Goal: Task Accomplishment & Management: Manage account settings

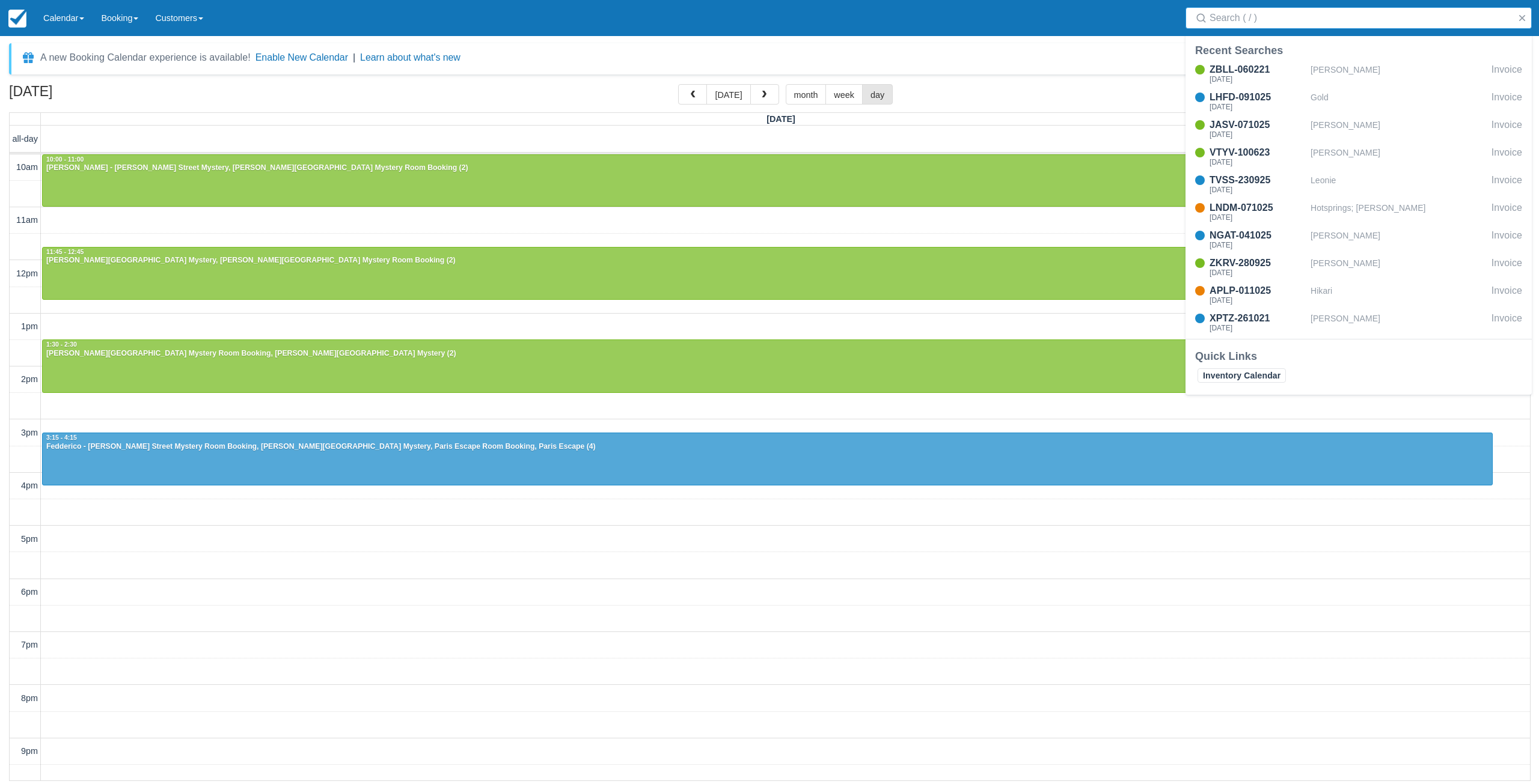
select select
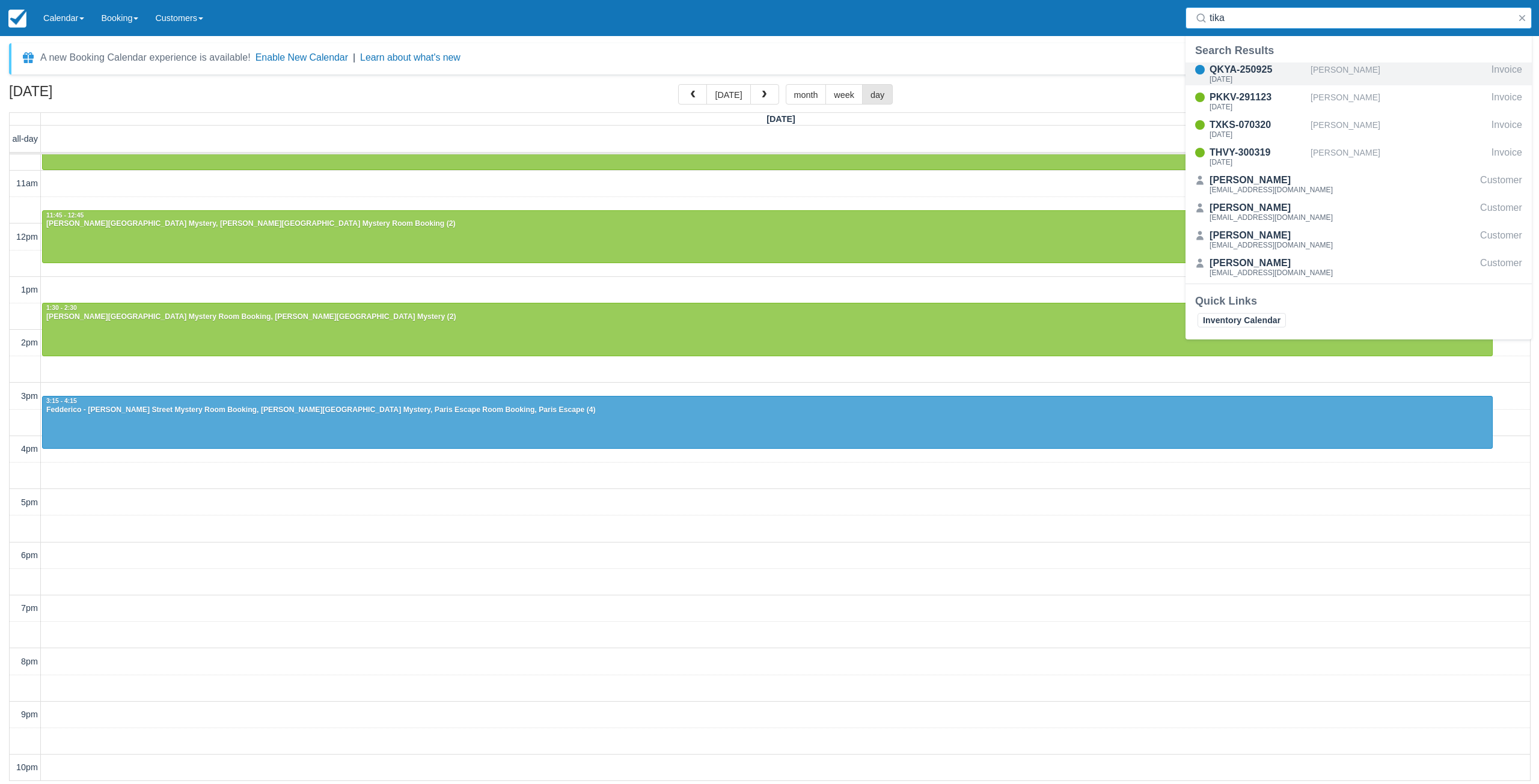
type input "tika"
click at [771, 94] on button "button" at bounding box center [764, 94] width 29 height 21
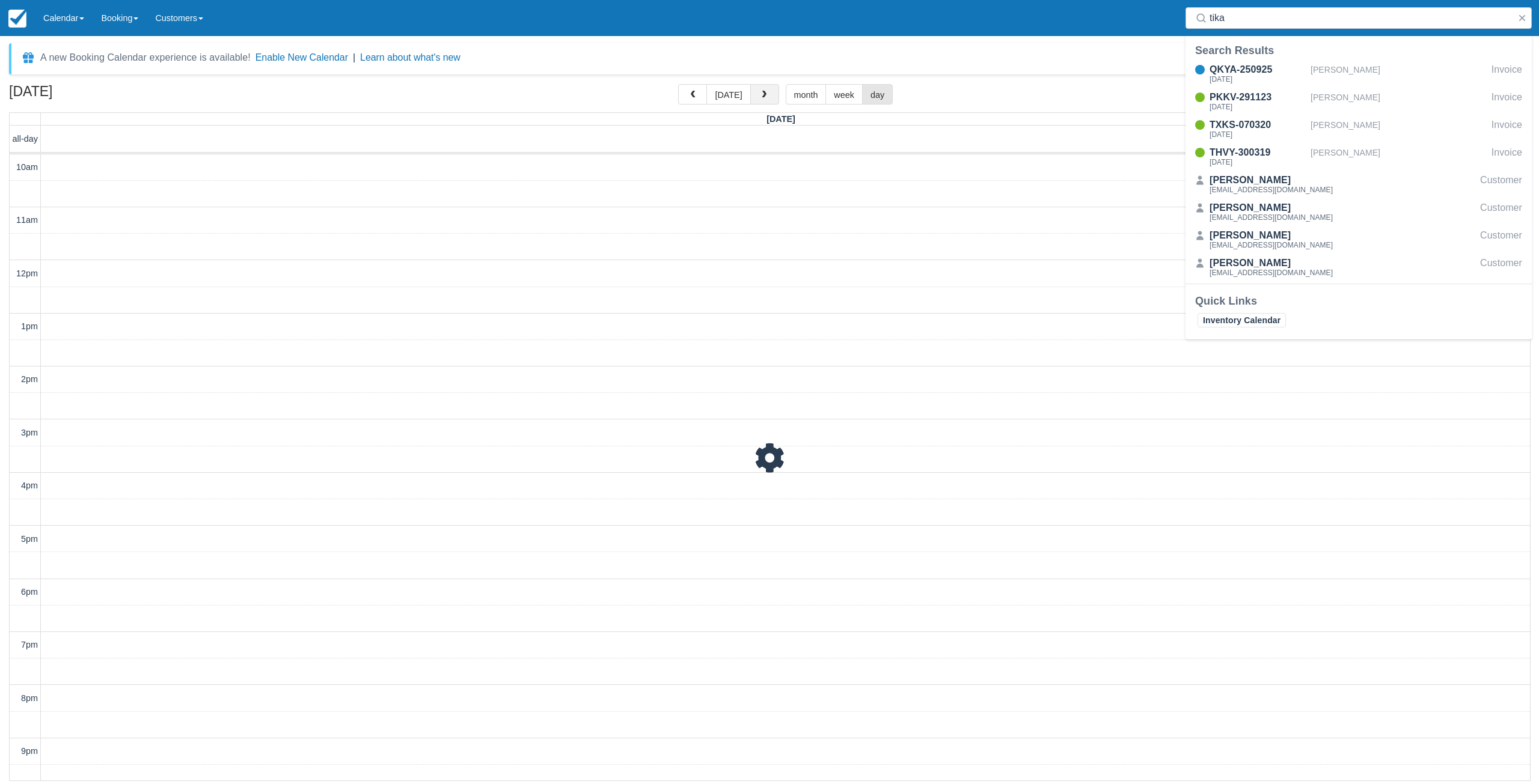
scroll to position [37, 0]
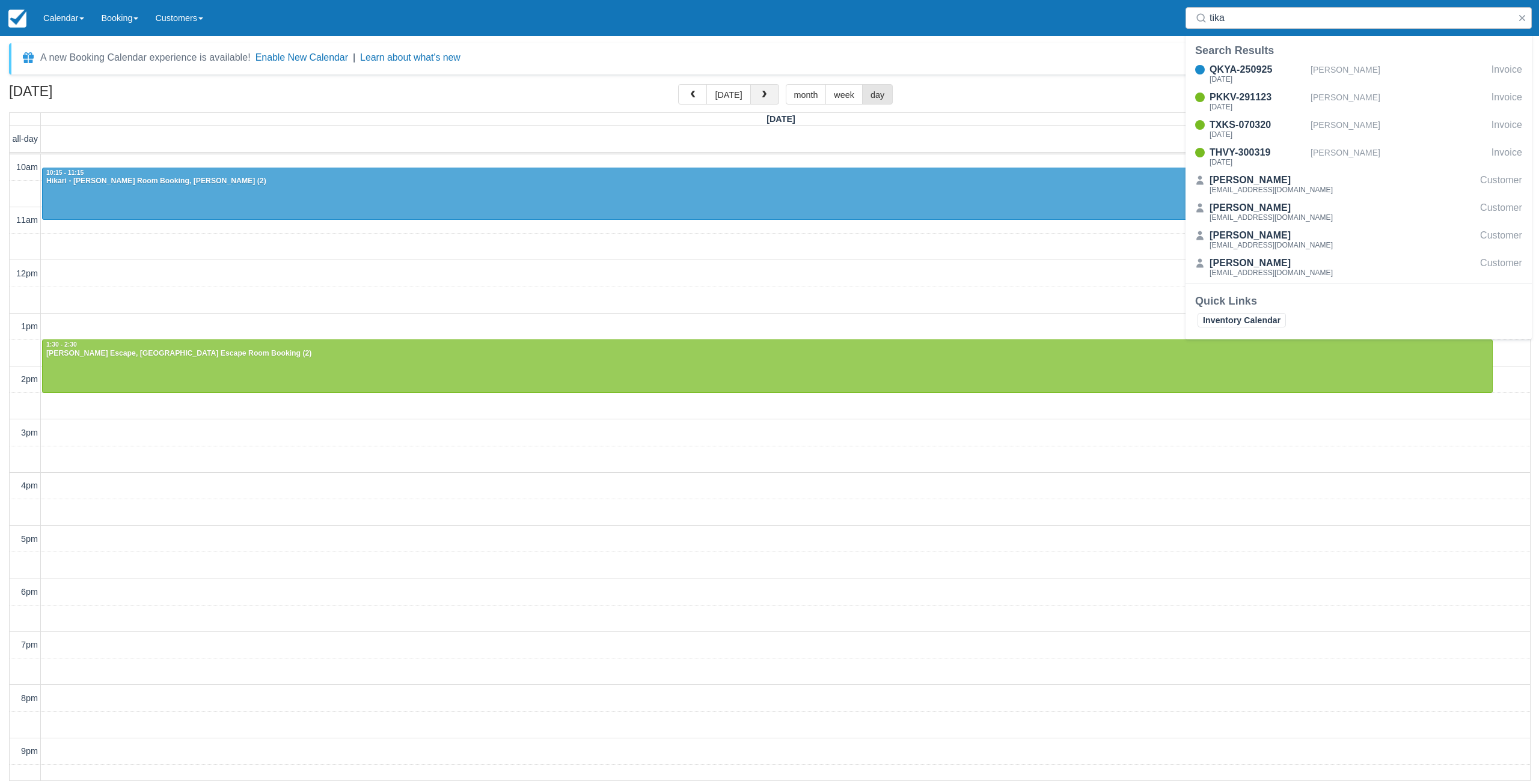
scroll to position [37, 0]
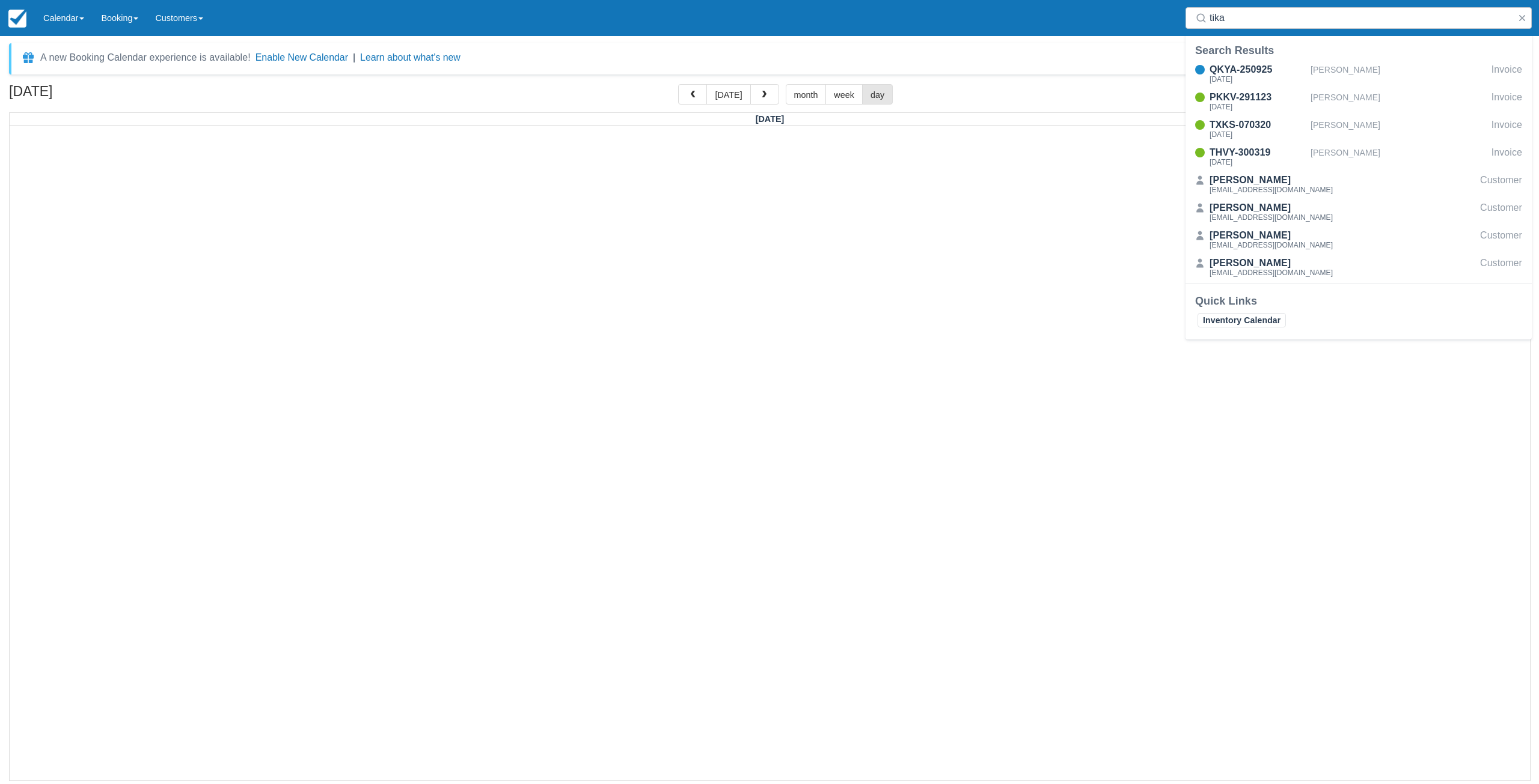
click at [656, 315] on div at bounding box center [770, 453] width 1520 height 654
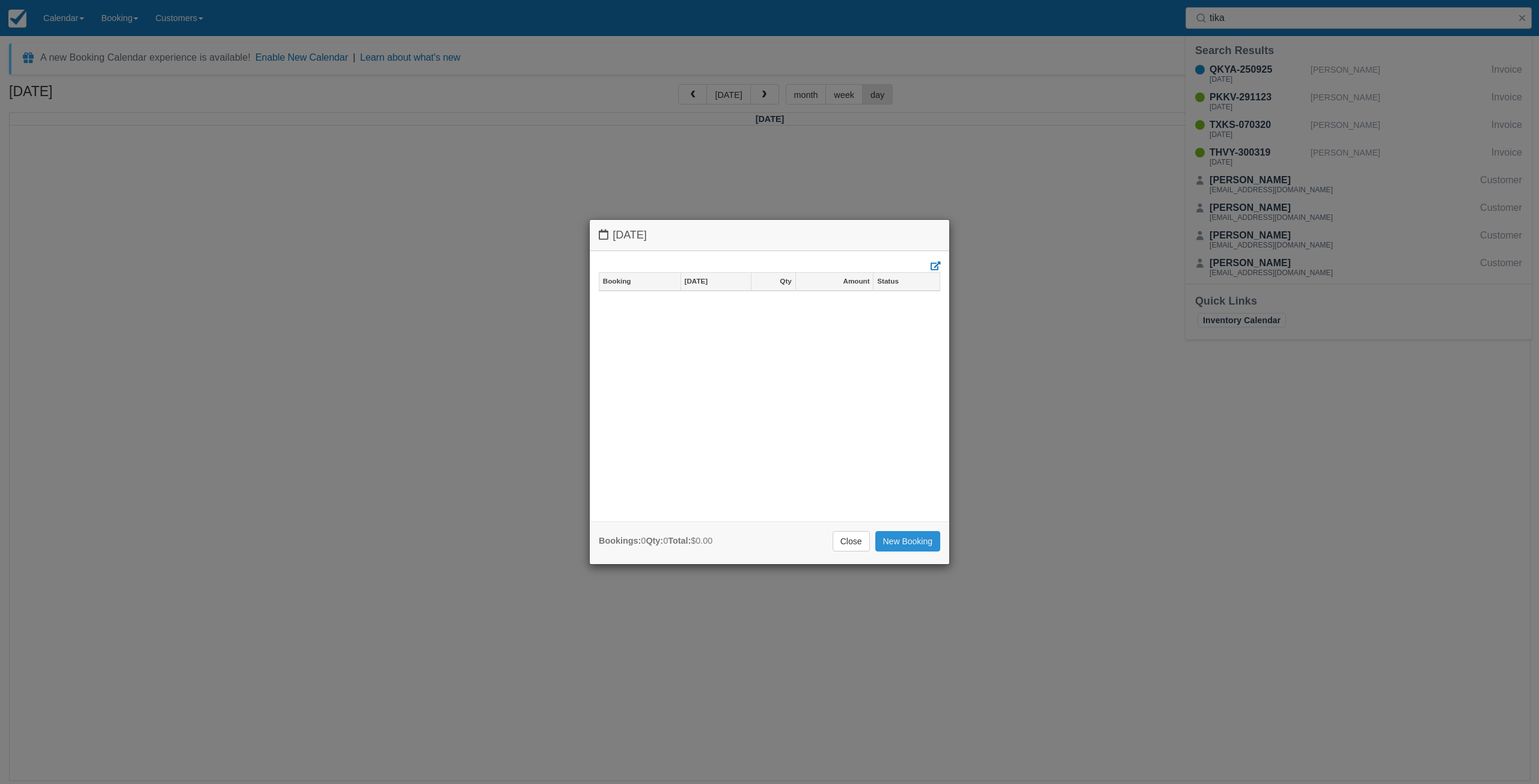
click at [919, 534] on link "New Booking" at bounding box center [908, 542] width 66 height 21
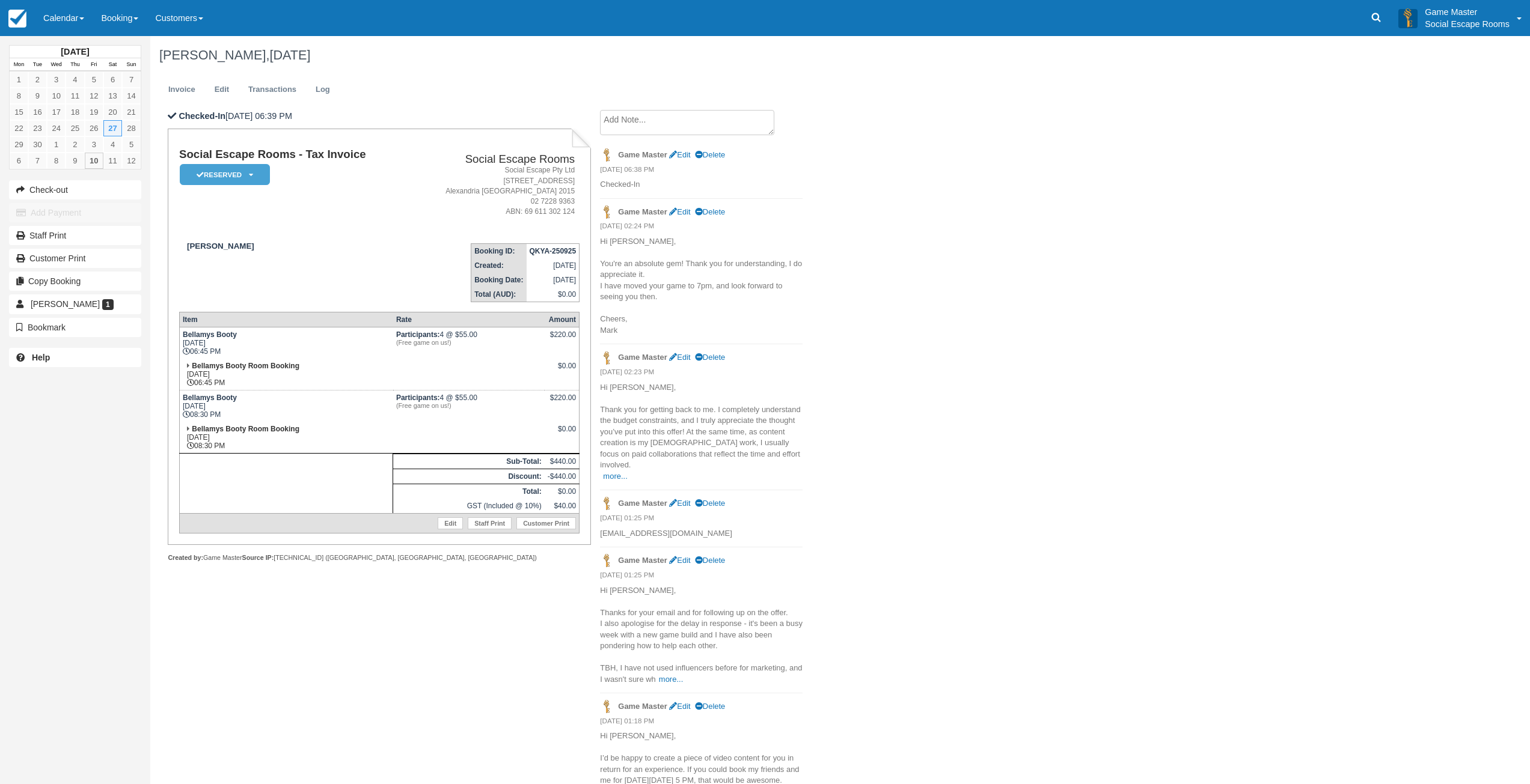
drag, startPoint x: 668, startPoint y: 124, endPoint x: 640, endPoint y: 162, distance: 47.2
click at [668, 124] on textarea at bounding box center [687, 122] width 174 height 25
paste textarea "Hi Mark, Hope you’re well! So sorry for not getting back to you sooner. I have …"
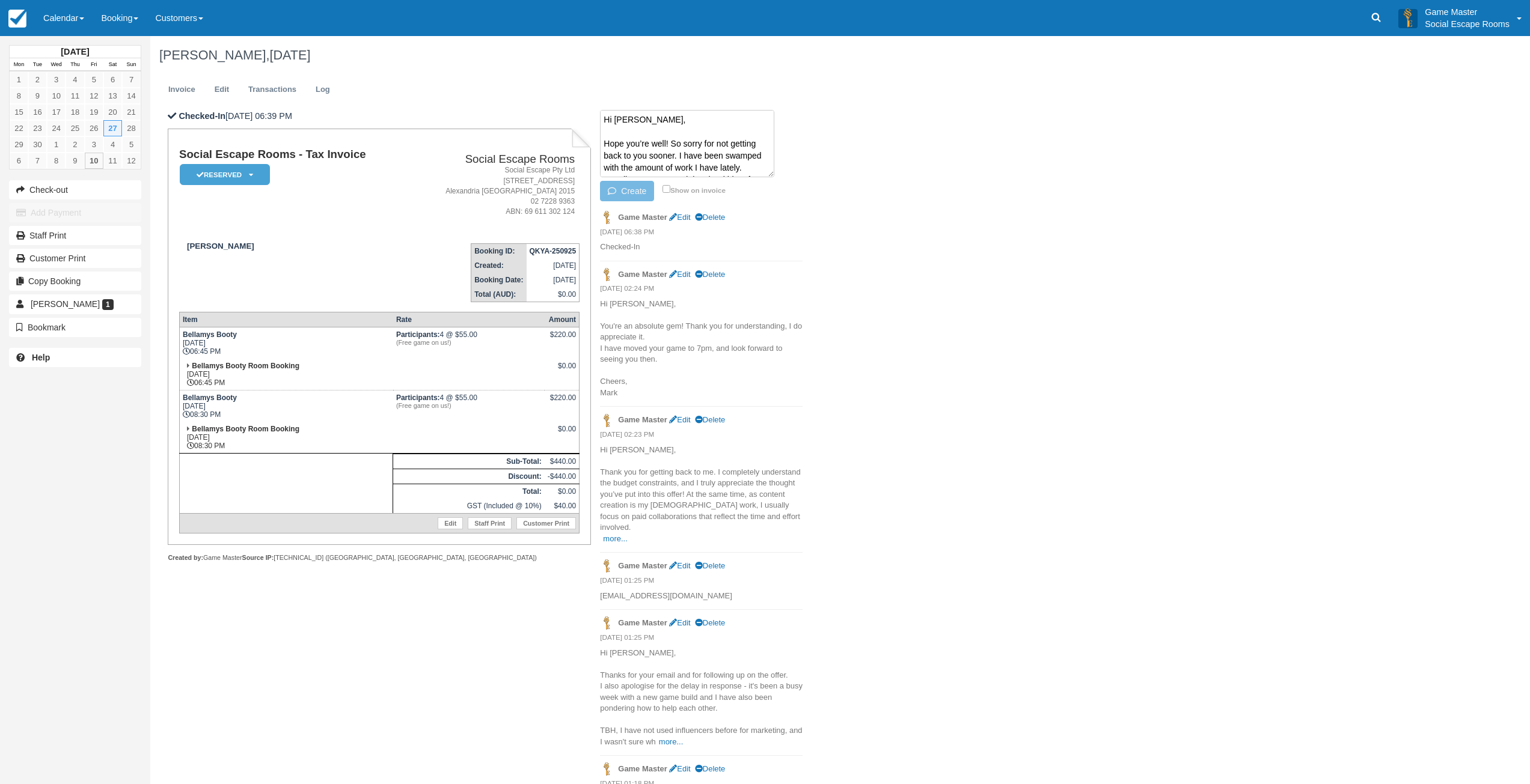
scroll to position [237, 0]
type textarea "Hi Mark, Hope you’re well! So sorry for not getting back to you sooner. I have …"
click at [624, 191] on button "Create" at bounding box center [627, 191] width 54 height 21
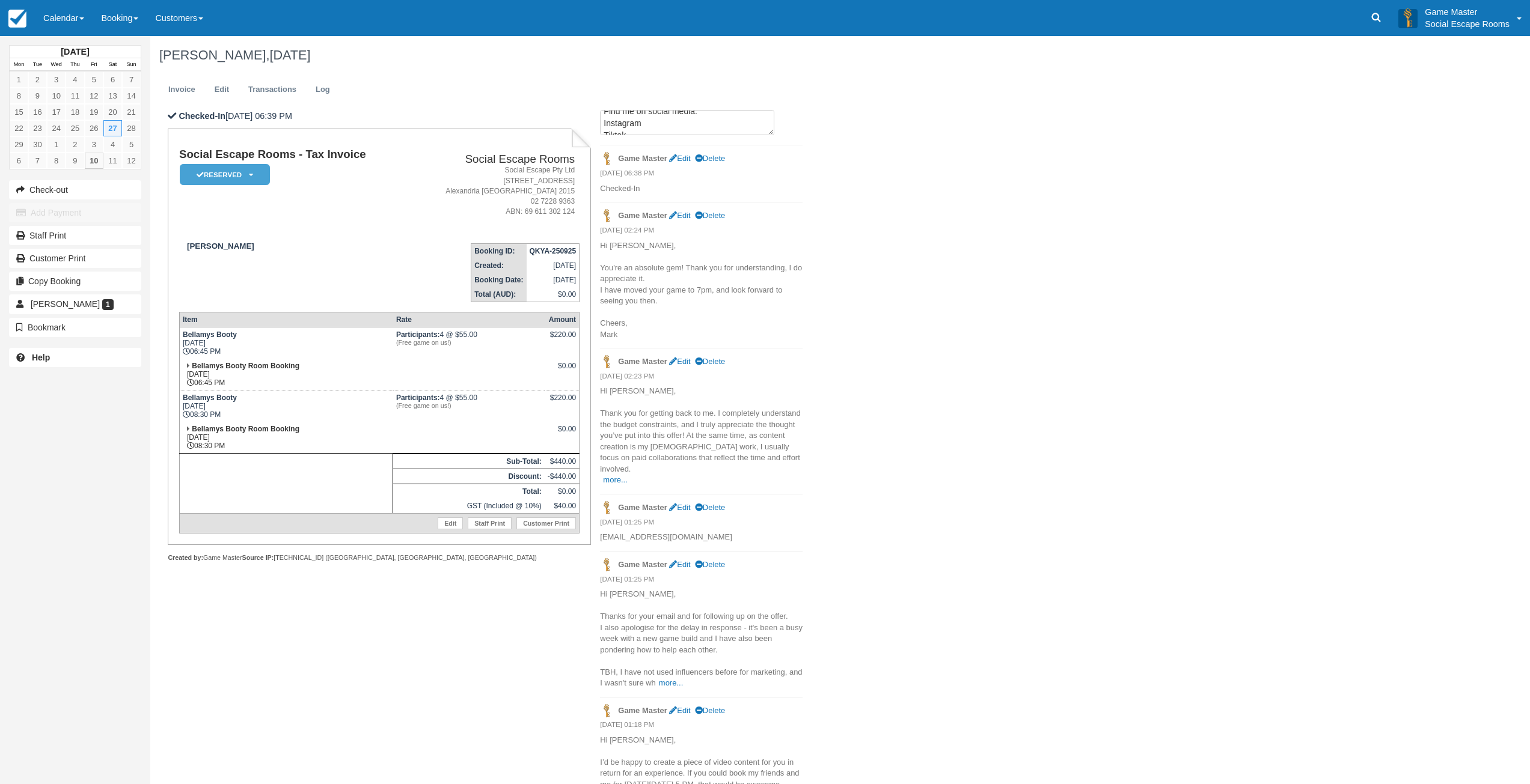
scroll to position [0, 0]
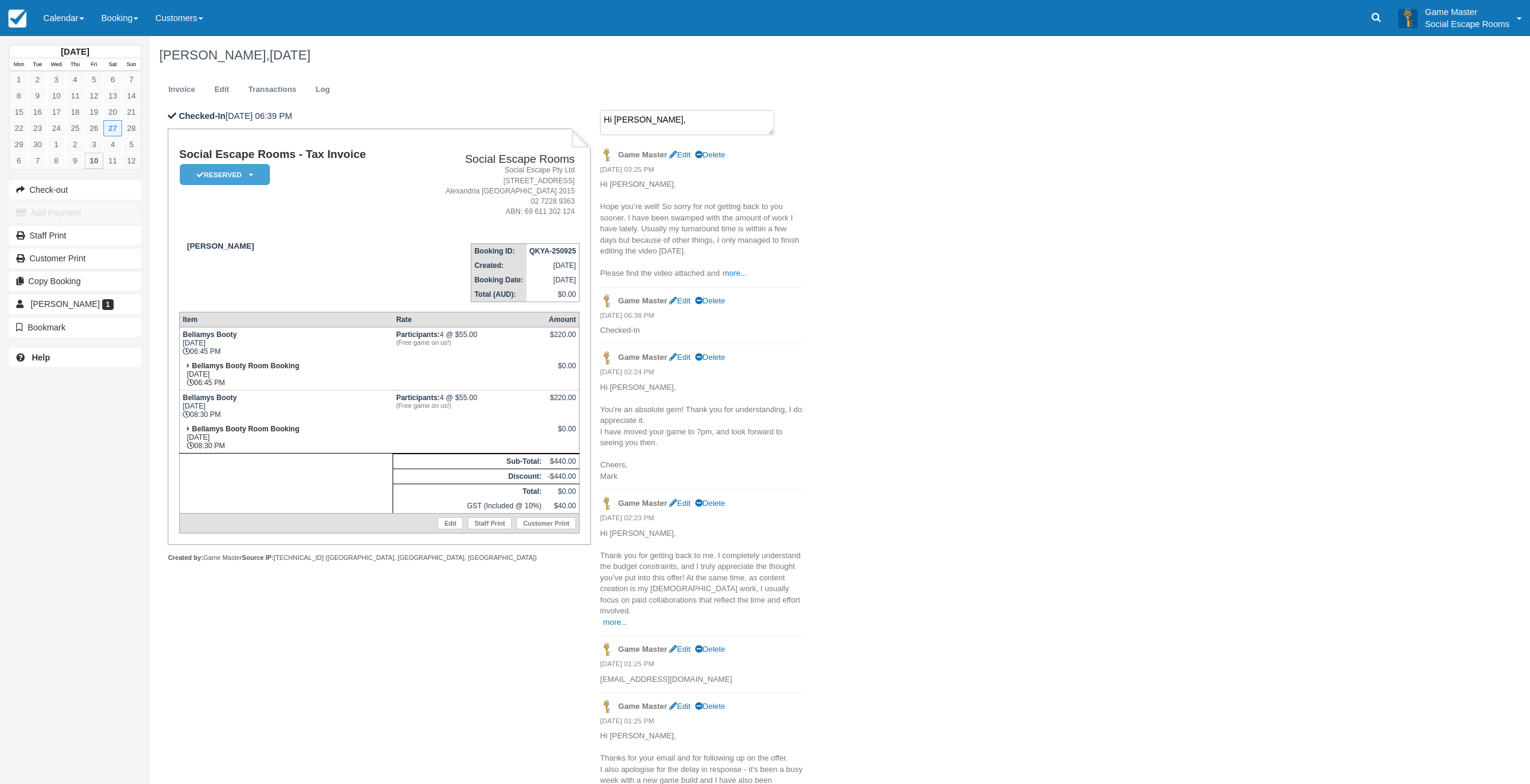
click at [649, 126] on textarea "Hi Mark, Hope you’re well! So sorry for not getting back to you sooner. I have …" at bounding box center [687, 122] width 174 height 25
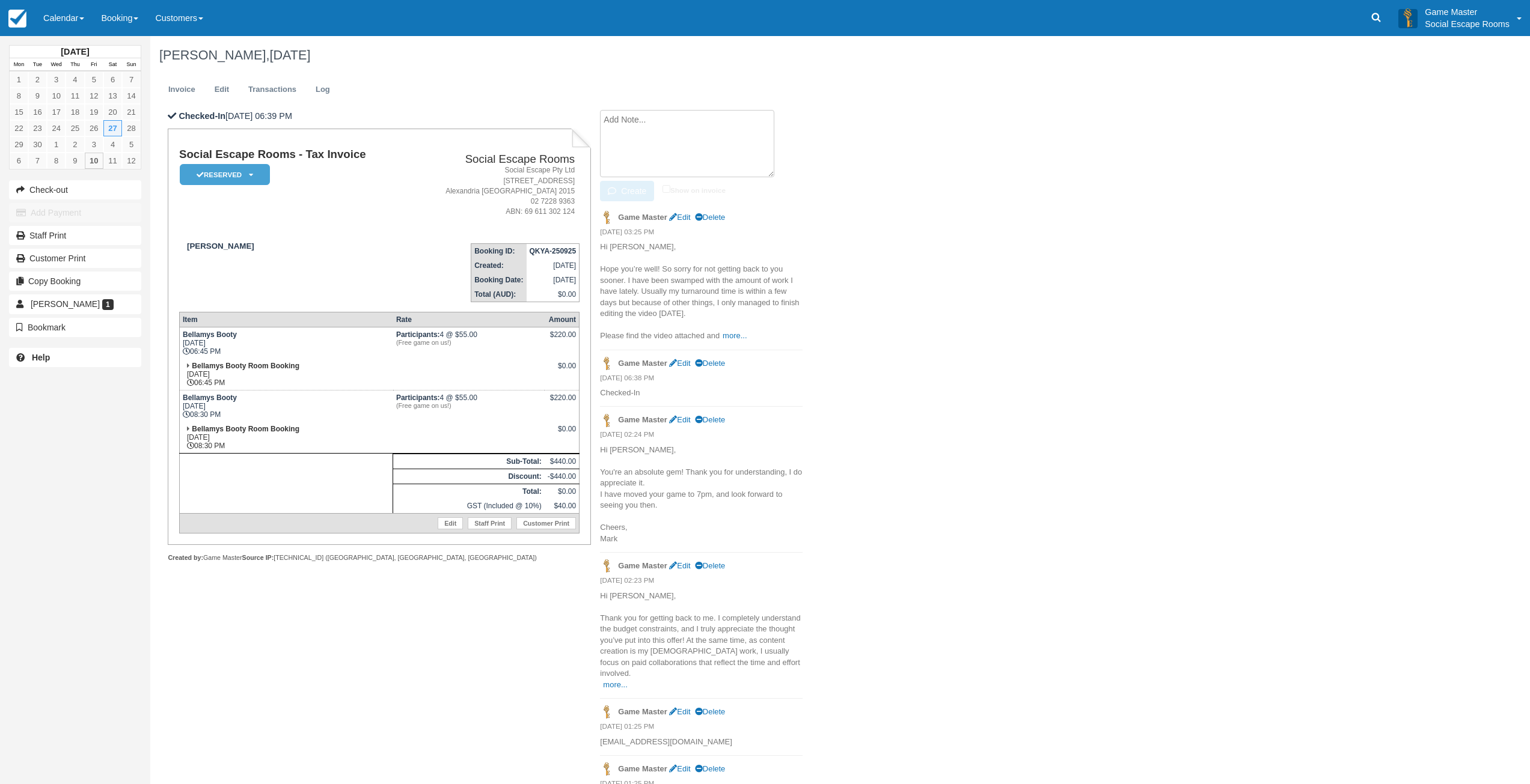
paste textarea "Hi Tika, The video looks great! Really shows how talented you really are, to ma…"
type textarea "Hi Tika, The video looks great! Really shows how talented you really are, to ma…"
click at [624, 186] on button "Create" at bounding box center [627, 191] width 54 height 21
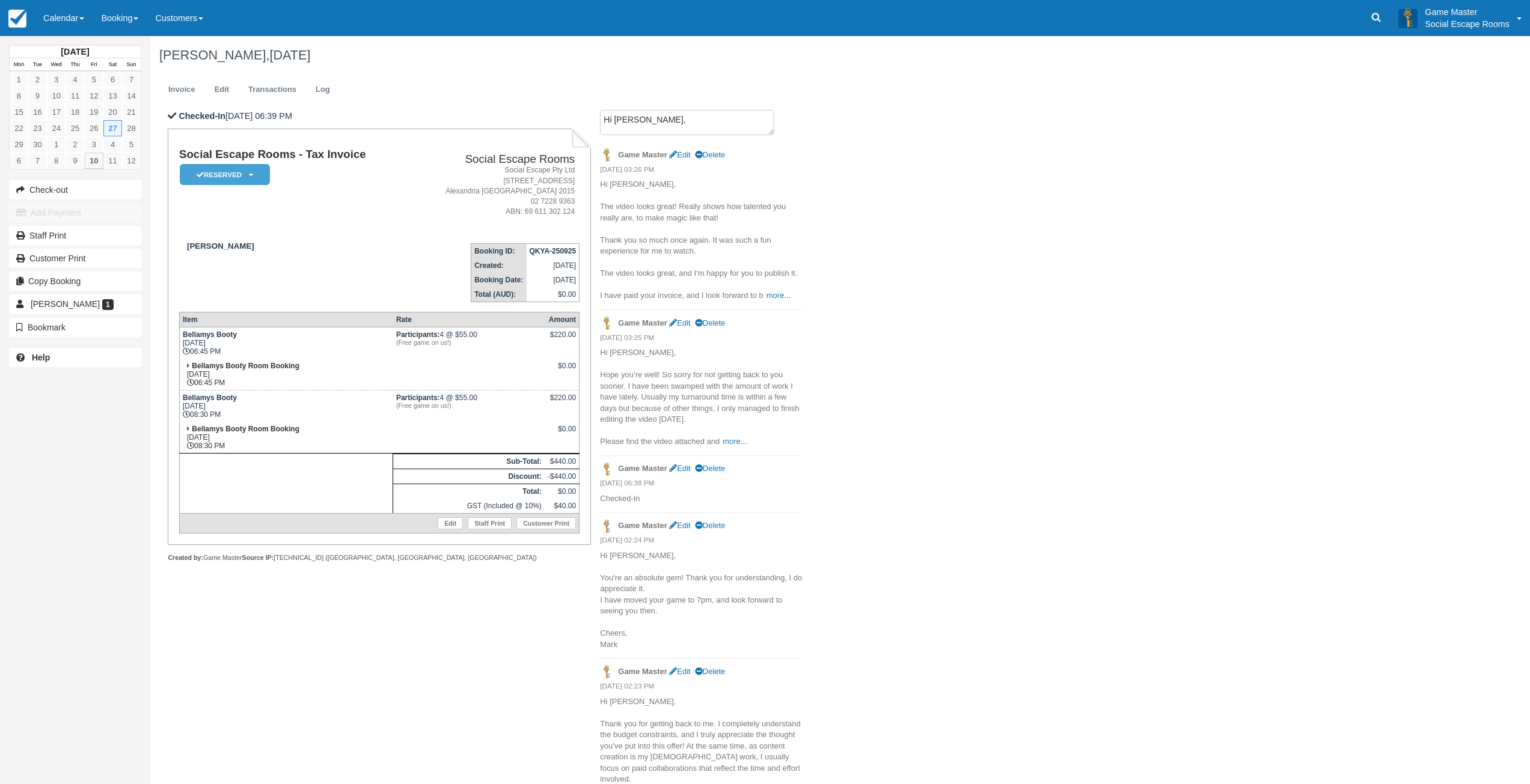
click at [1077, 159] on div "Tika Andhini, September 27 2025 Invoice Edit Transactions Log Checked-In 27/09/…" at bounding box center [724, 768] width 1148 height 1464
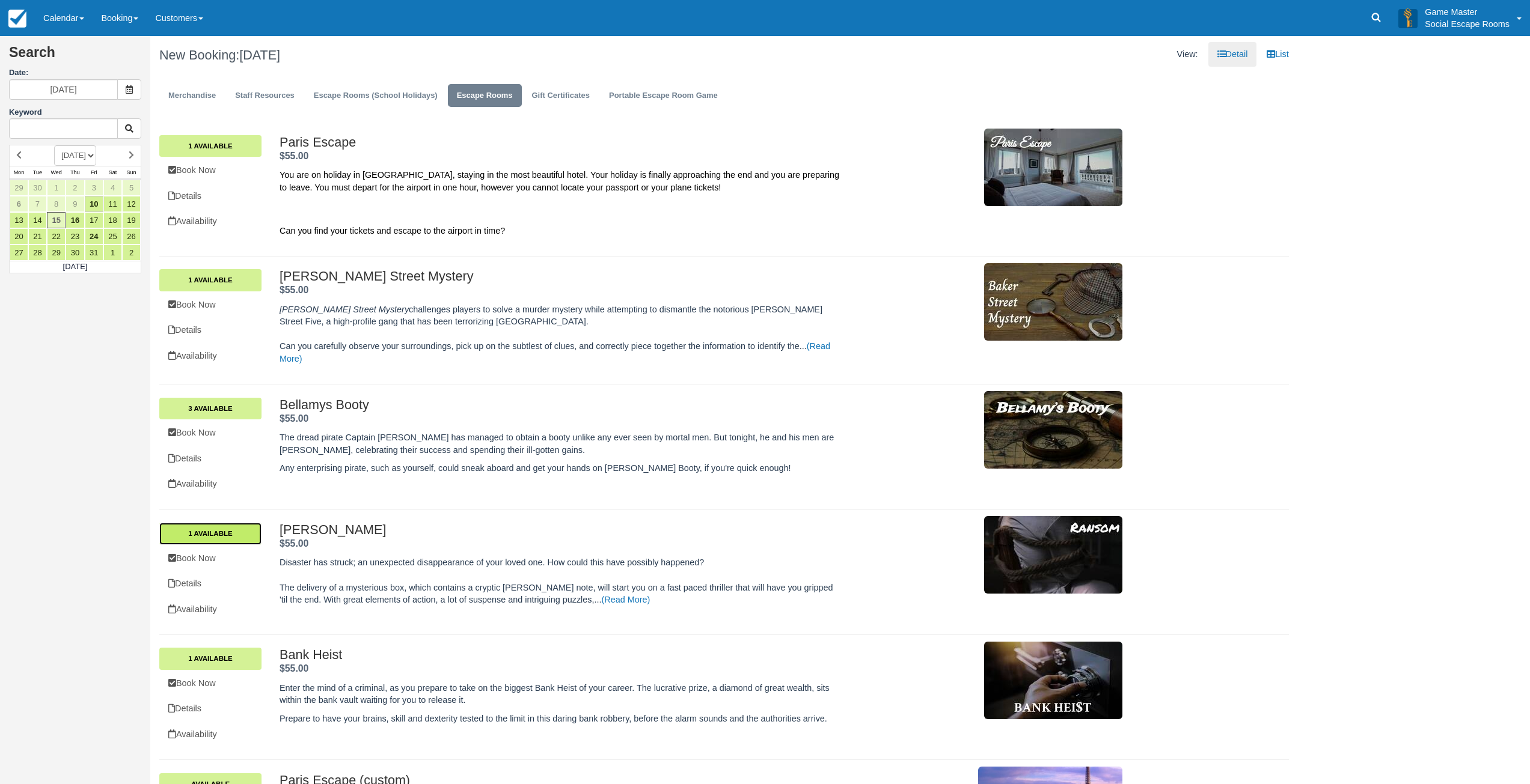
click at [239, 527] on link "1 Available" at bounding box center [210, 534] width 102 height 22
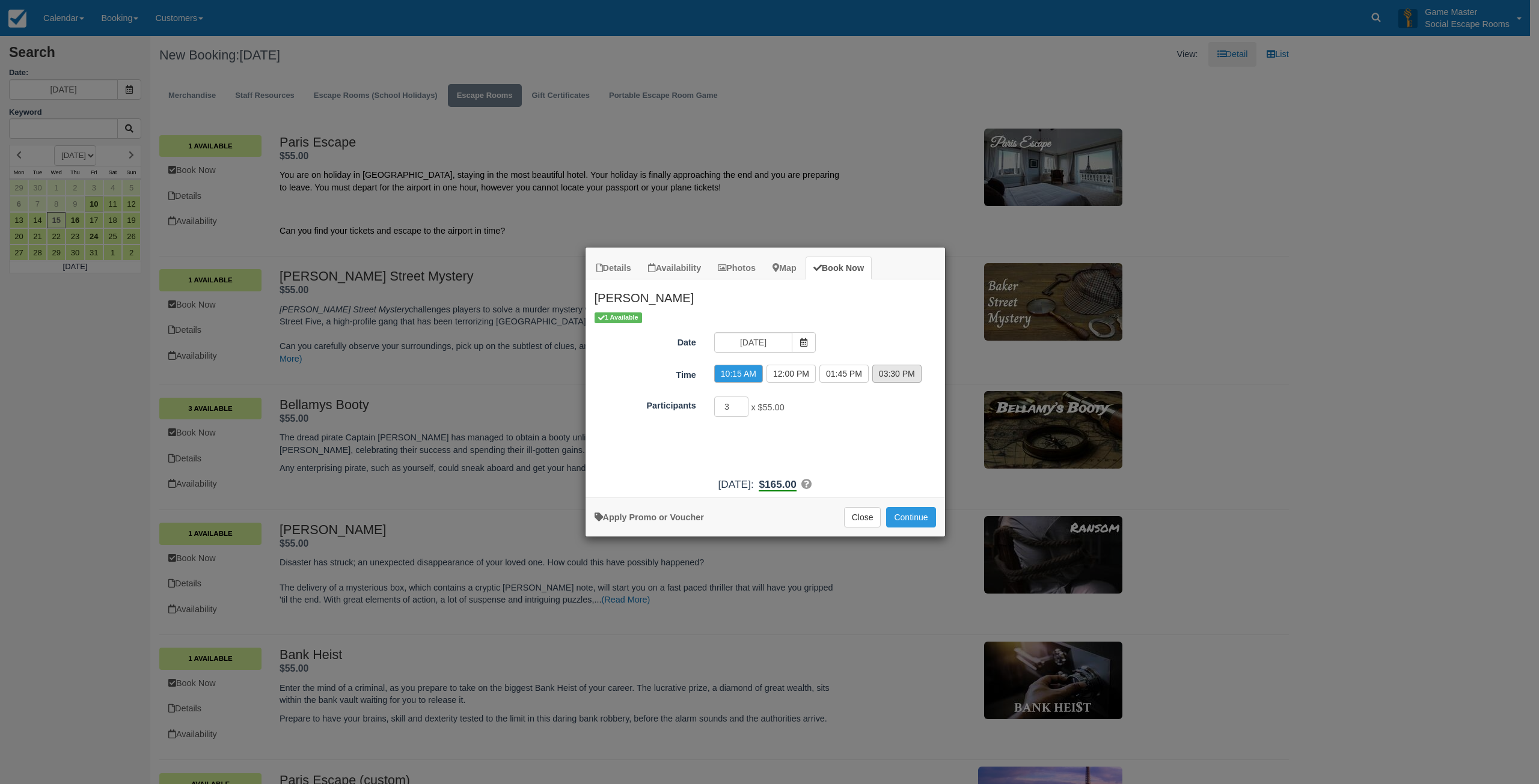
click at [880, 372] on label "03:30 PM" at bounding box center [897, 374] width 49 height 18
radio input "true"
click at [906, 514] on button "Continue" at bounding box center [911, 517] width 49 height 21
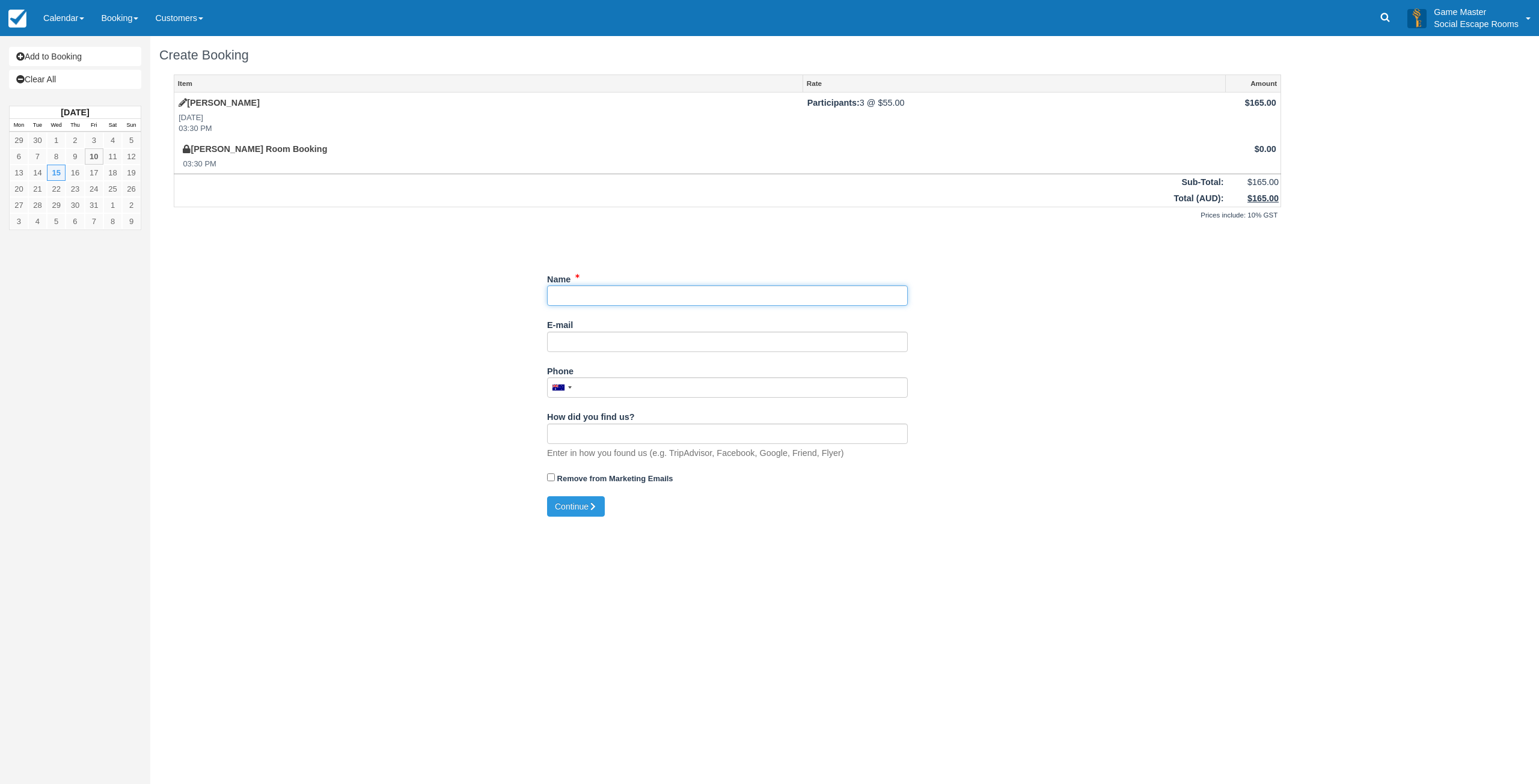
click at [645, 297] on input "Name" at bounding box center [727, 296] width 361 height 21
click at [626, 295] on input "Name" at bounding box center [727, 296] width 361 height 21
paste input "Cheryl Kitchener"
type input "Cheryl Kitchener"
click at [609, 346] on input "E-mail" at bounding box center [723, 342] width 361 height 21
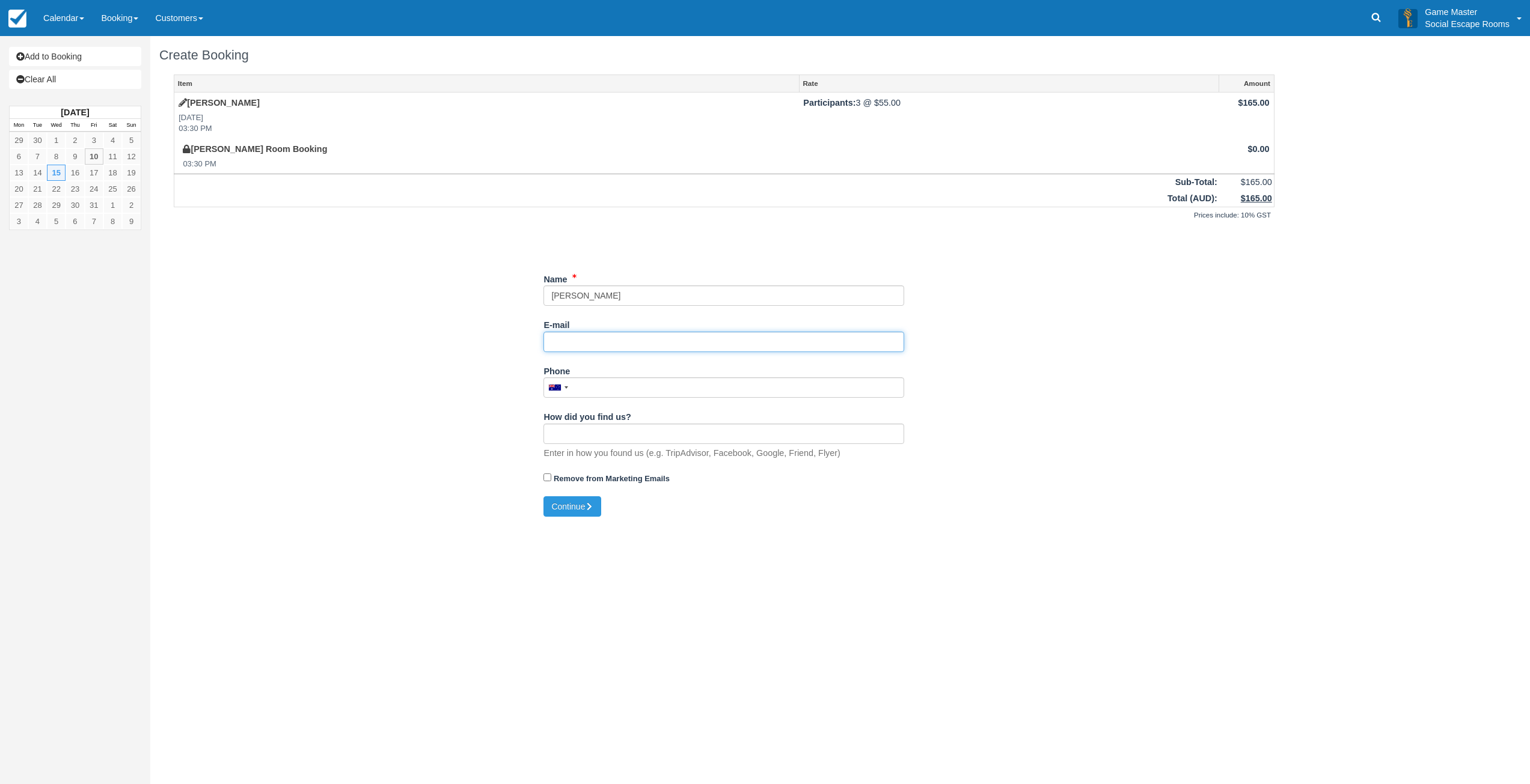
drag, startPoint x: 587, startPoint y: 346, endPoint x: 852, endPoint y: 404, distance: 271.3
click at [587, 346] on input "E-mail" at bounding box center [723, 342] width 361 height 21
paste input "cheryl@unscriptedphotographers.com"
type input "cheryl@unscriptedphotographers.com"
click at [558, 507] on button "Continue" at bounding box center [571, 507] width 57 height 21
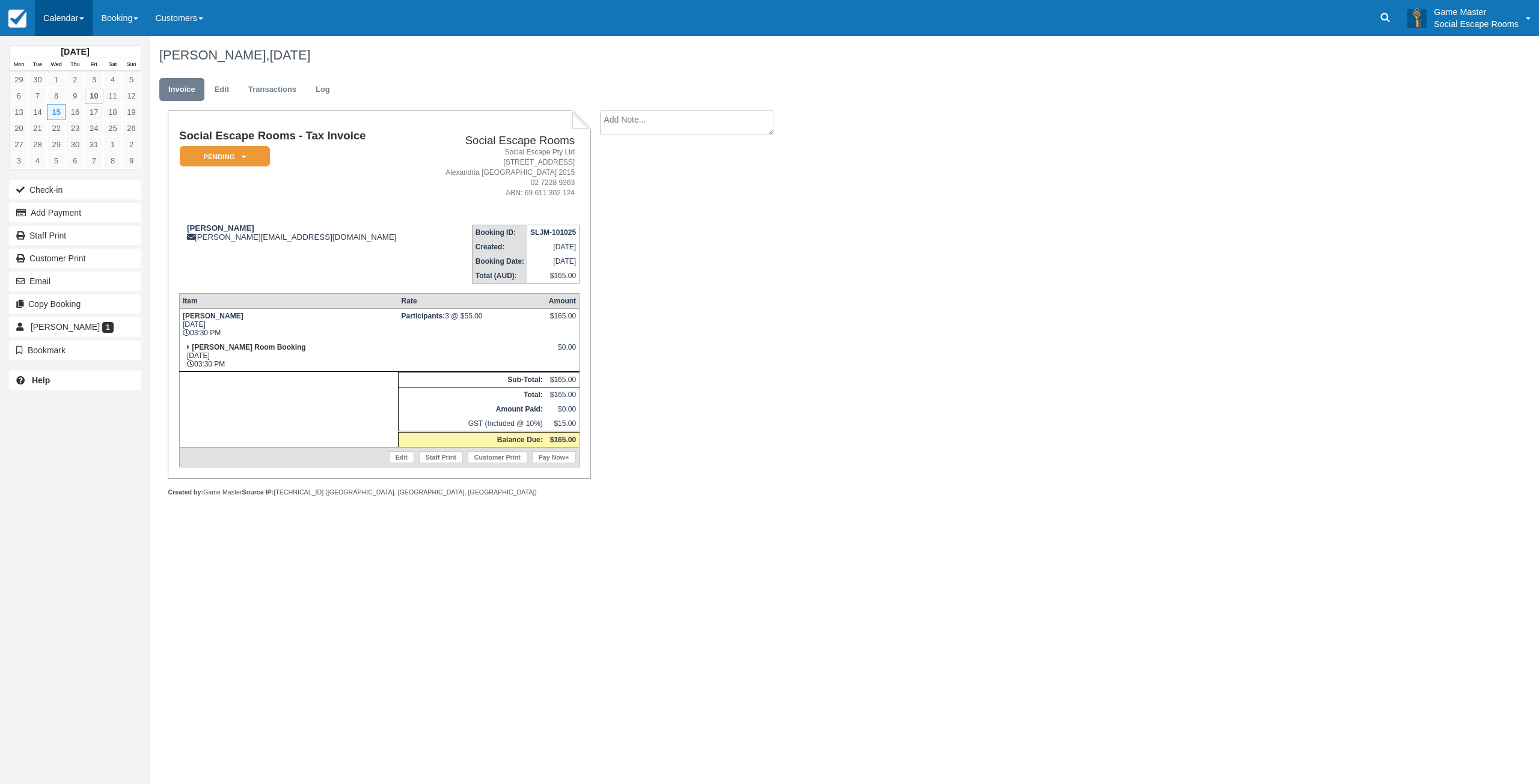
click at [72, 20] on link "Calendar" at bounding box center [63, 18] width 57 height 36
click at [232, 90] on link "Edit" at bounding box center [222, 90] width 32 height 23
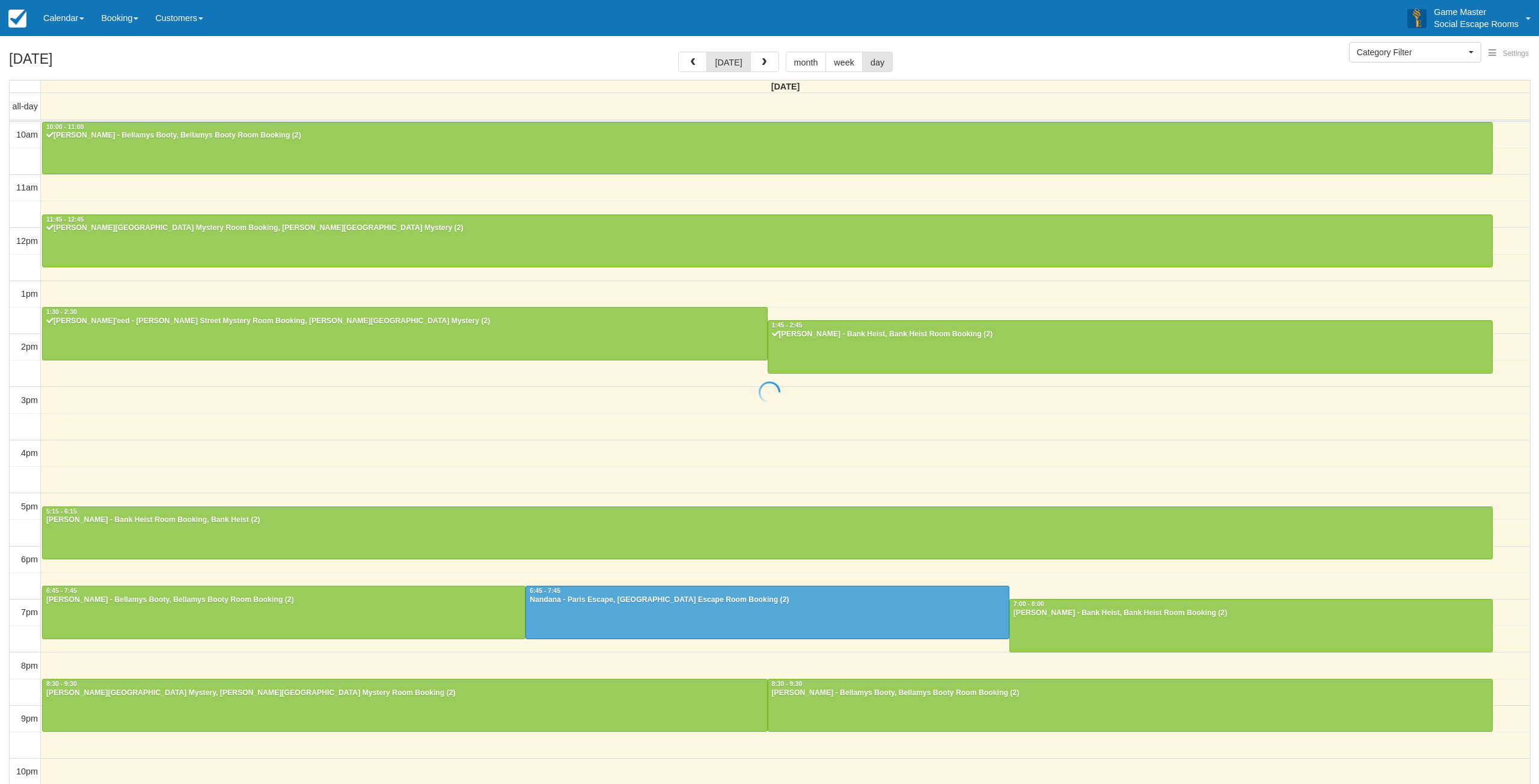
select select
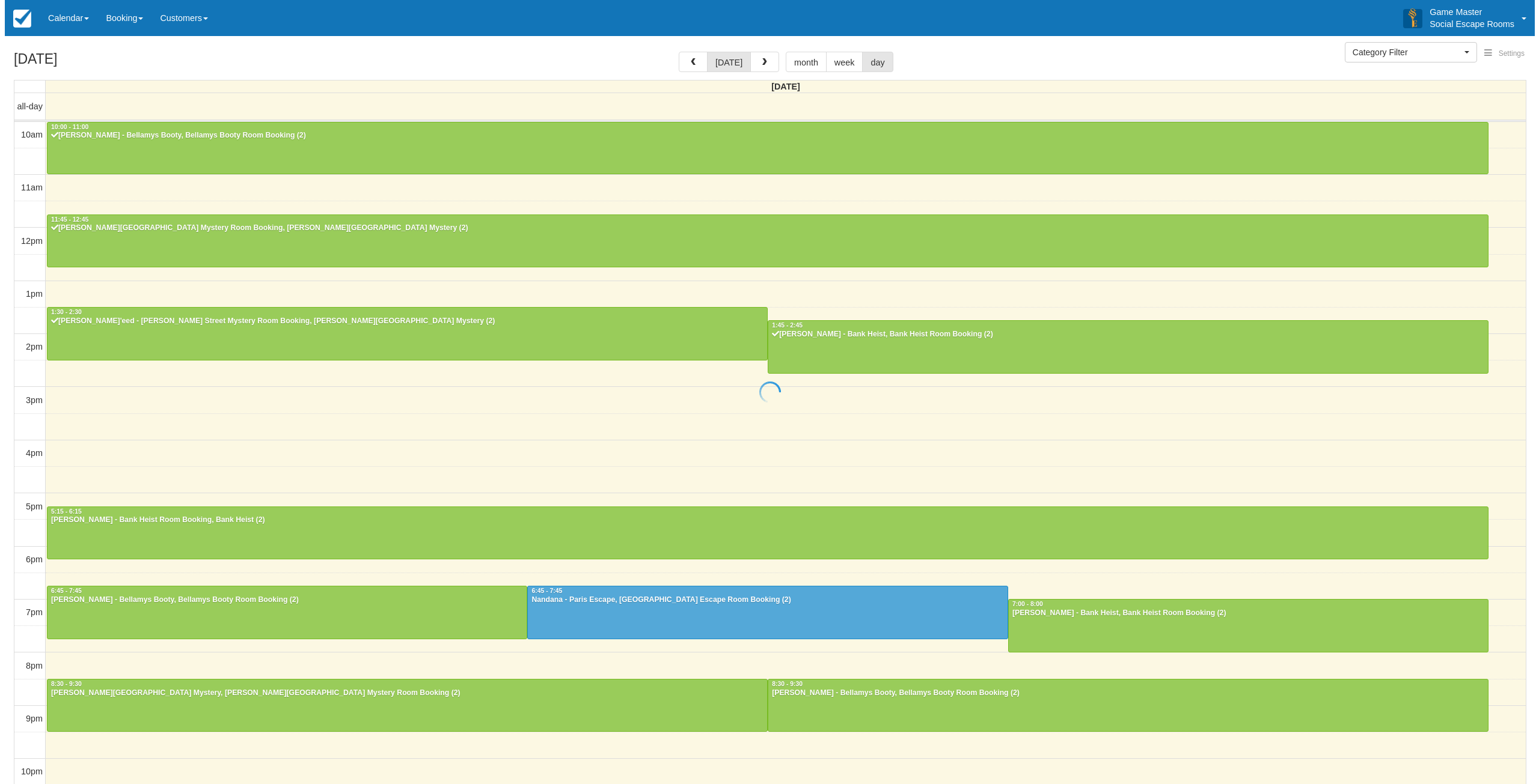
scroll to position [3, 0]
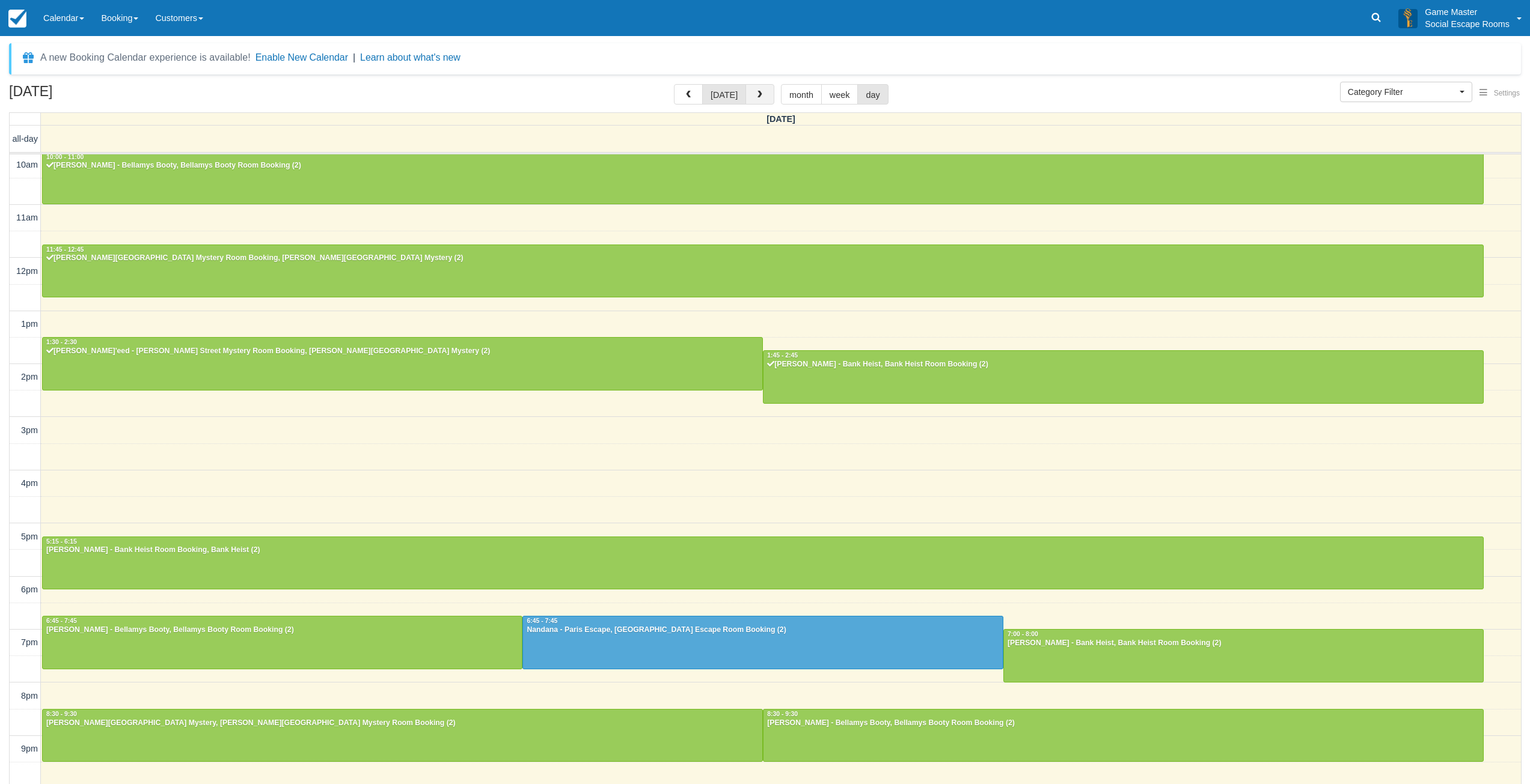
click at [760, 97] on span "button" at bounding box center [759, 95] width 8 height 8
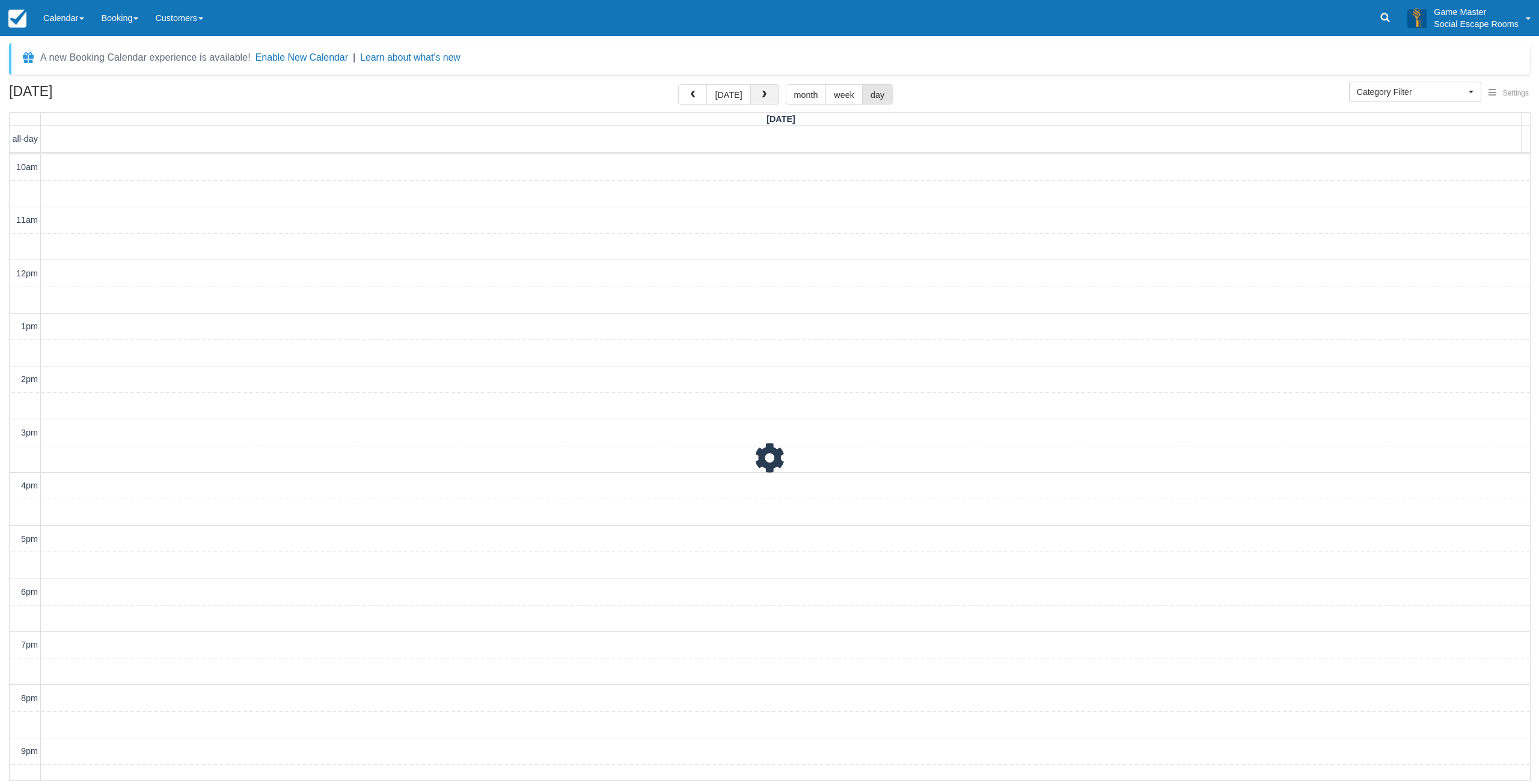
scroll to position [37, 0]
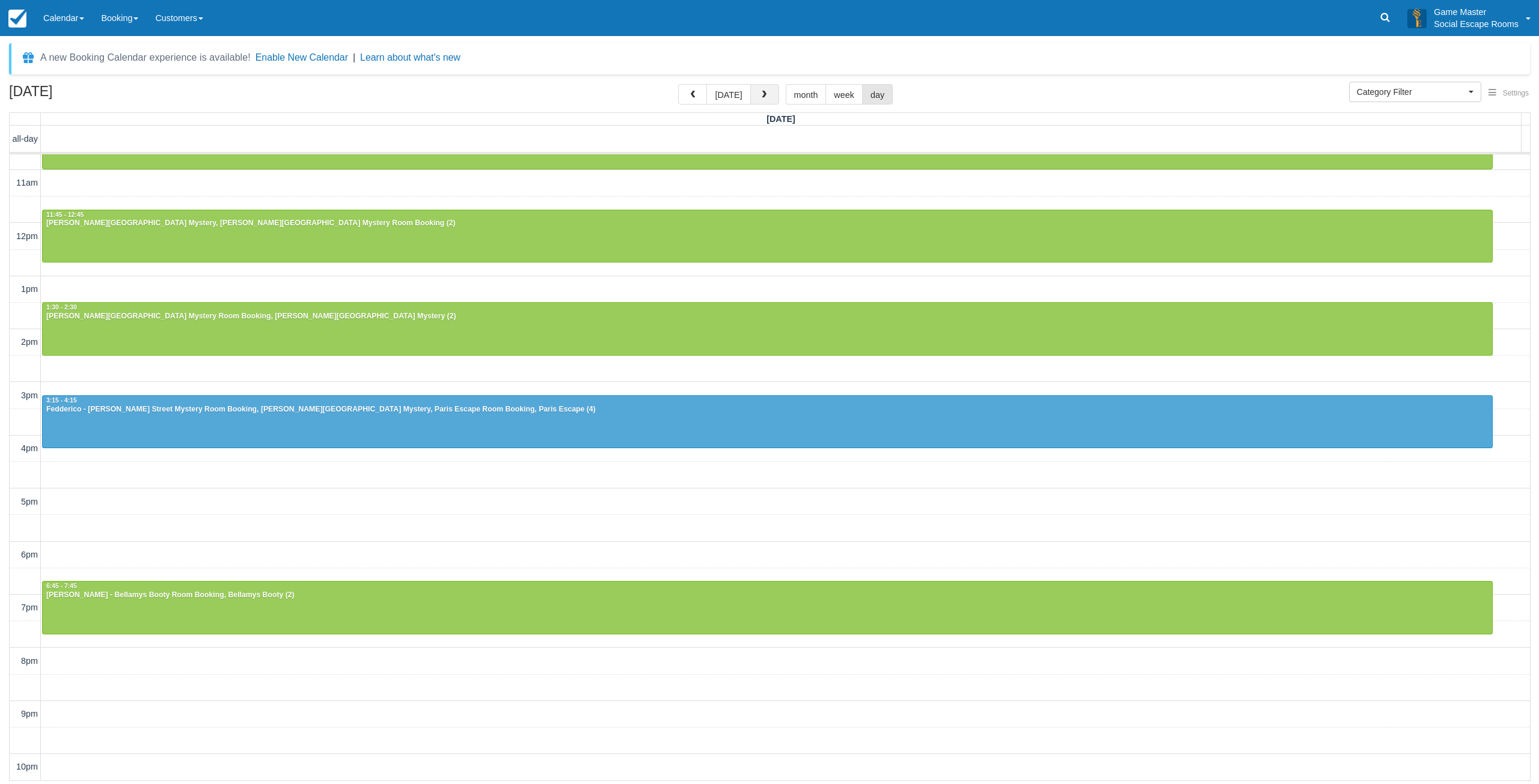
click at [760, 97] on span "button" at bounding box center [764, 95] width 8 height 8
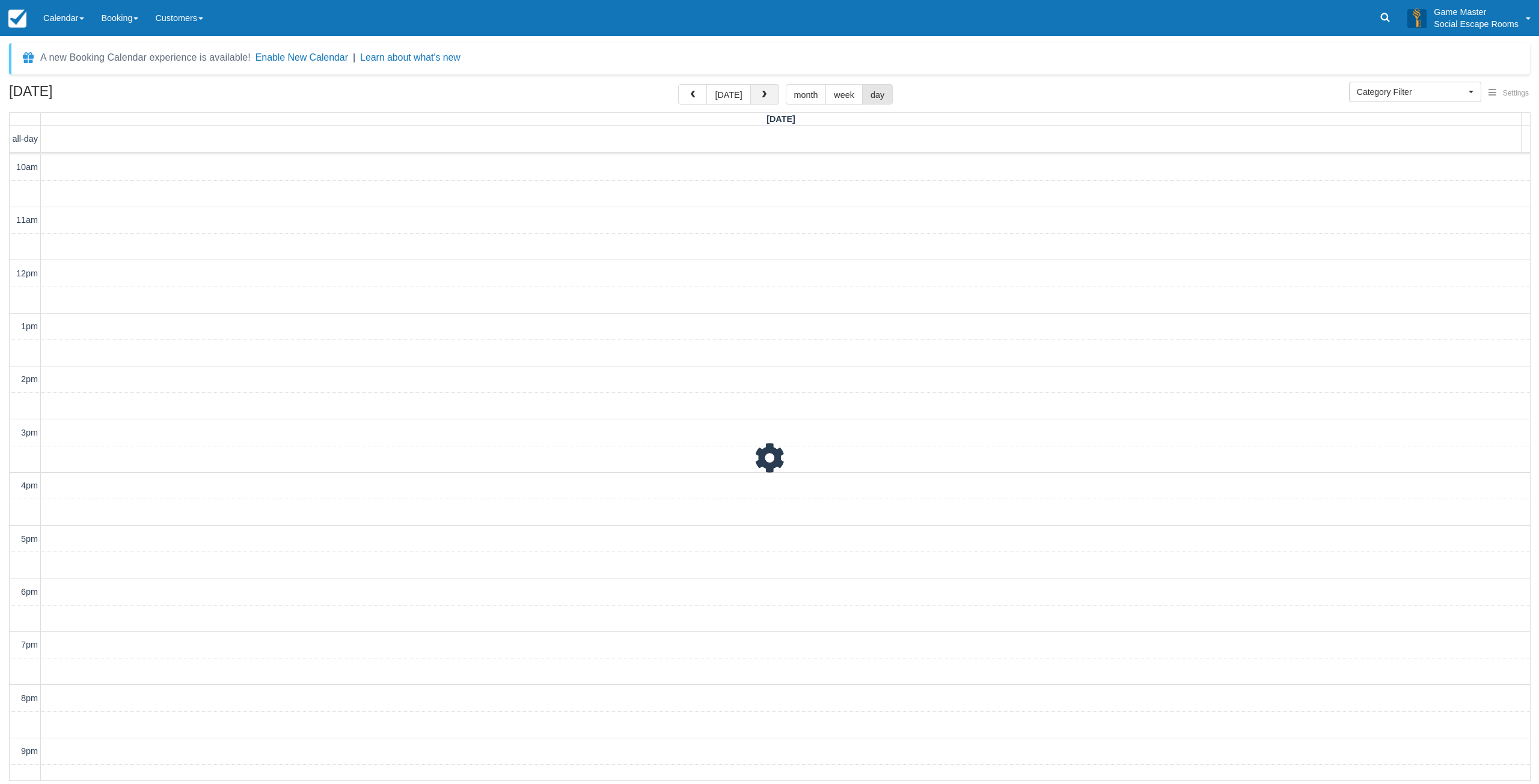
scroll to position [37, 0]
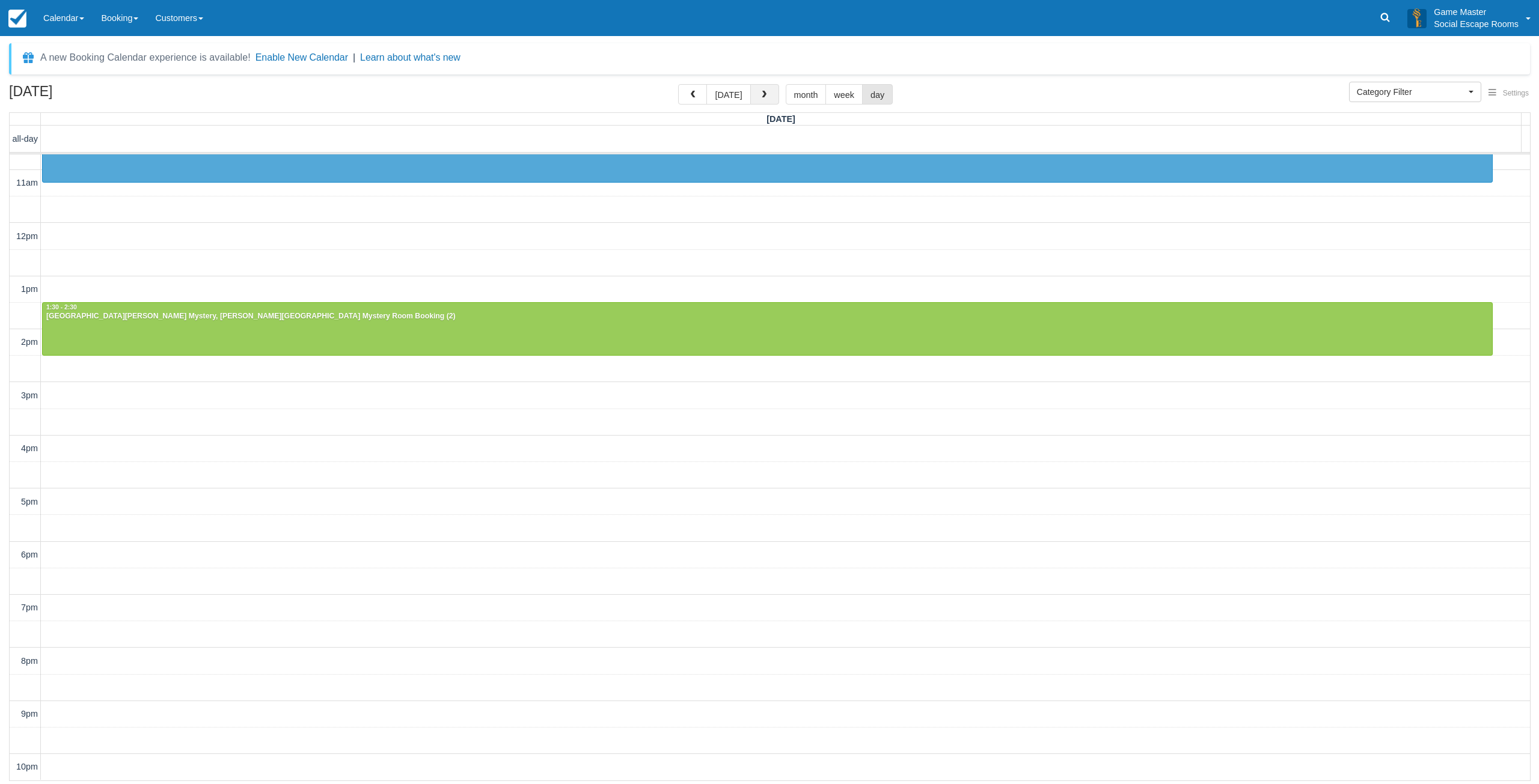
click at [760, 97] on span "button" at bounding box center [764, 95] width 8 height 8
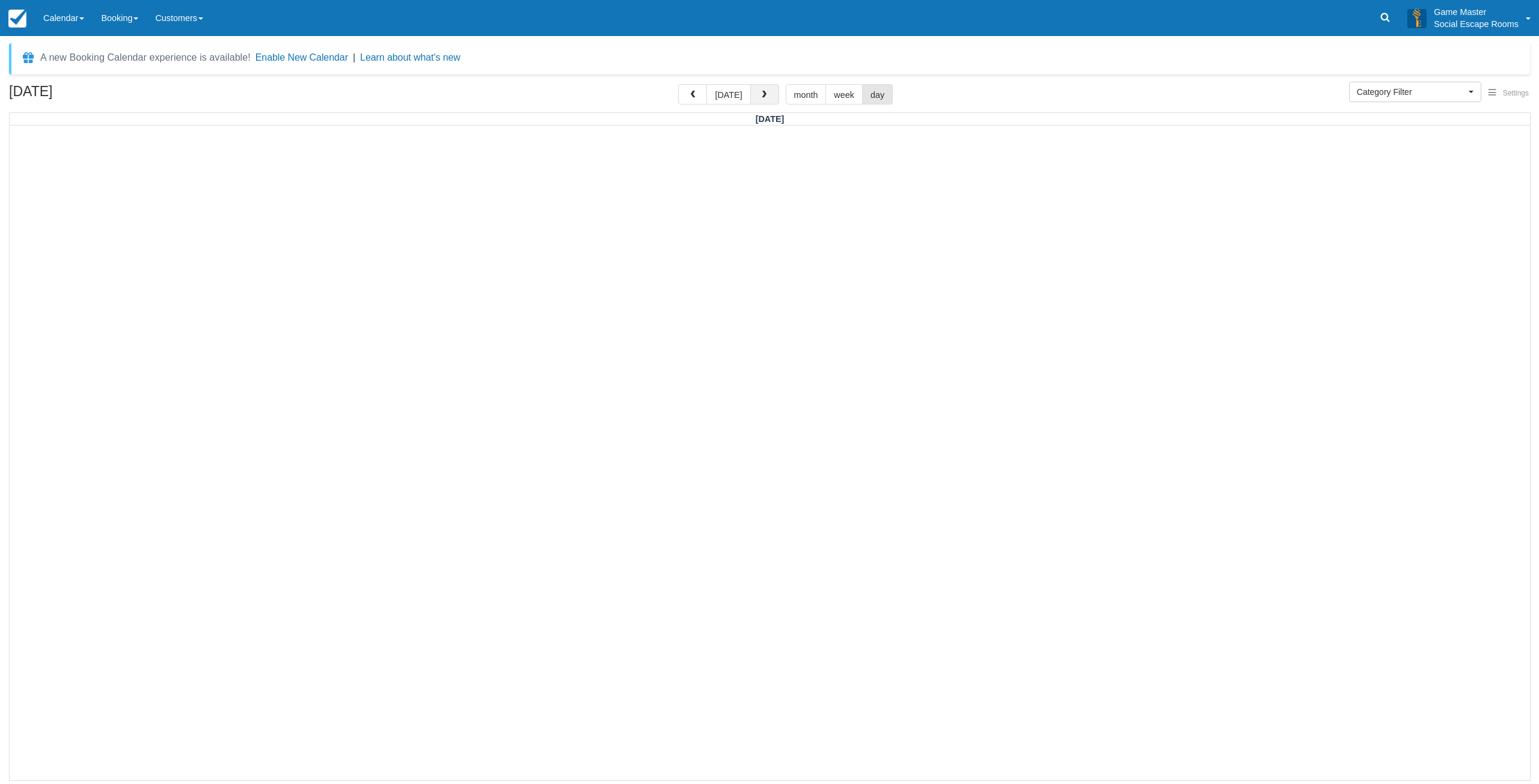
click at [760, 97] on span "button" at bounding box center [764, 95] width 8 height 8
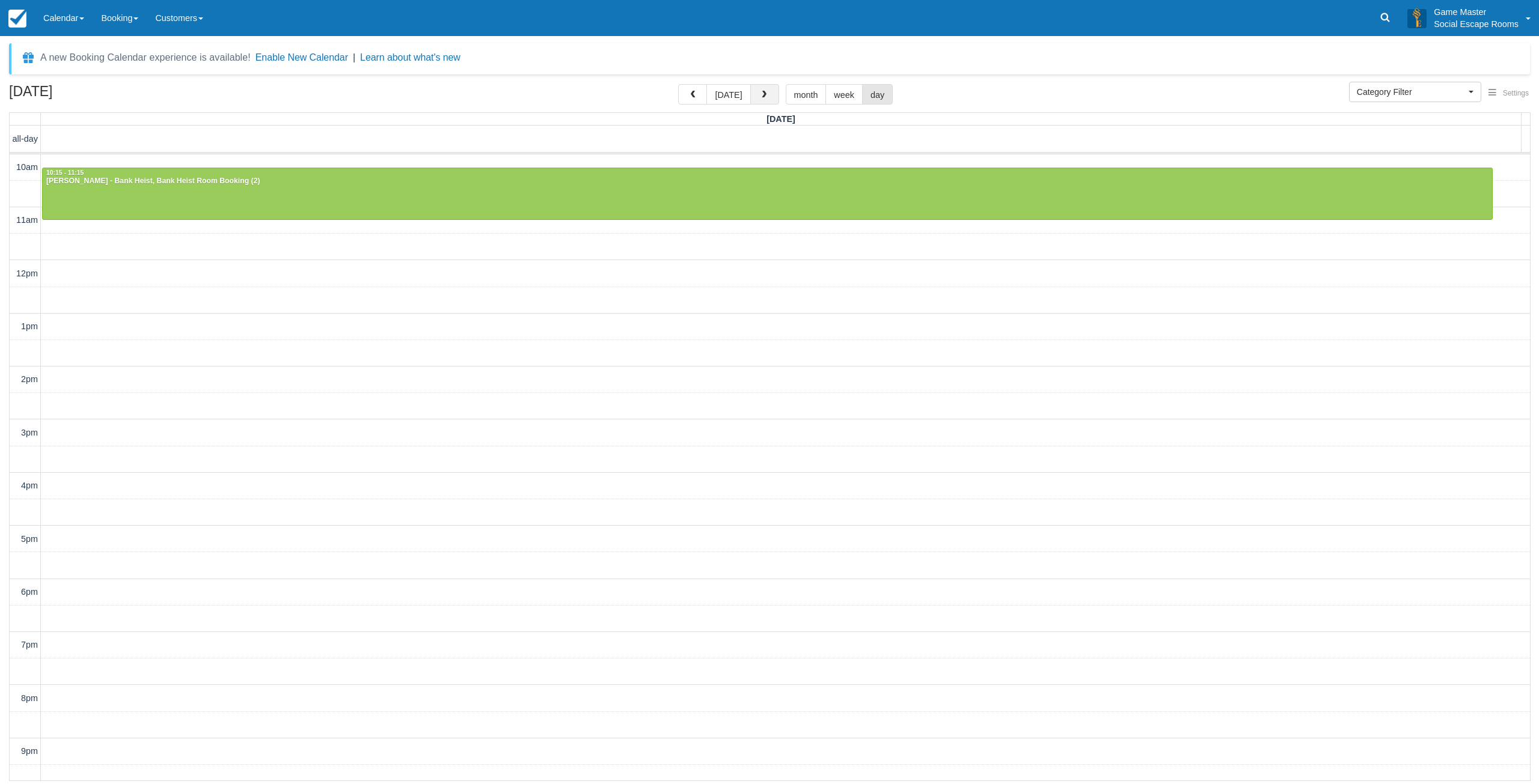
click at [760, 97] on span "button" at bounding box center [764, 95] width 8 height 8
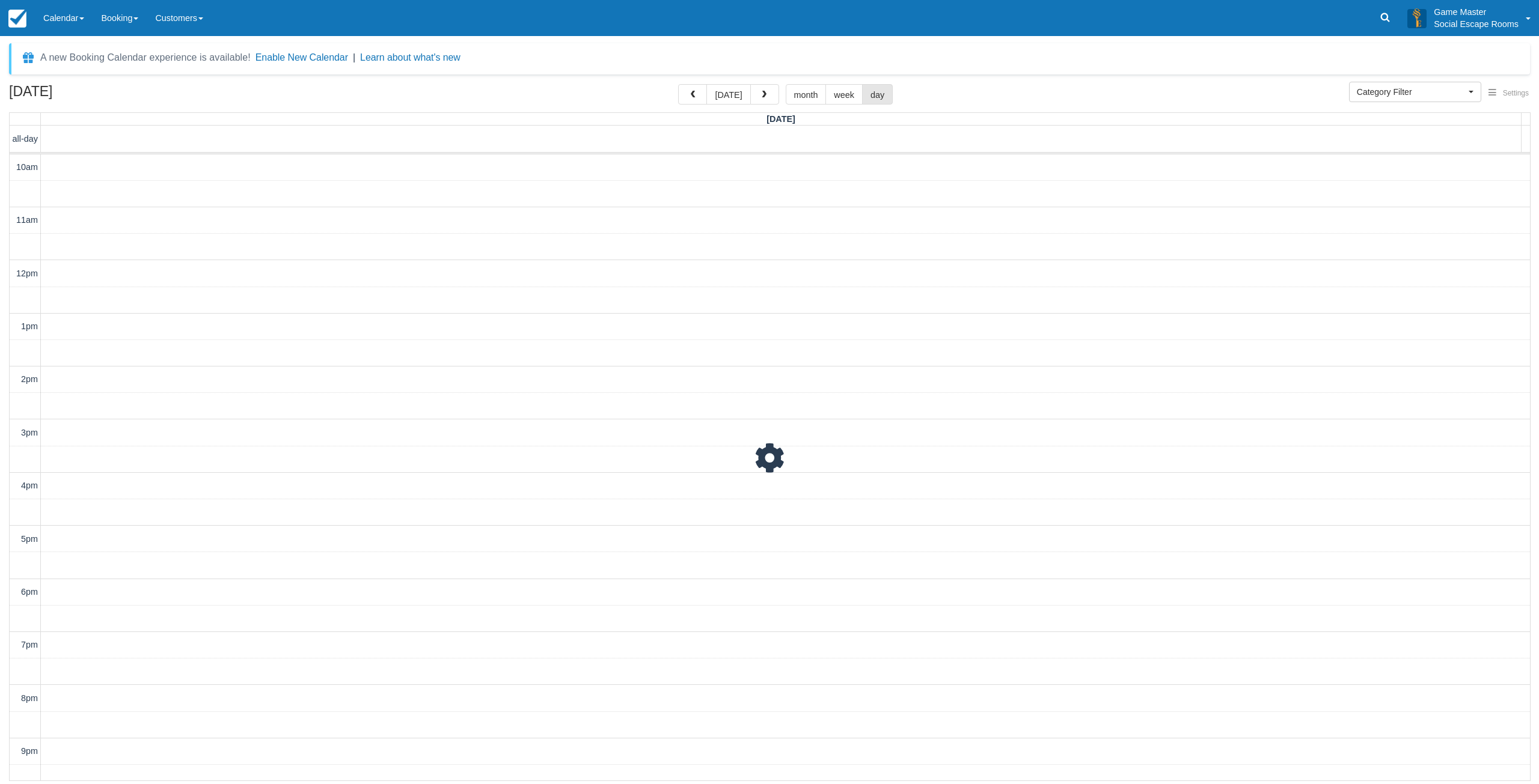
scroll to position [37, 0]
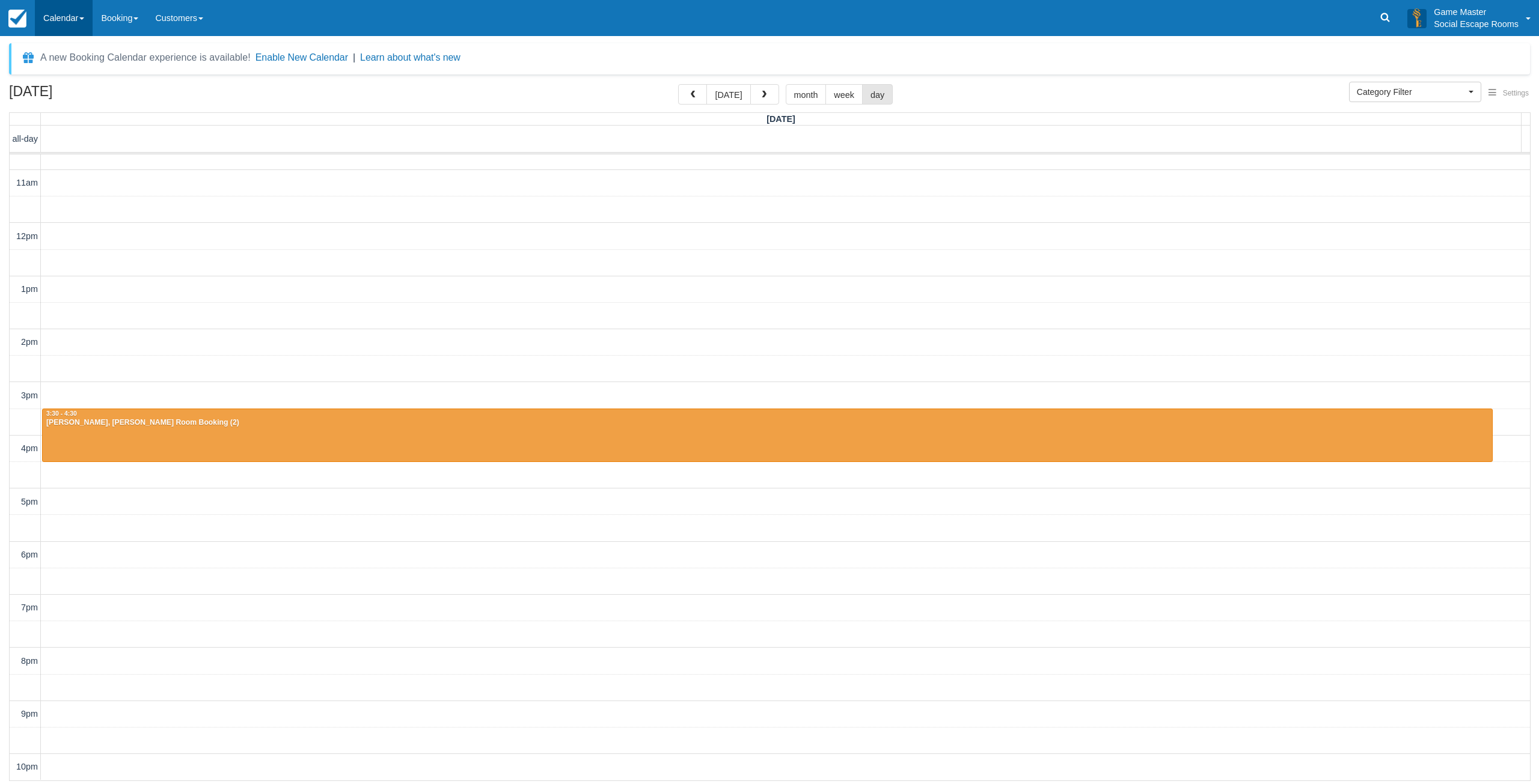
click at [56, 30] on link "Calendar" at bounding box center [63, 18] width 57 height 36
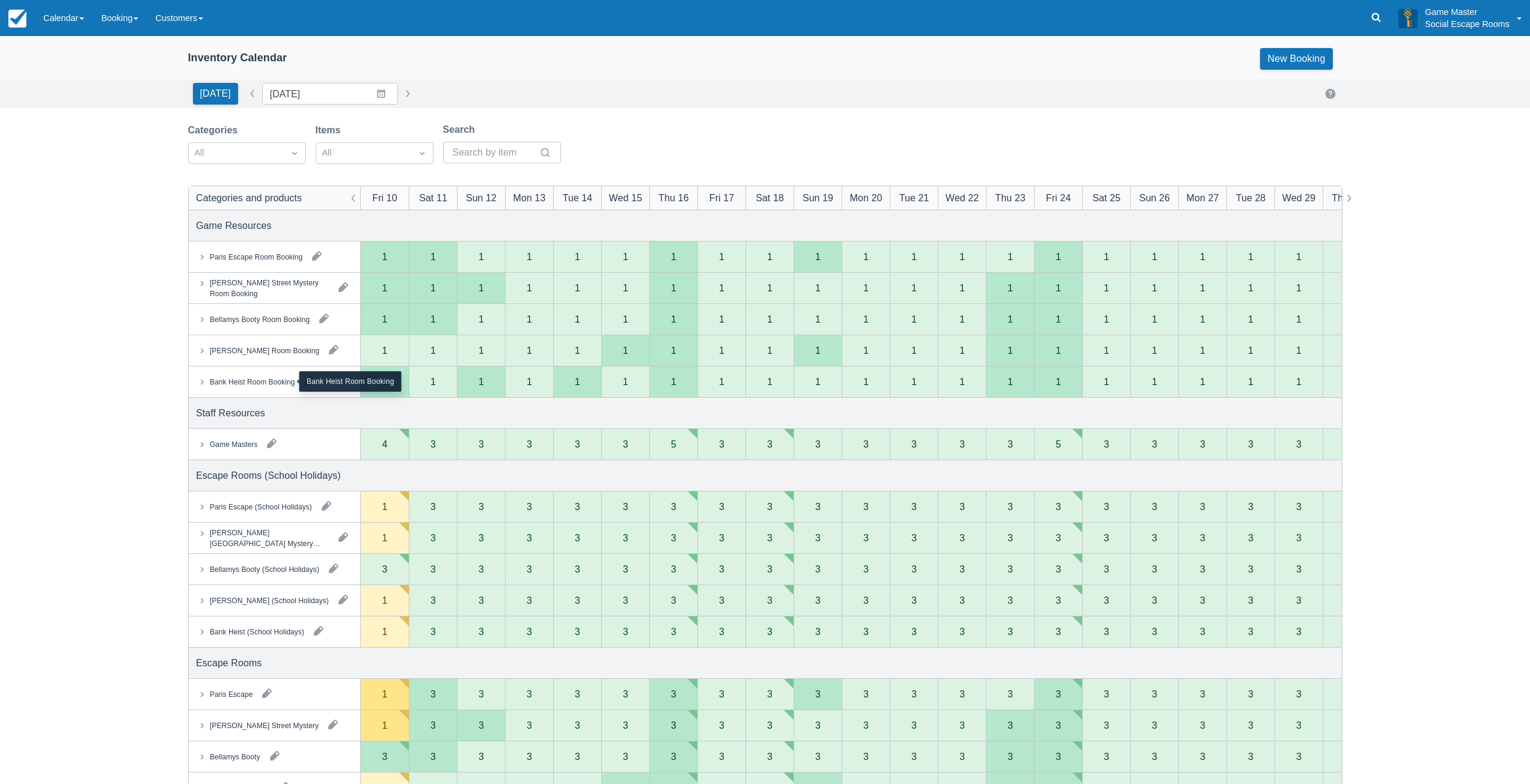
click at [248, 379] on div "Bank Heist Room Booking" at bounding box center [251, 381] width 84 height 11
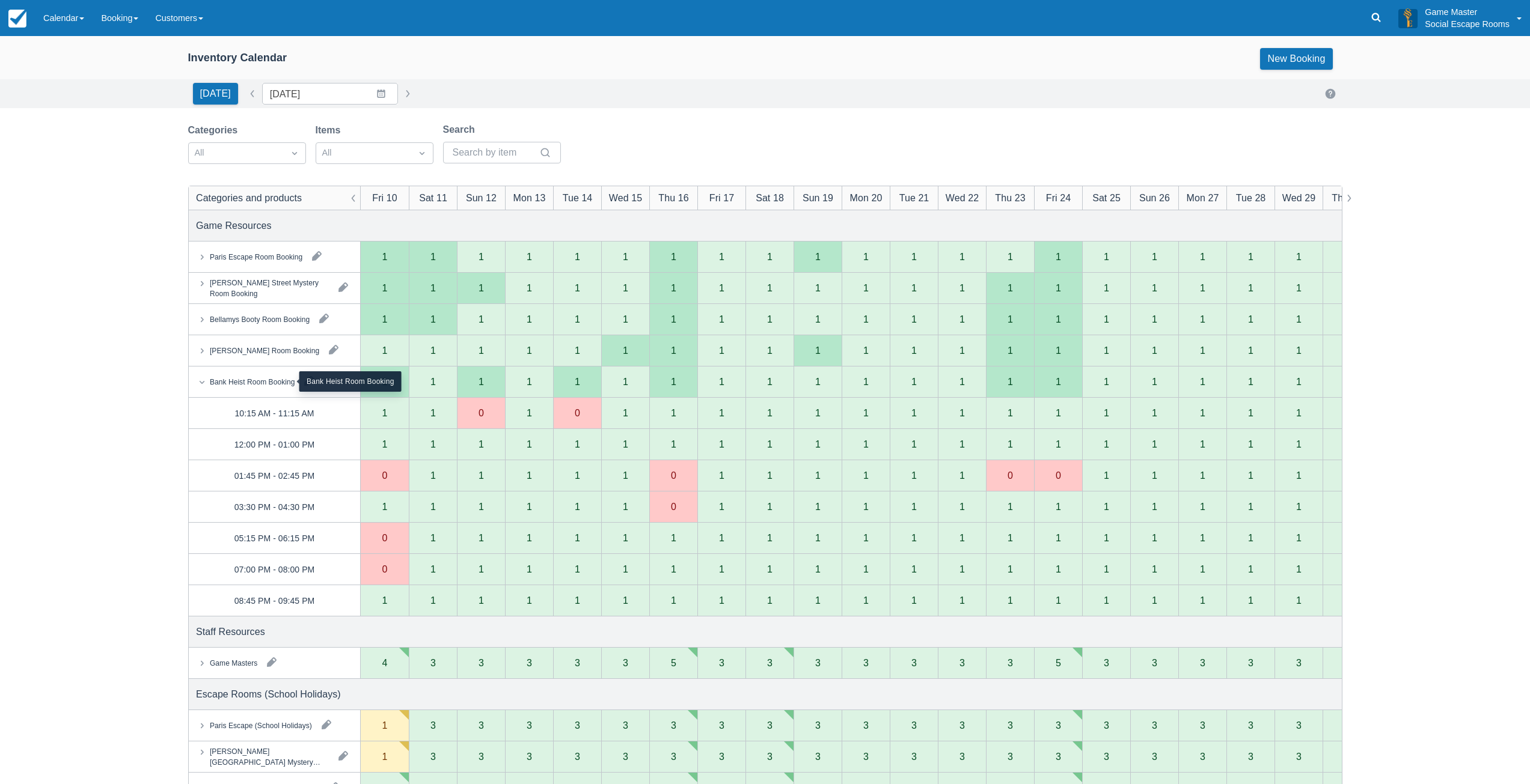
click at [248, 379] on div "Bank Heist Room Booking" at bounding box center [251, 381] width 84 height 11
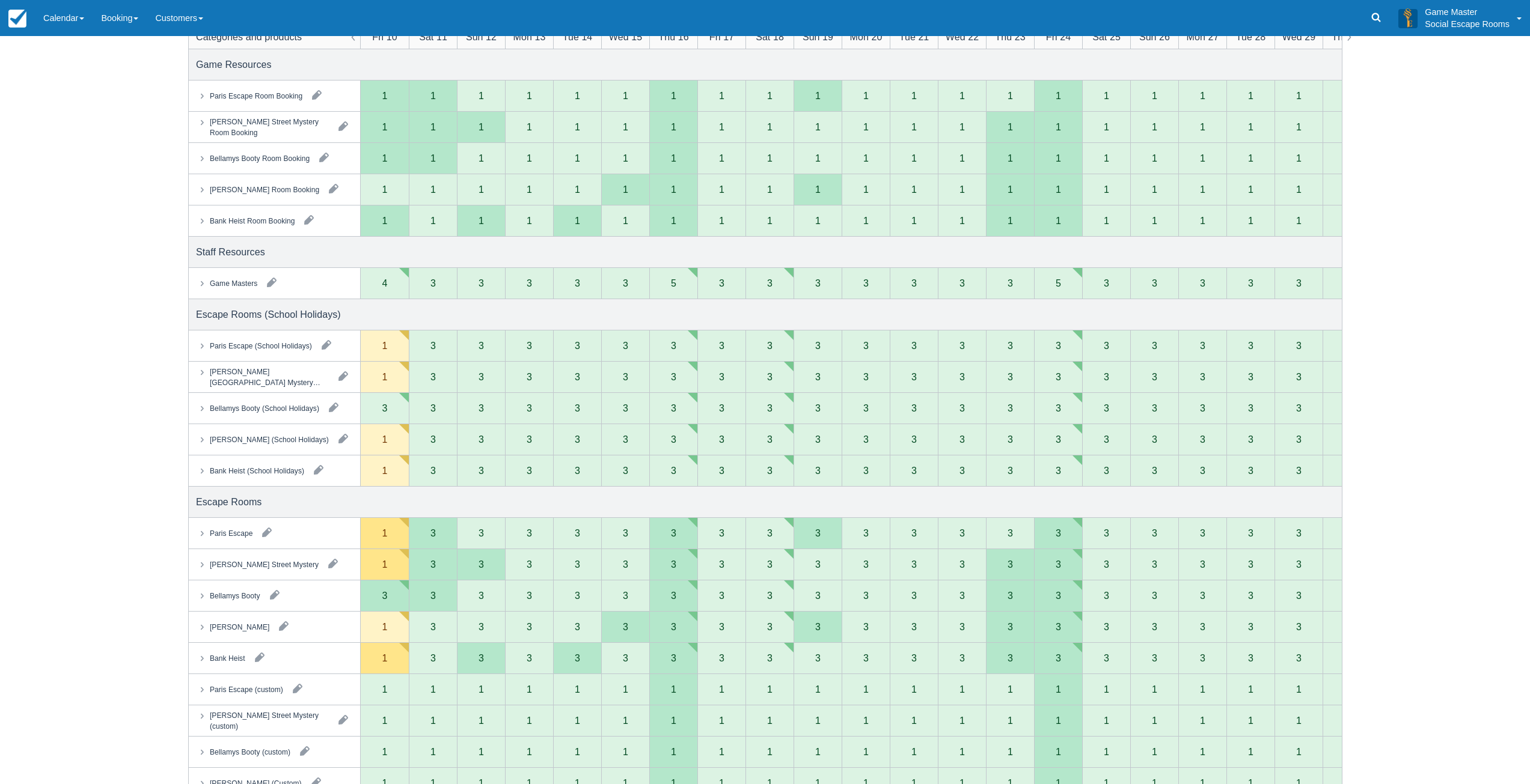
scroll to position [181, 0]
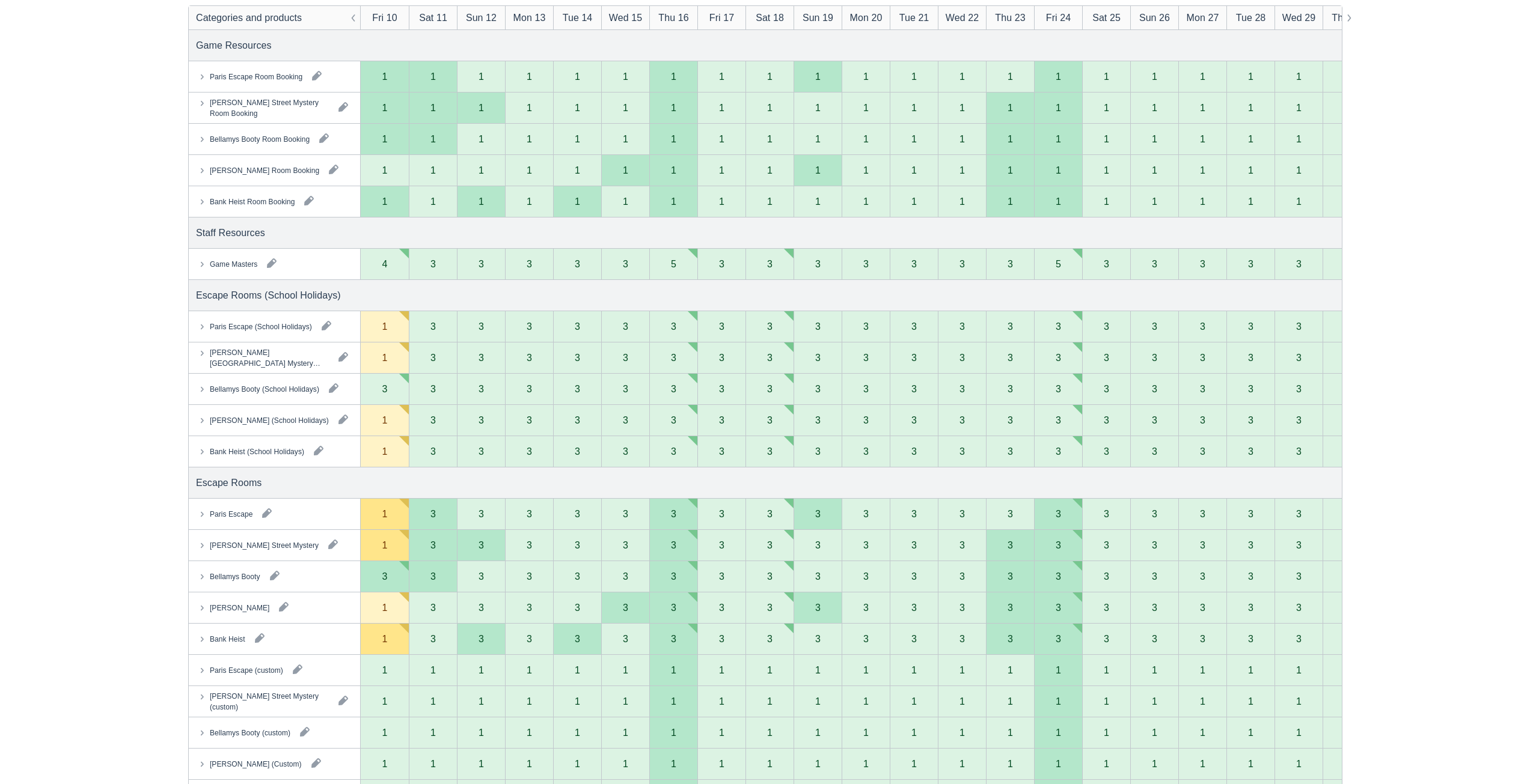
click at [246, 517] on div "Paris Escape" at bounding box center [230, 513] width 43 height 11
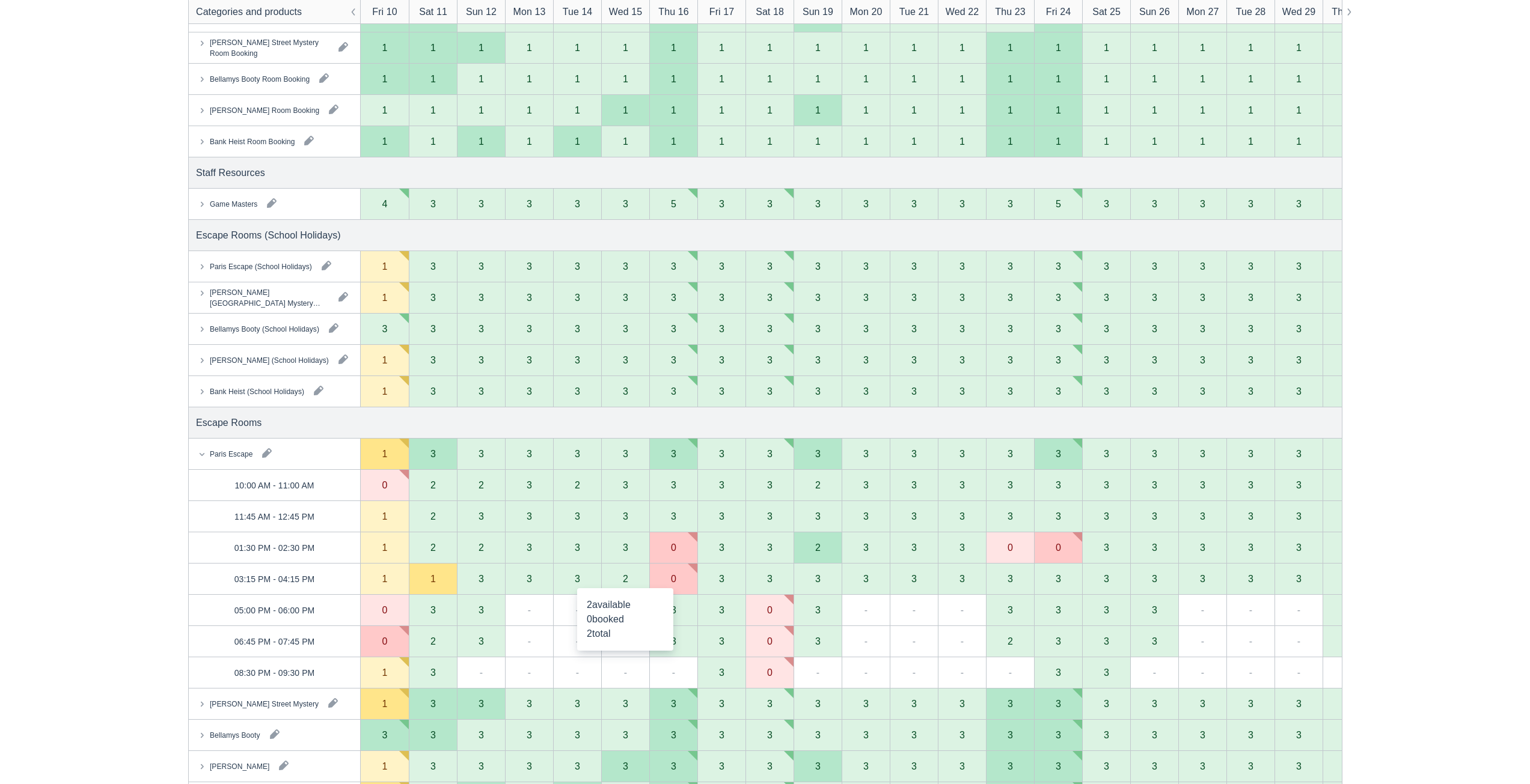
scroll to position [0, 0]
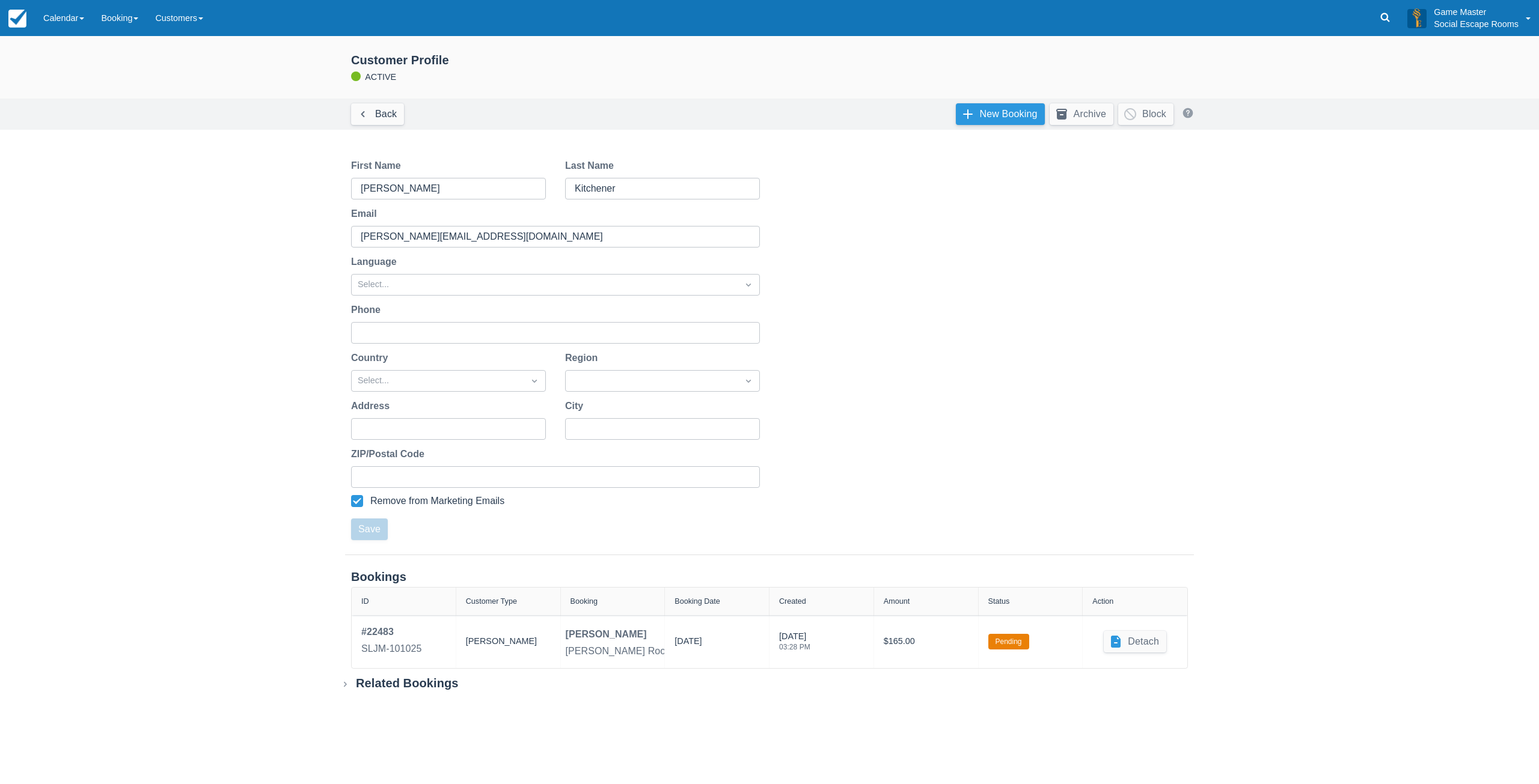
click at [989, 118] on link "New Booking" at bounding box center [1000, 114] width 89 height 22
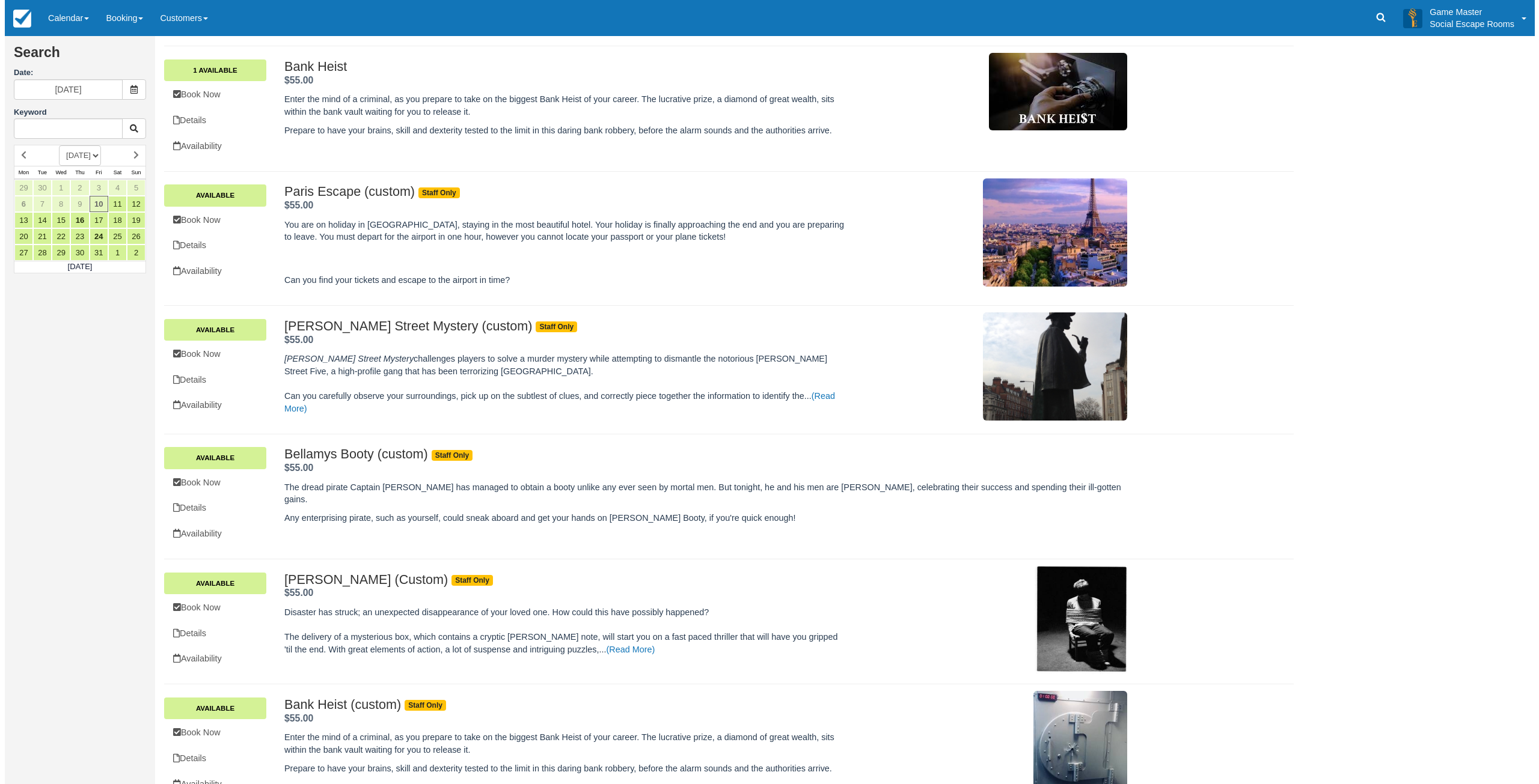
scroll to position [658, 0]
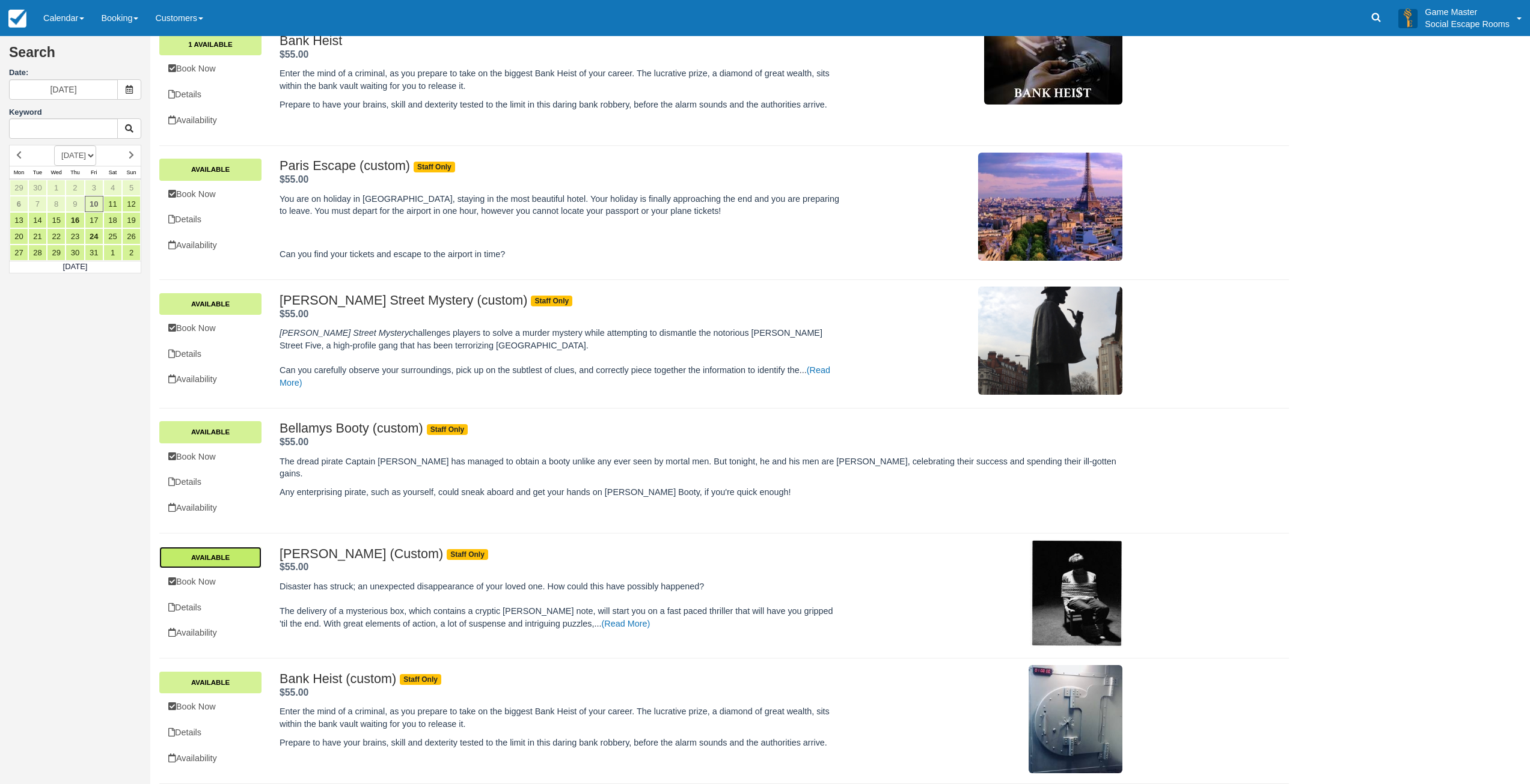
click at [234, 551] on link "Available" at bounding box center [210, 558] width 102 height 22
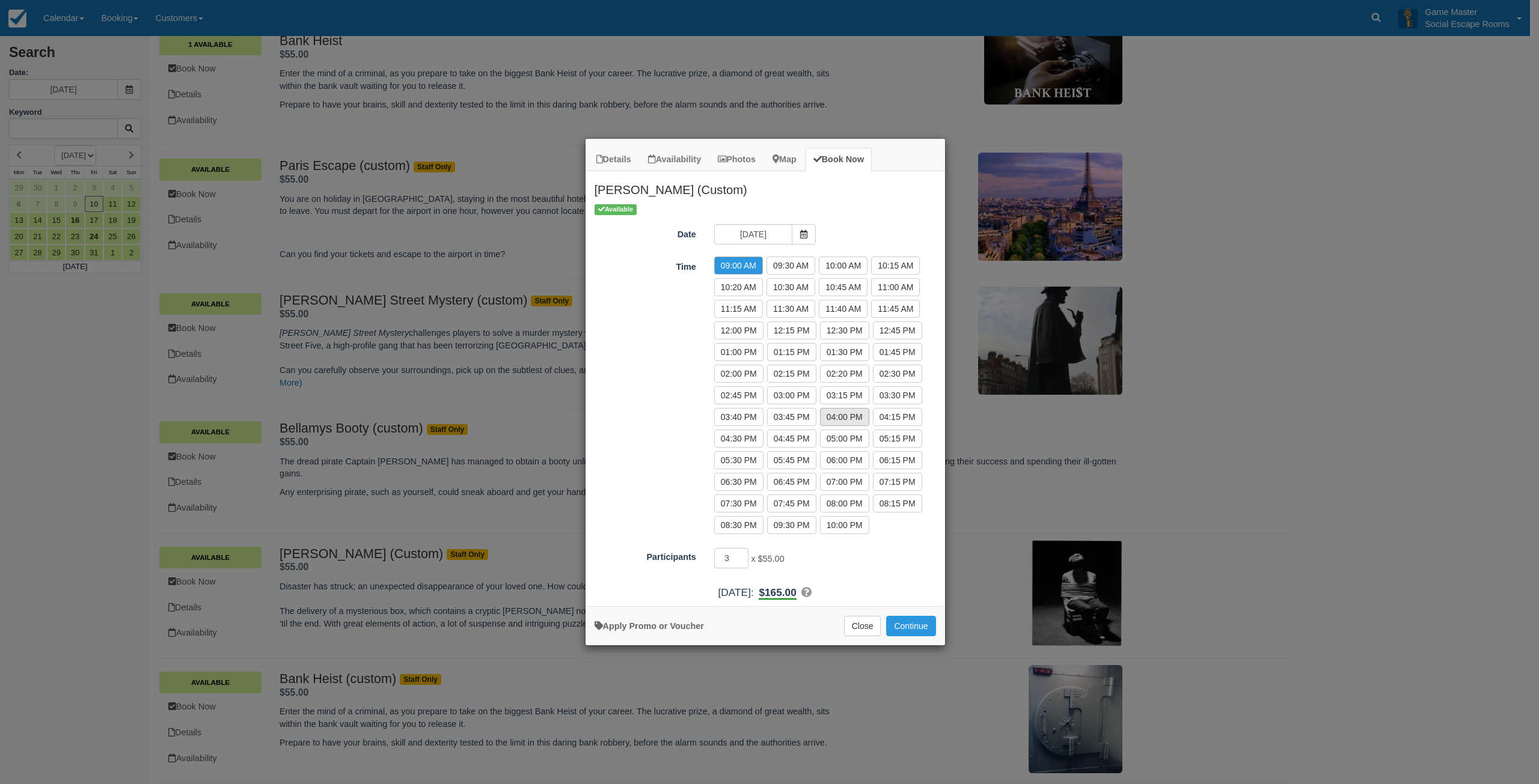
click at [835, 413] on label "04:00 PM" at bounding box center [844, 417] width 49 height 18
radio input "true"
click at [742, 555] on input "4" at bounding box center [731, 558] width 35 height 21
click at [742, 555] on input "5" at bounding box center [731, 558] width 35 height 21
click at [742, 555] on input "6" at bounding box center [731, 558] width 35 height 21
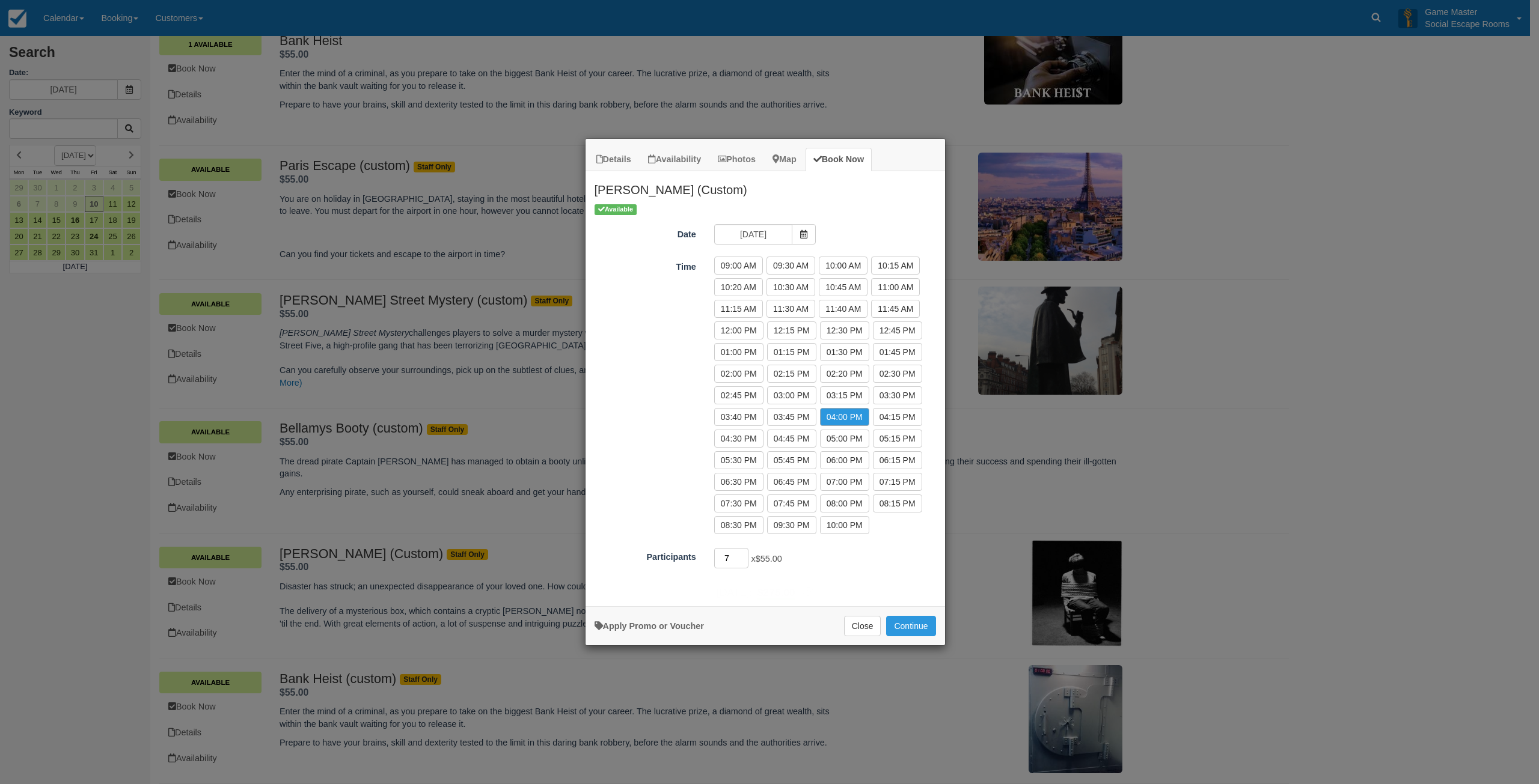
click at [742, 555] on input "7" at bounding box center [731, 558] width 35 height 21
click at [742, 555] on input "8" at bounding box center [731, 558] width 35 height 21
type input "9"
click at [742, 555] on input "9" at bounding box center [731, 558] width 35 height 21
click at [652, 630] on link "Apply Promo or Voucher" at bounding box center [650, 626] width 110 height 10
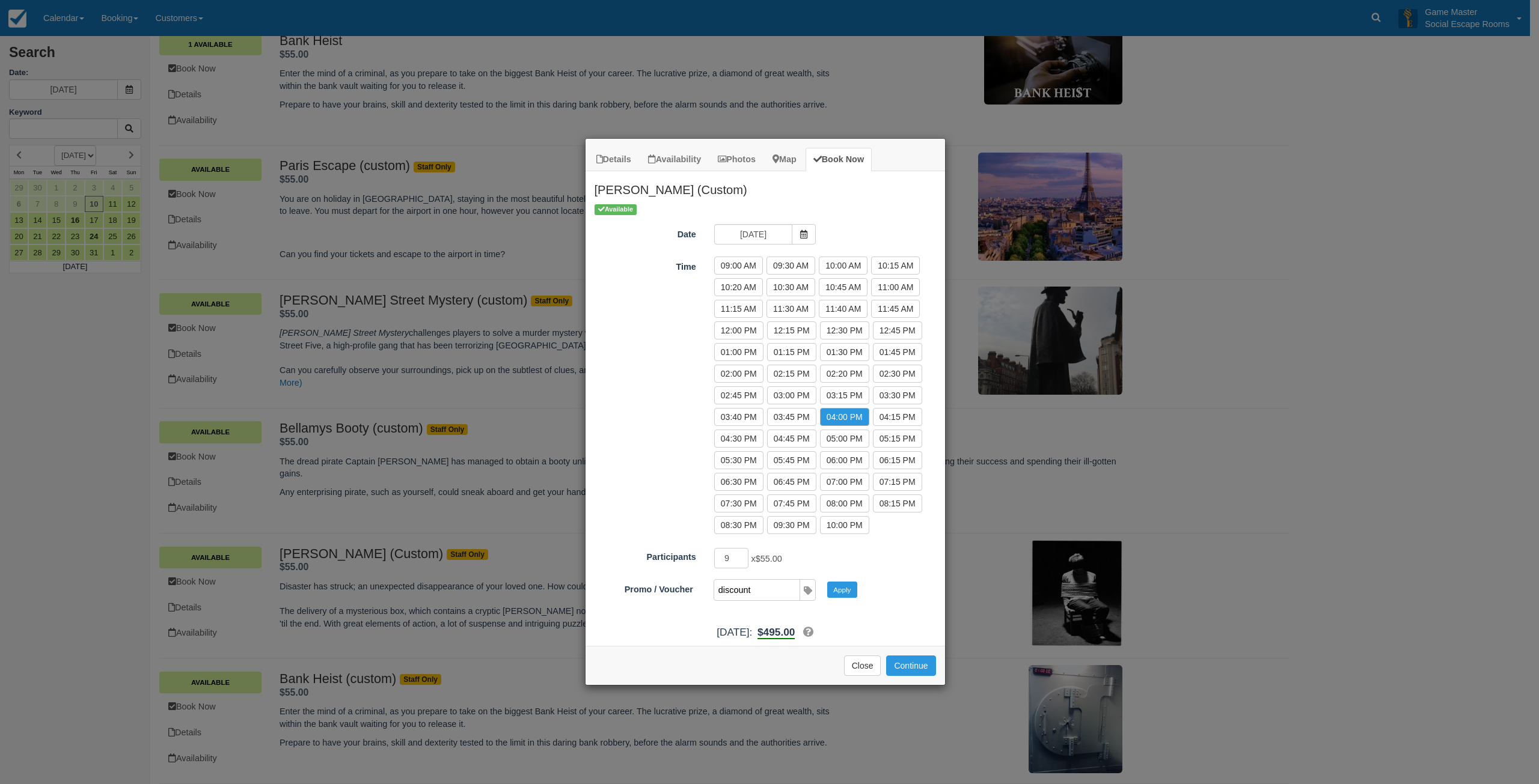
type input "DISCOUNT10"
click at [849, 596] on button "Apply" at bounding box center [842, 589] width 30 height 15
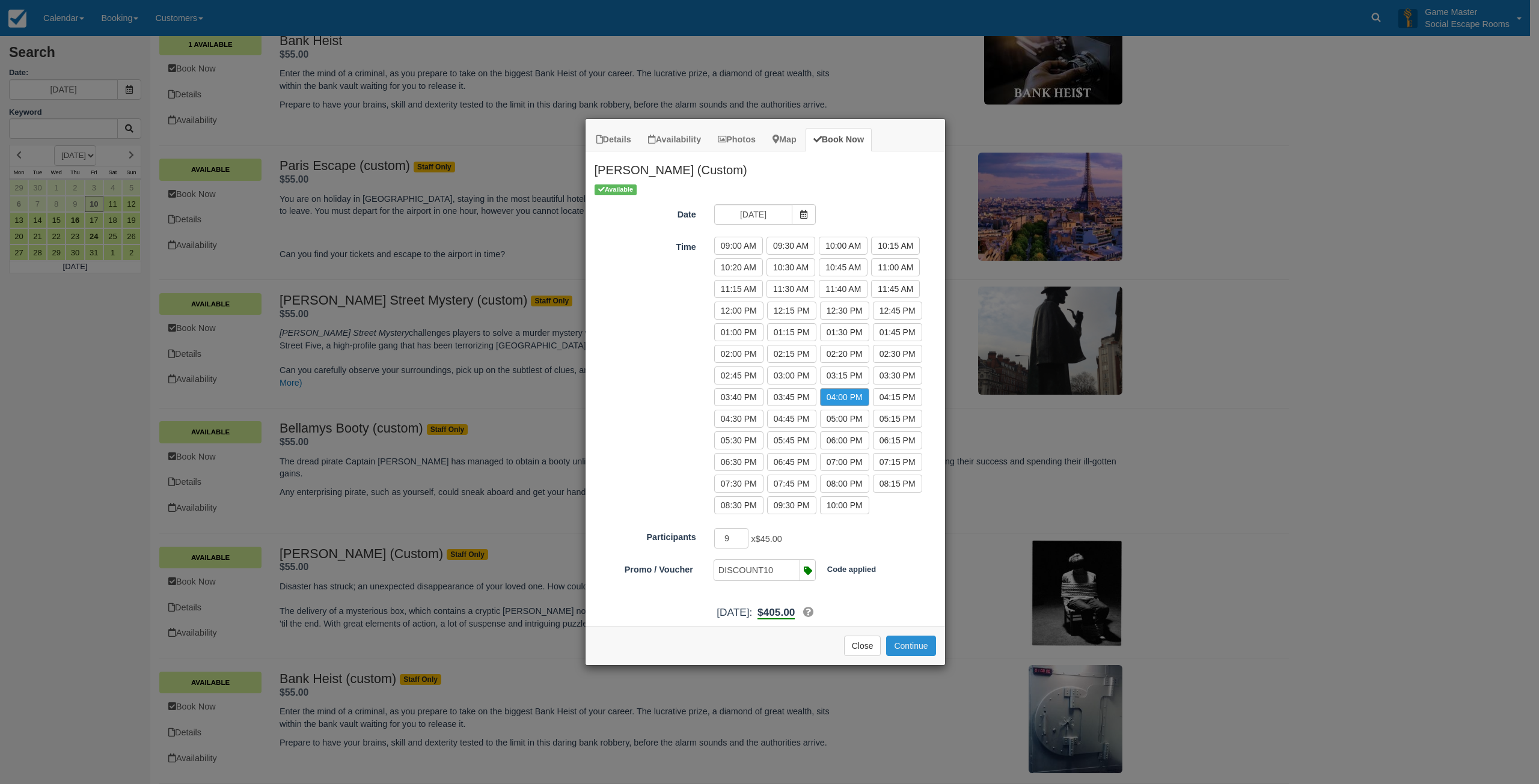
click at [909, 639] on button "Continue" at bounding box center [911, 646] width 49 height 21
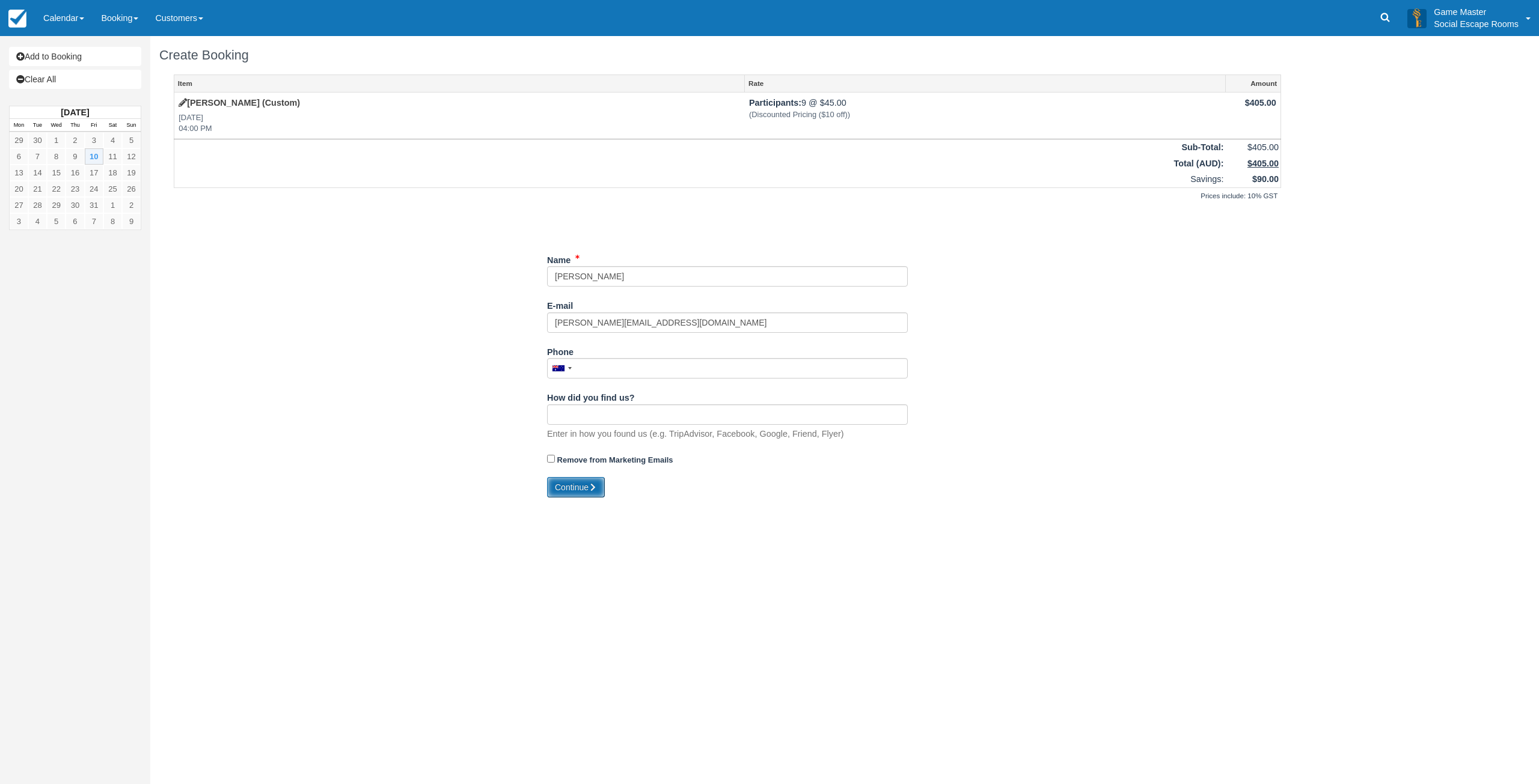
click at [577, 483] on button "Continue" at bounding box center [575, 487] width 57 height 21
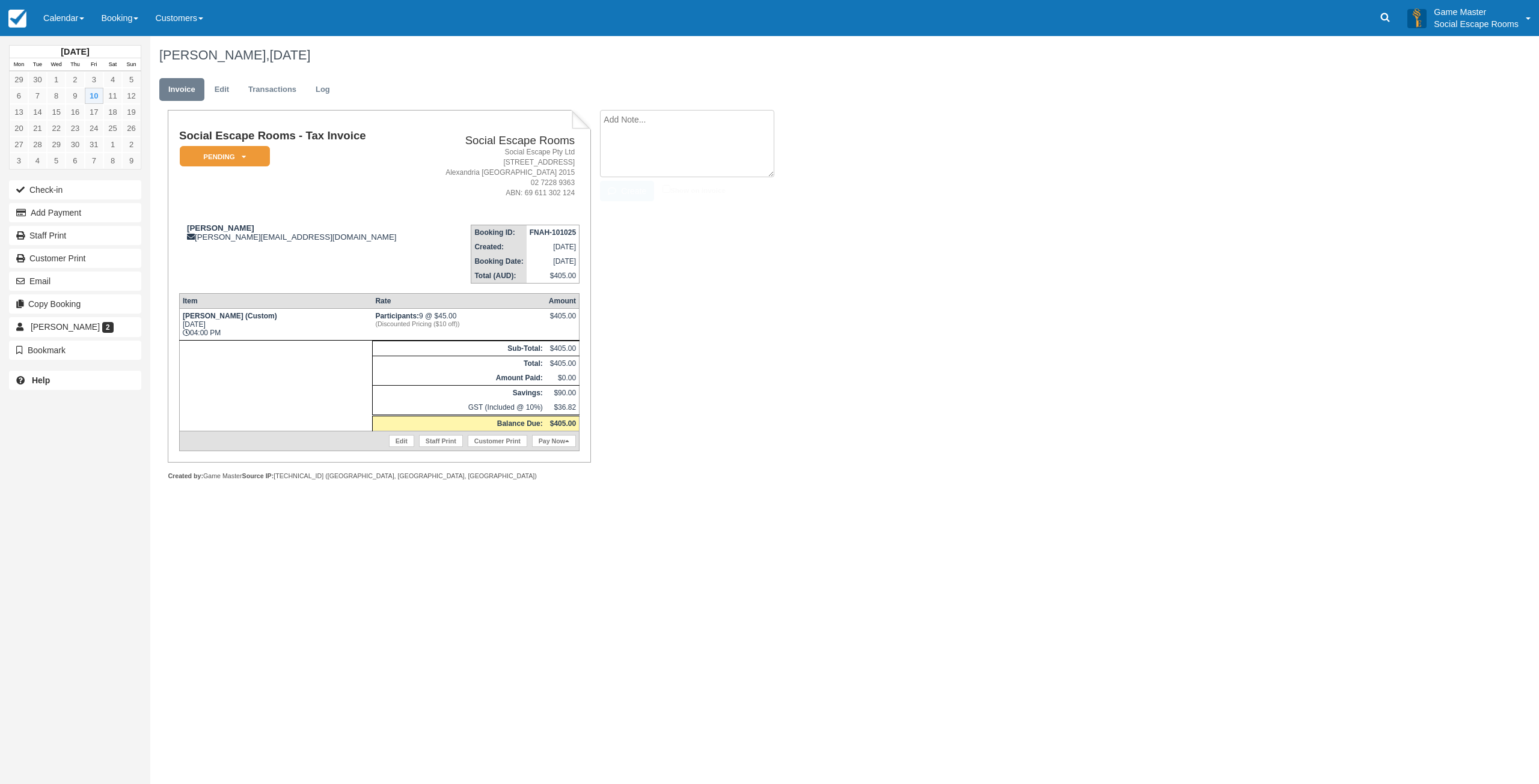
drag, startPoint x: 659, startPoint y: 124, endPoint x: 1037, endPoint y: 217, distance: 389.3
click at [662, 122] on textarea at bounding box center [687, 144] width 174 height 67
drag, startPoint x: 622, startPoint y: 139, endPoint x: 620, endPoint y: 182, distance: 43.0
click at [622, 139] on textarea at bounding box center [687, 144] width 174 height 67
paste textarea "On Mon, Sep 22, 2025 at 4:57 PM Cheryl Kitchener <cheryl@unscriptedphotographer…"
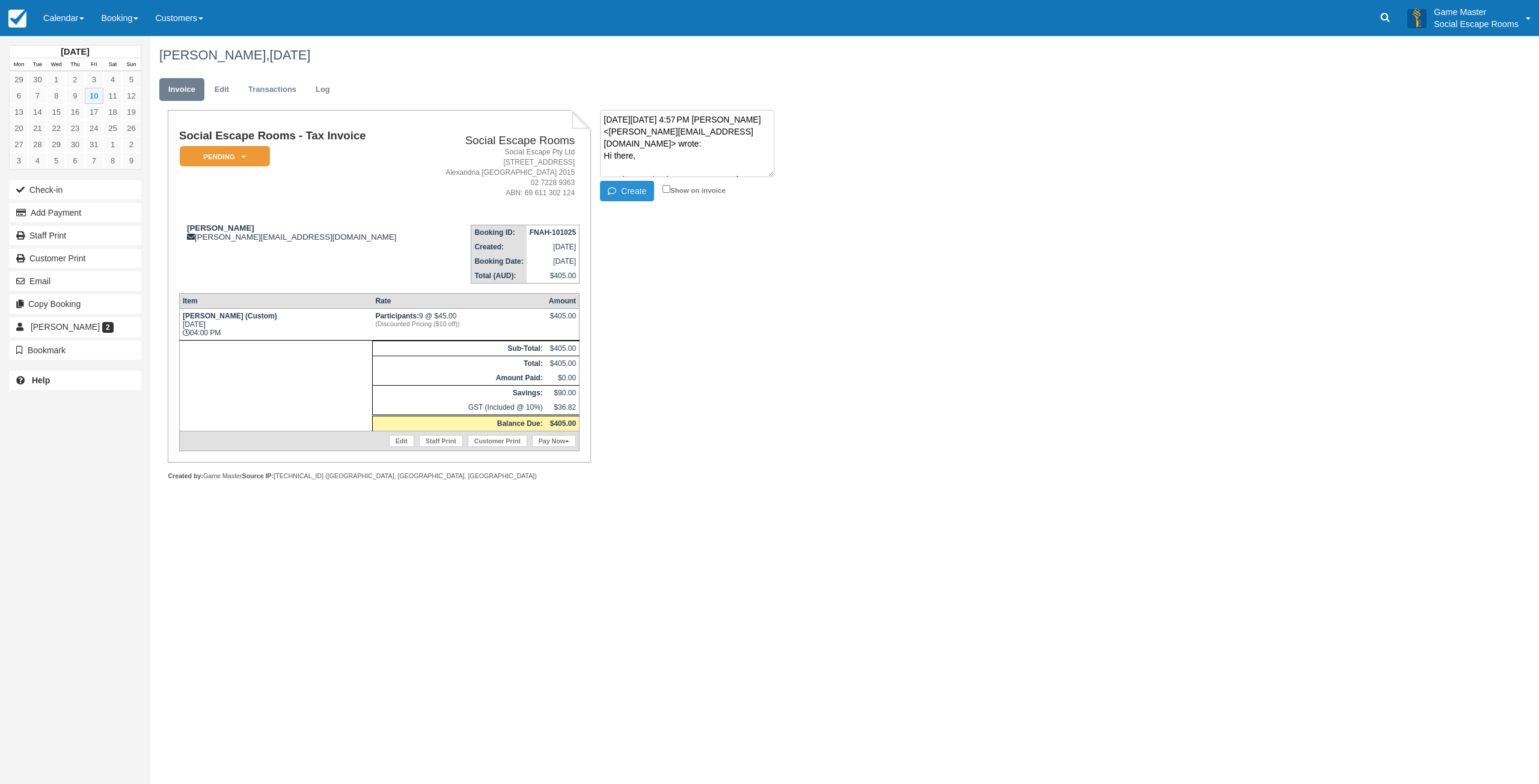
scroll to position [104, 0]
type textarea "On Mon, Sep 22, 2025 at 4:57 PM Cheryl Kitchener <cheryl@unscriptedphotographer…"
click at [627, 190] on button "Create" at bounding box center [627, 191] width 54 height 21
click at [645, 122] on textarea "On Mon, Sep 22, 2025 at 4:57 PM Cheryl Kitchener <cheryl@unscriptedphotographer…" at bounding box center [687, 122] width 174 height 25
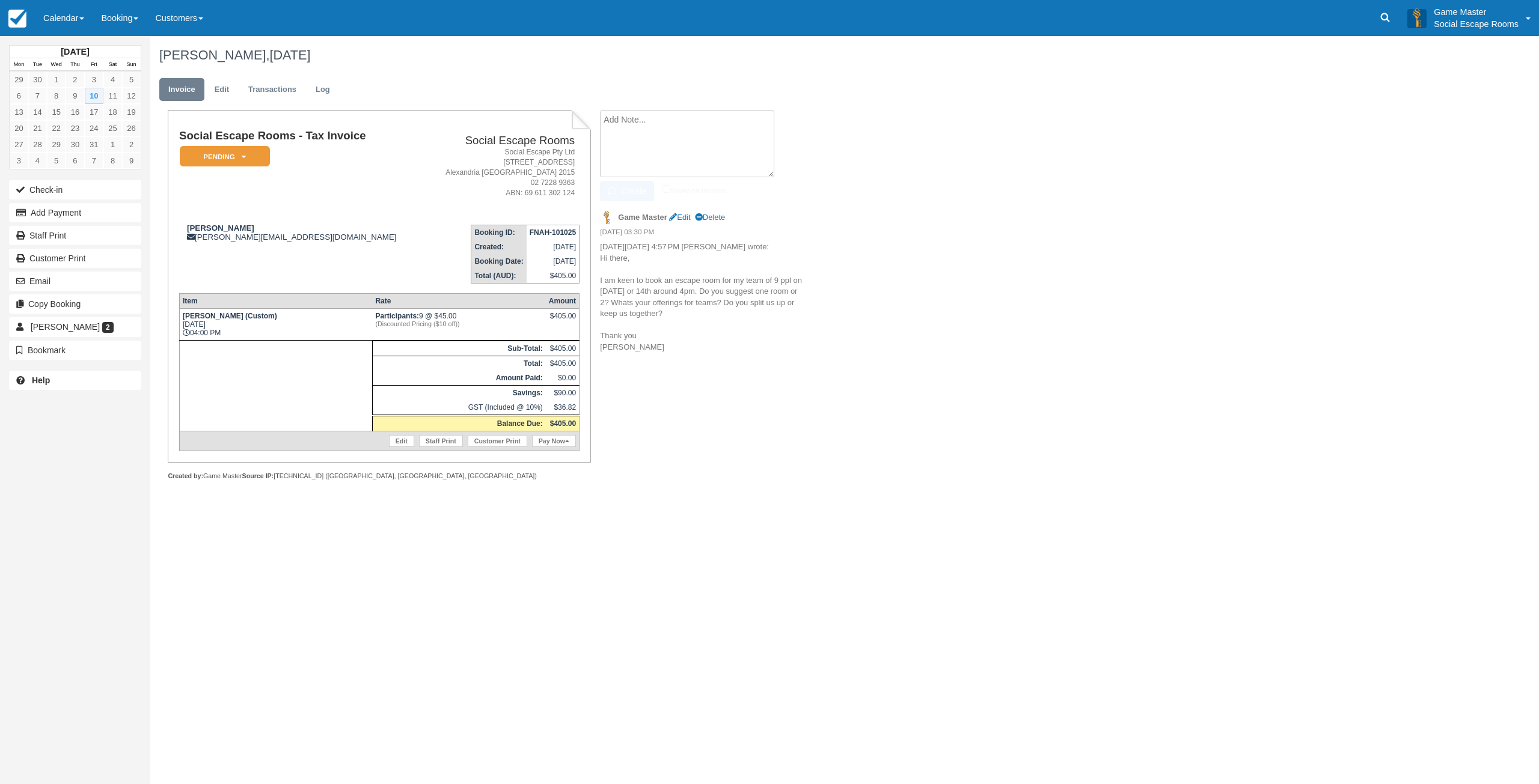
paste textarea "Hi there Cheryl, Thanks for your enquiry. In response to your questions: 1. We …"
type textarea "Hi there Cheryl, Thanks for your enquiry. In response to your questions: 1. We …"
click at [623, 189] on button "Create" at bounding box center [627, 191] width 54 height 21
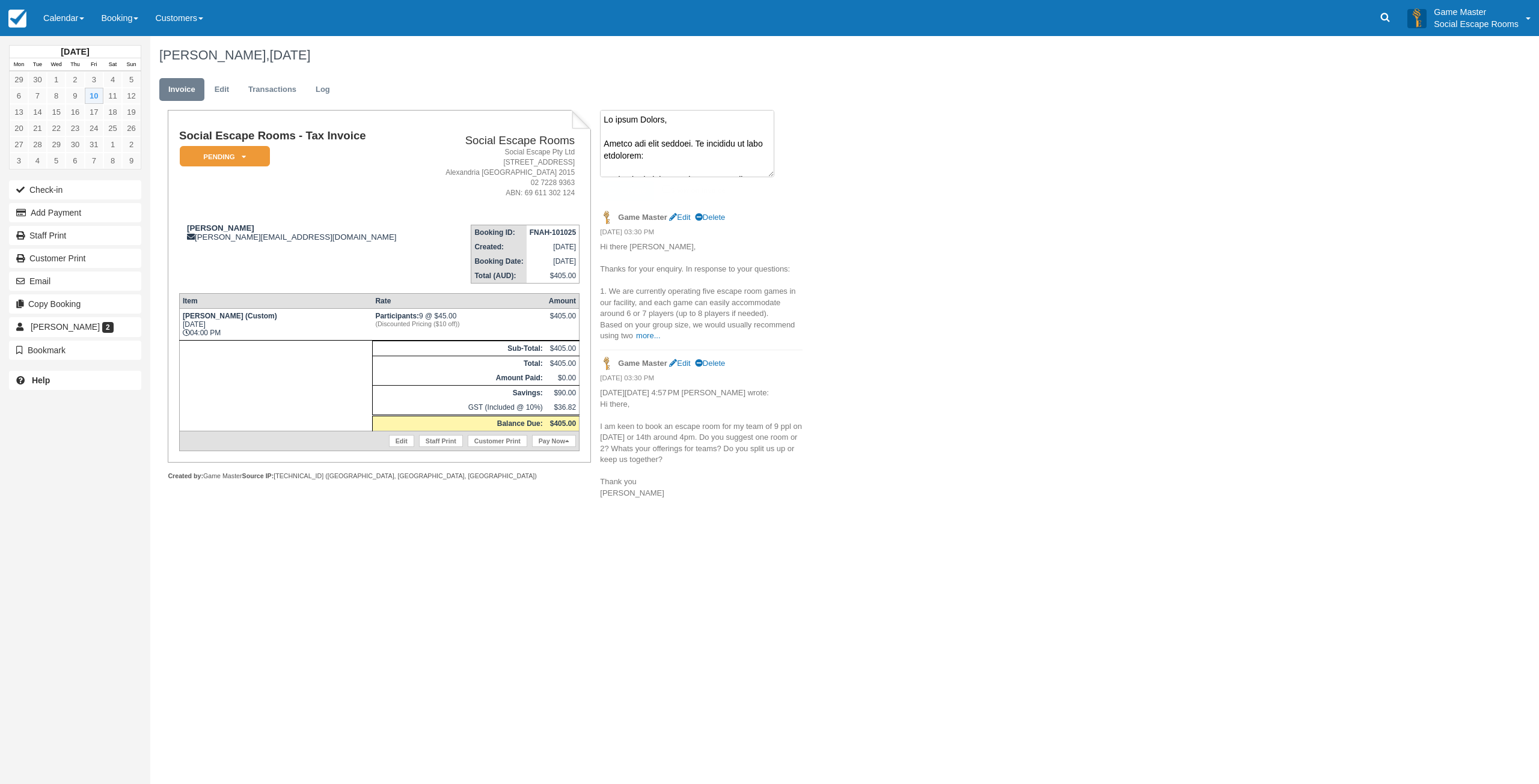
click at [632, 121] on textarea at bounding box center [687, 144] width 174 height 67
paste textarea "Thank you, Can you pencil us in for Wednesday Oct 15th 4pm ? One room ideally ,…"
type textarea "Thank you, Can you pencil us in for Wednesday Oct 15th 4pm ? One room ideally ,…"
click at [625, 190] on button "Create" at bounding box center [627, 191] width 54 height 21
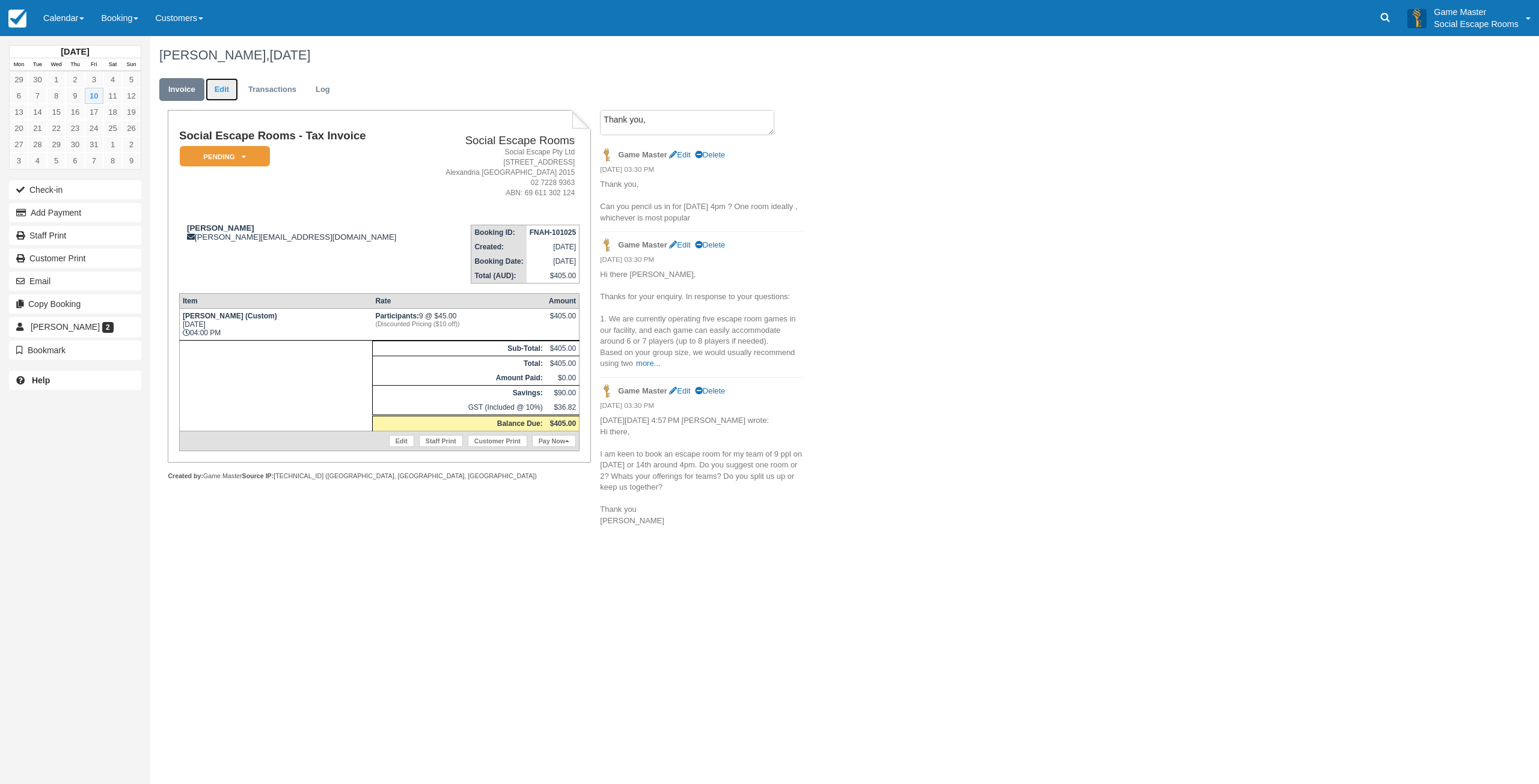
click at [213, 90] on link "Edit" at bounding box center [222, 90] width 32 height 23
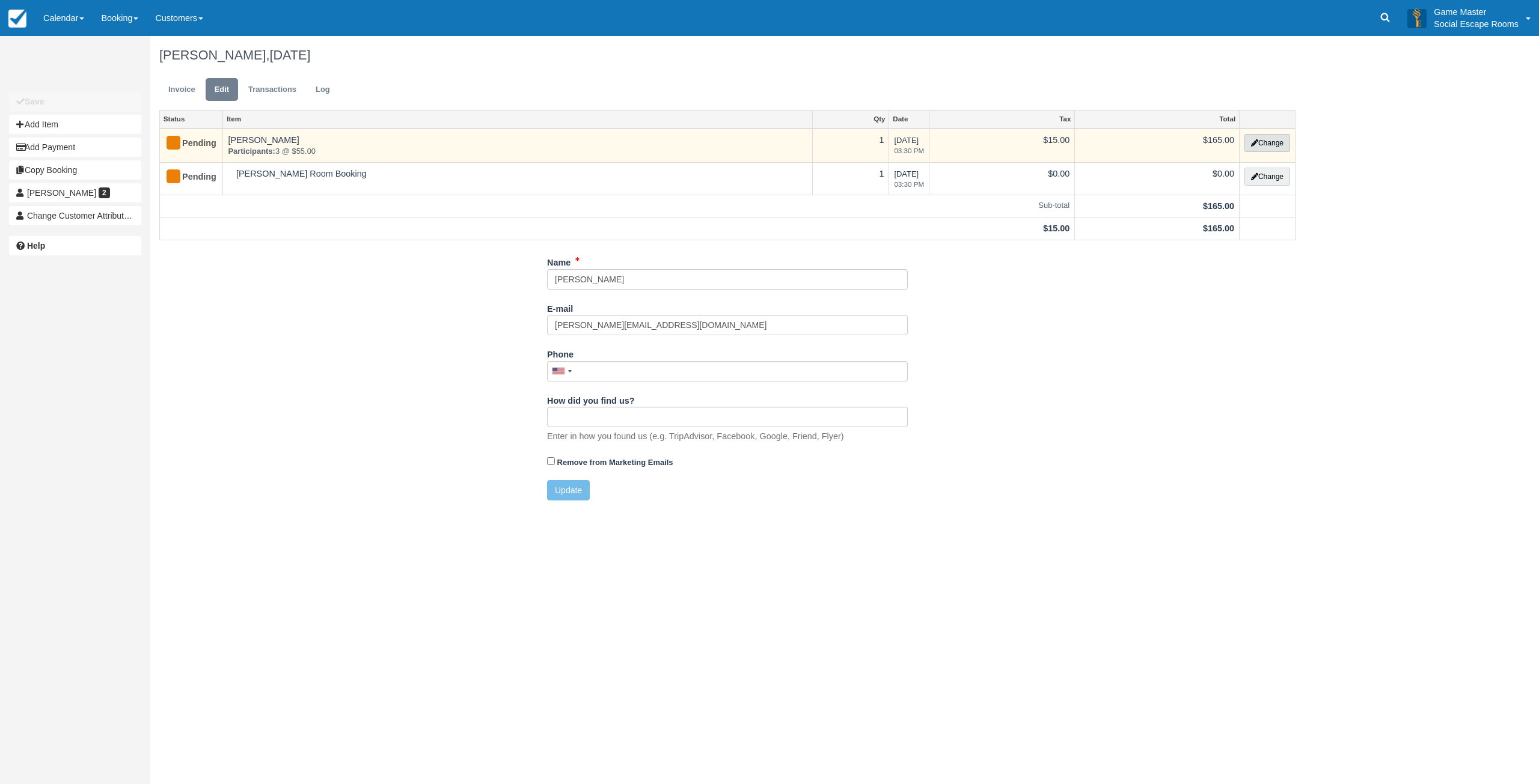
click at [1256, 139] on icon "button" at bounding box center [1254, 142] width 7 height 7
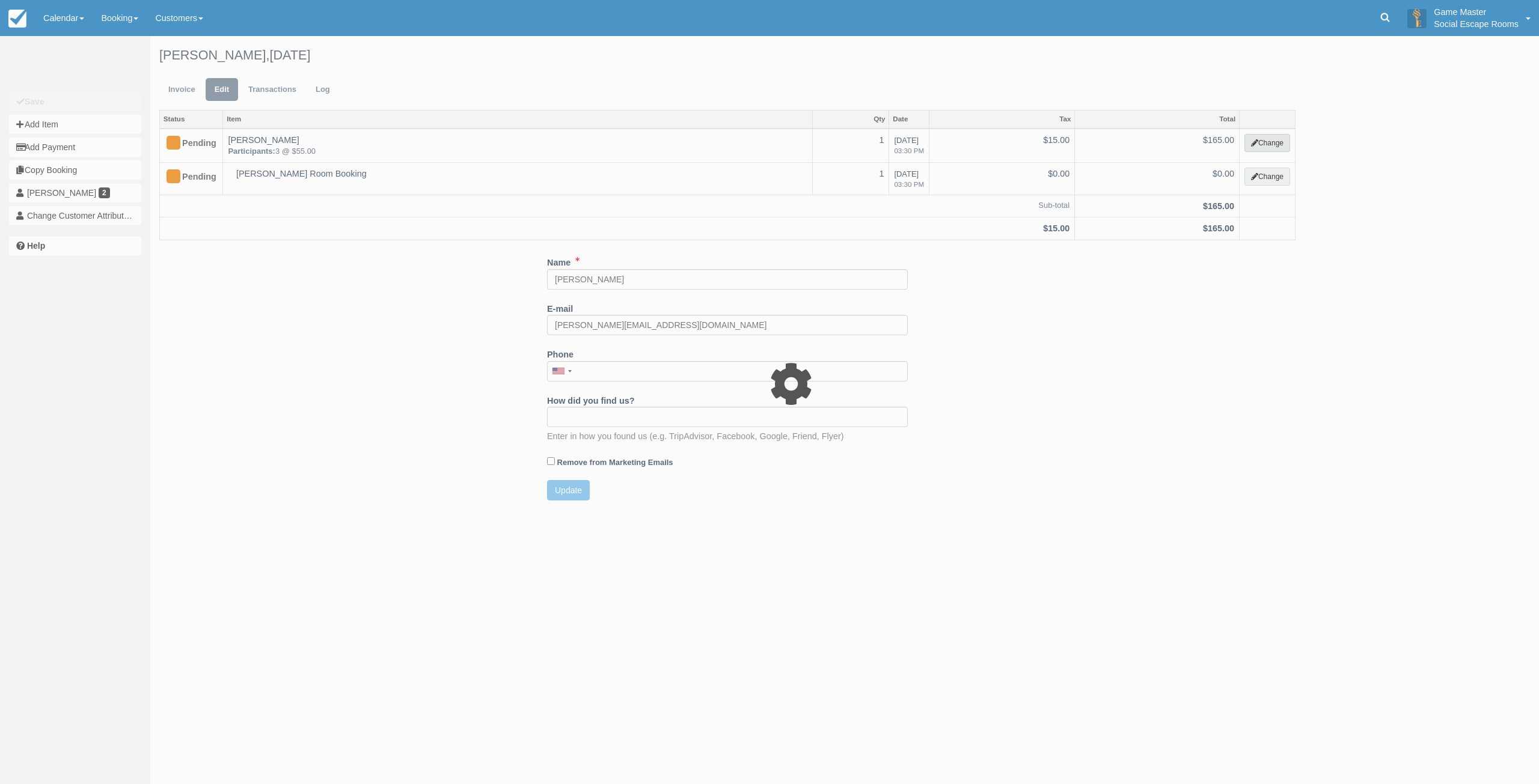
select select "2"
type input "165.00"
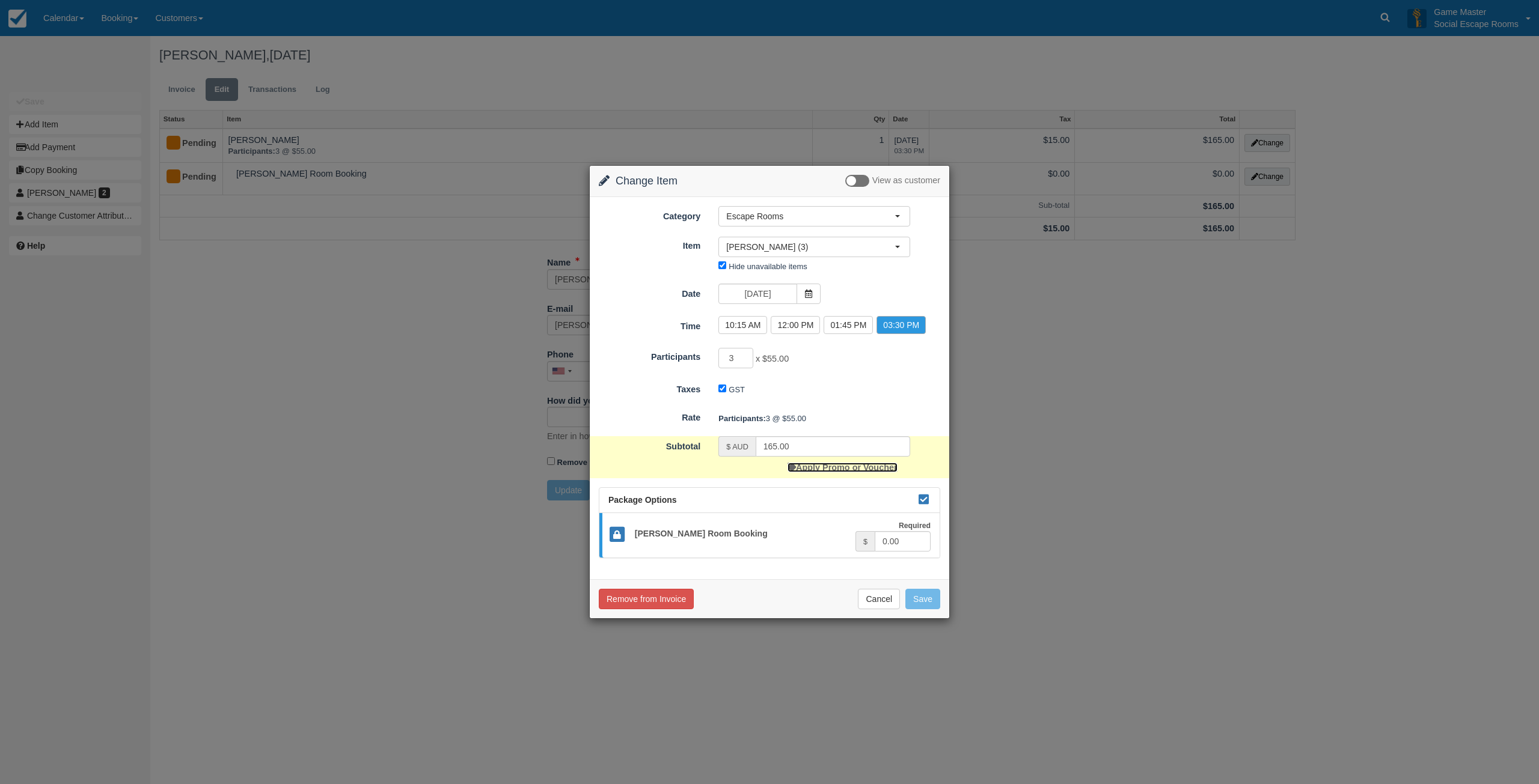
click at [819, 464] on link "Apply Promo or Voucher" at bounding box center [842, 467] width 110 height 10
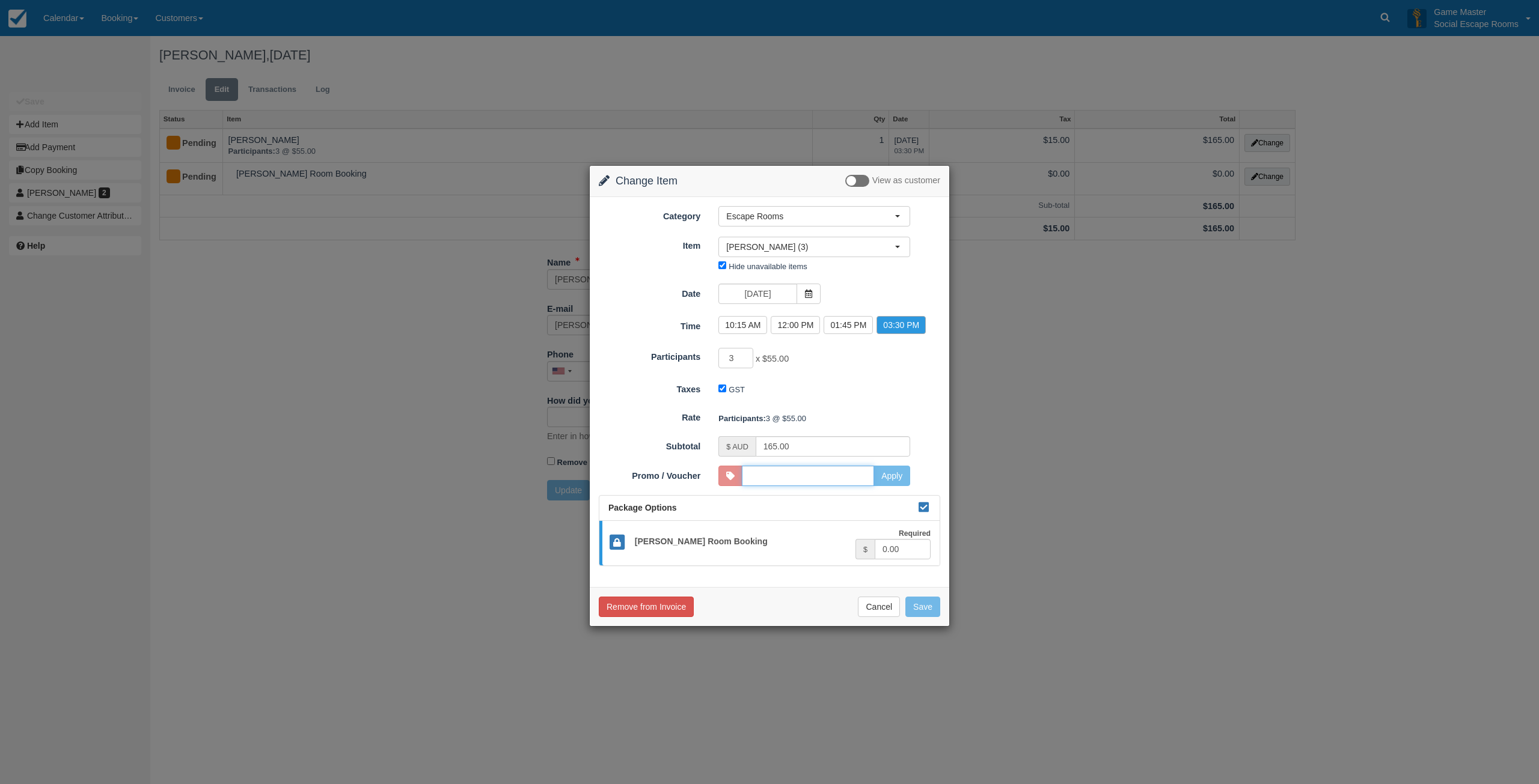
click at [859, 476] on input "Promo / Voucher" at bounding box center [808, 476] width 132 height 21
type input "CUSTOMBOOKING101"
click at [896, 474] on button "Apply" at bounding box center [891, 476] width 37 height 21
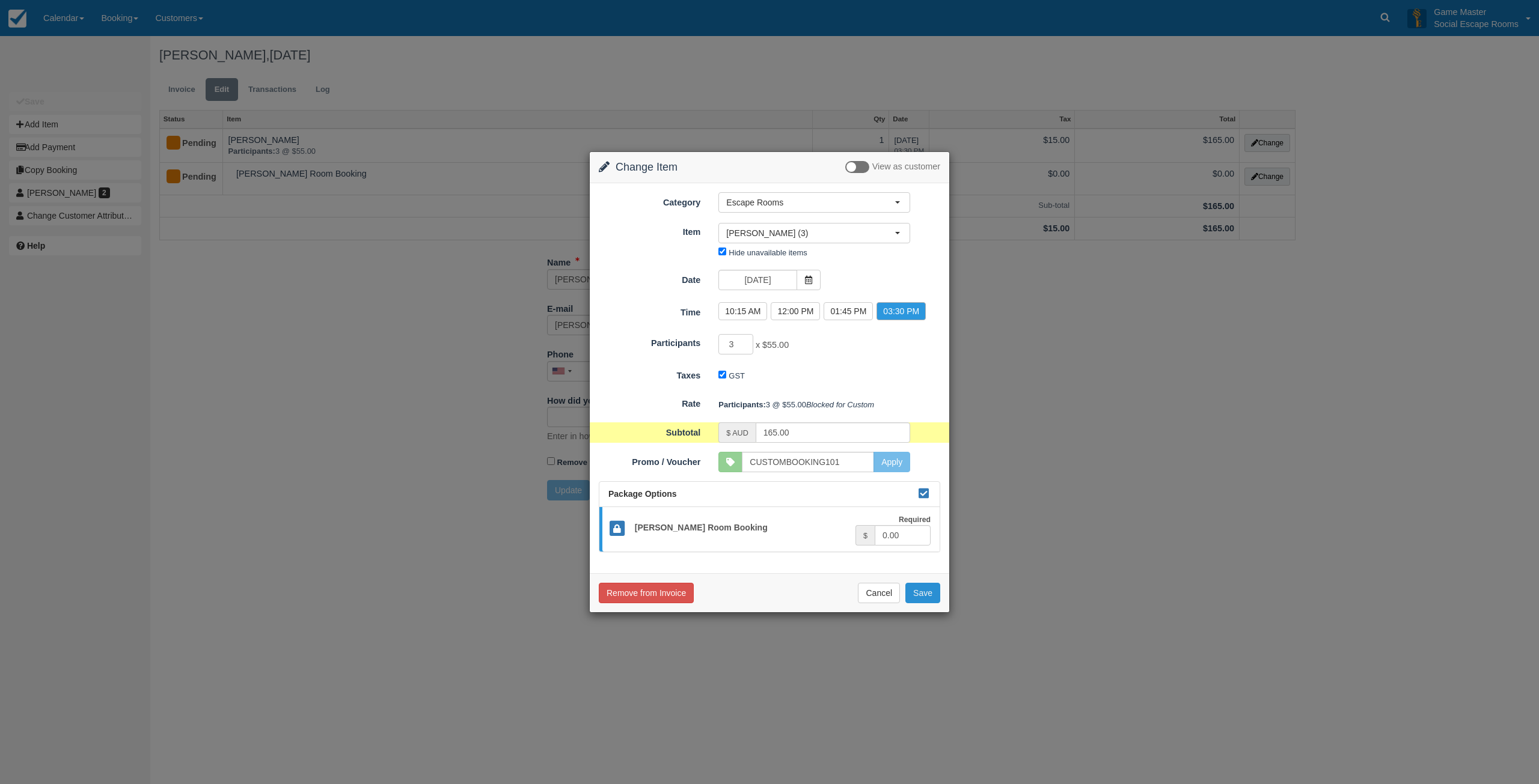
click at [922, 603] on button "Save" at bounding box center [922, 593] width 35 height 21
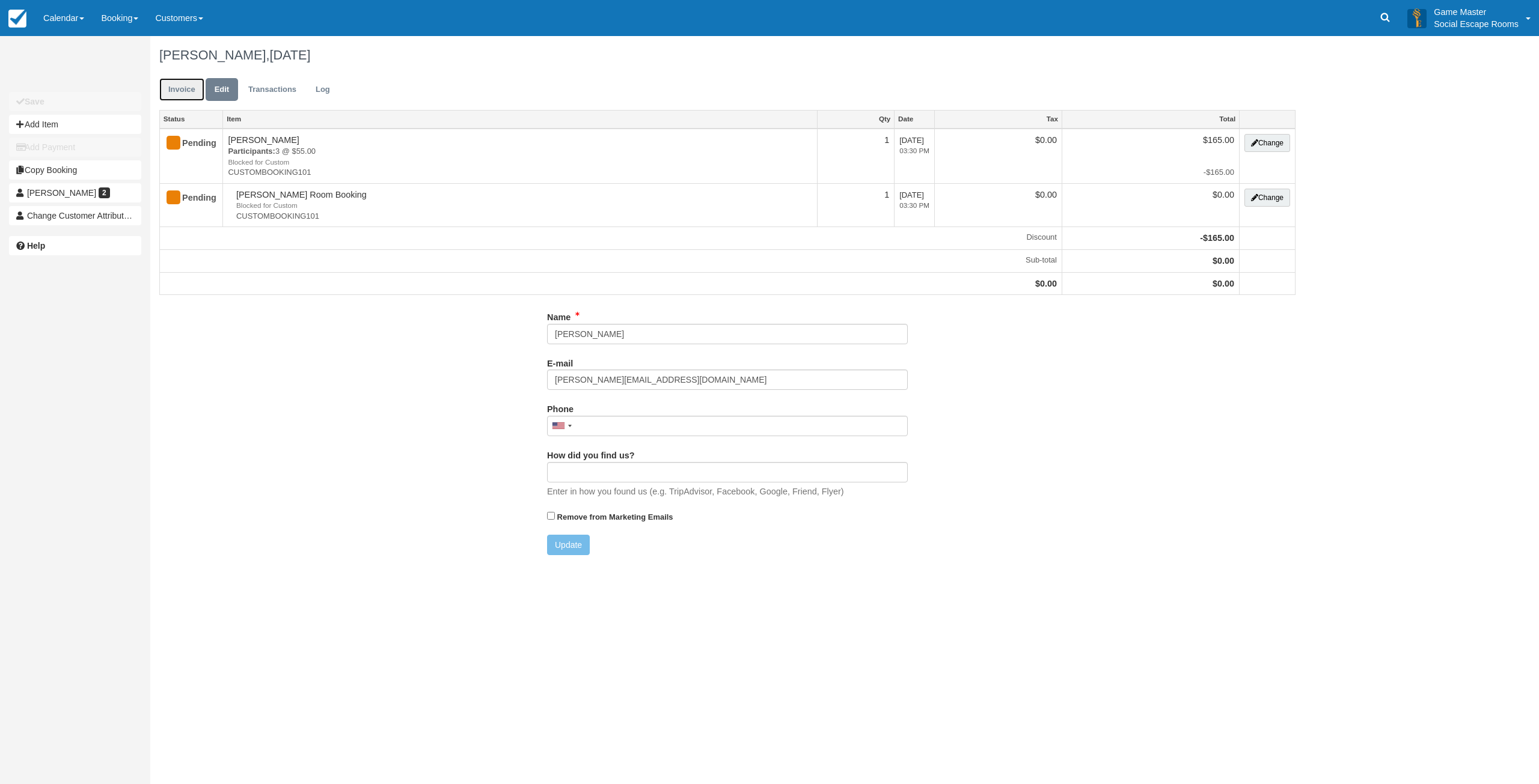
click at [181, 92] on link "Invoice" at bounding box center [182, 90] width 45 height 23
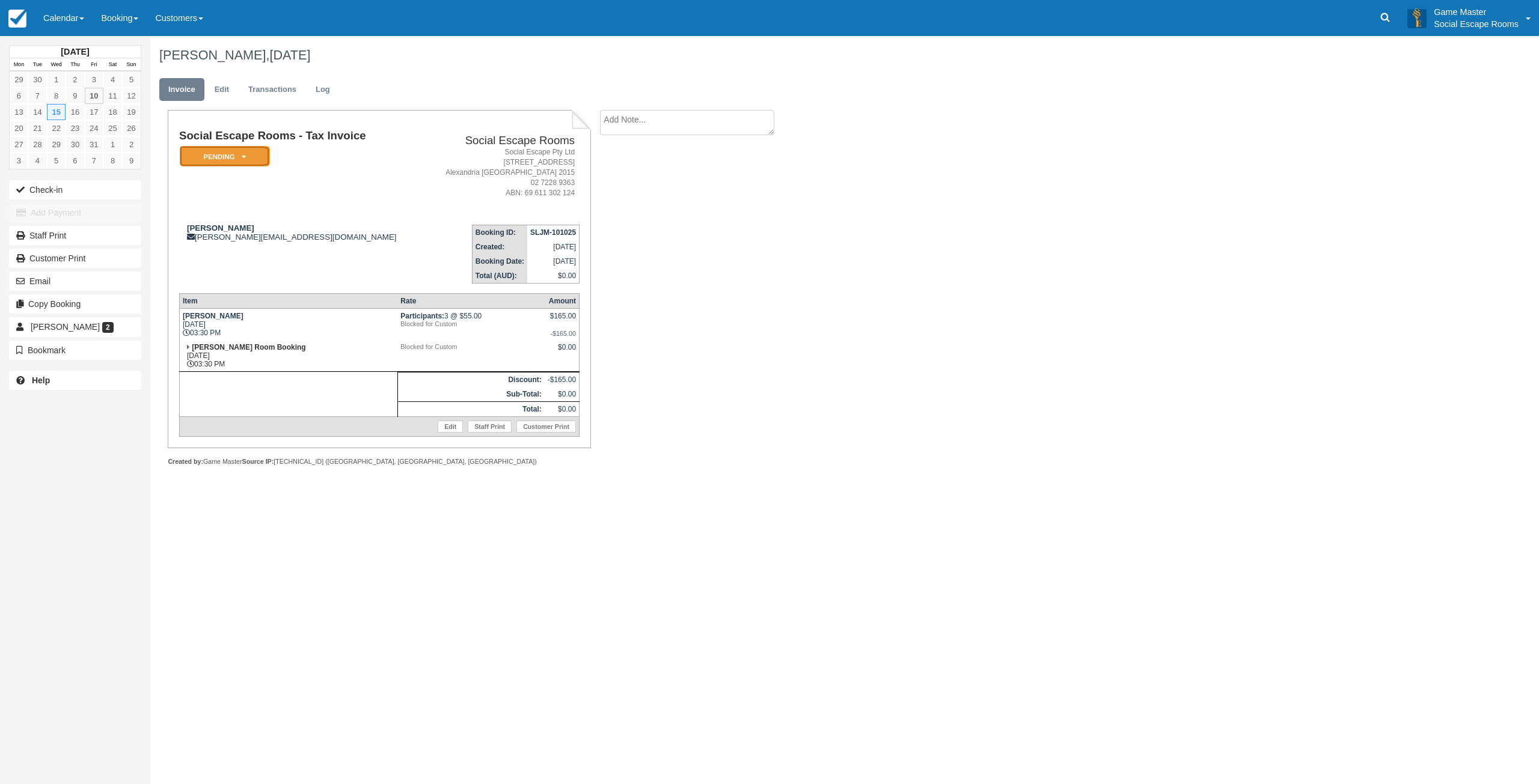
click at [228, 153] on em "Pending" at bounding box center [225, 156] width 90 height 21
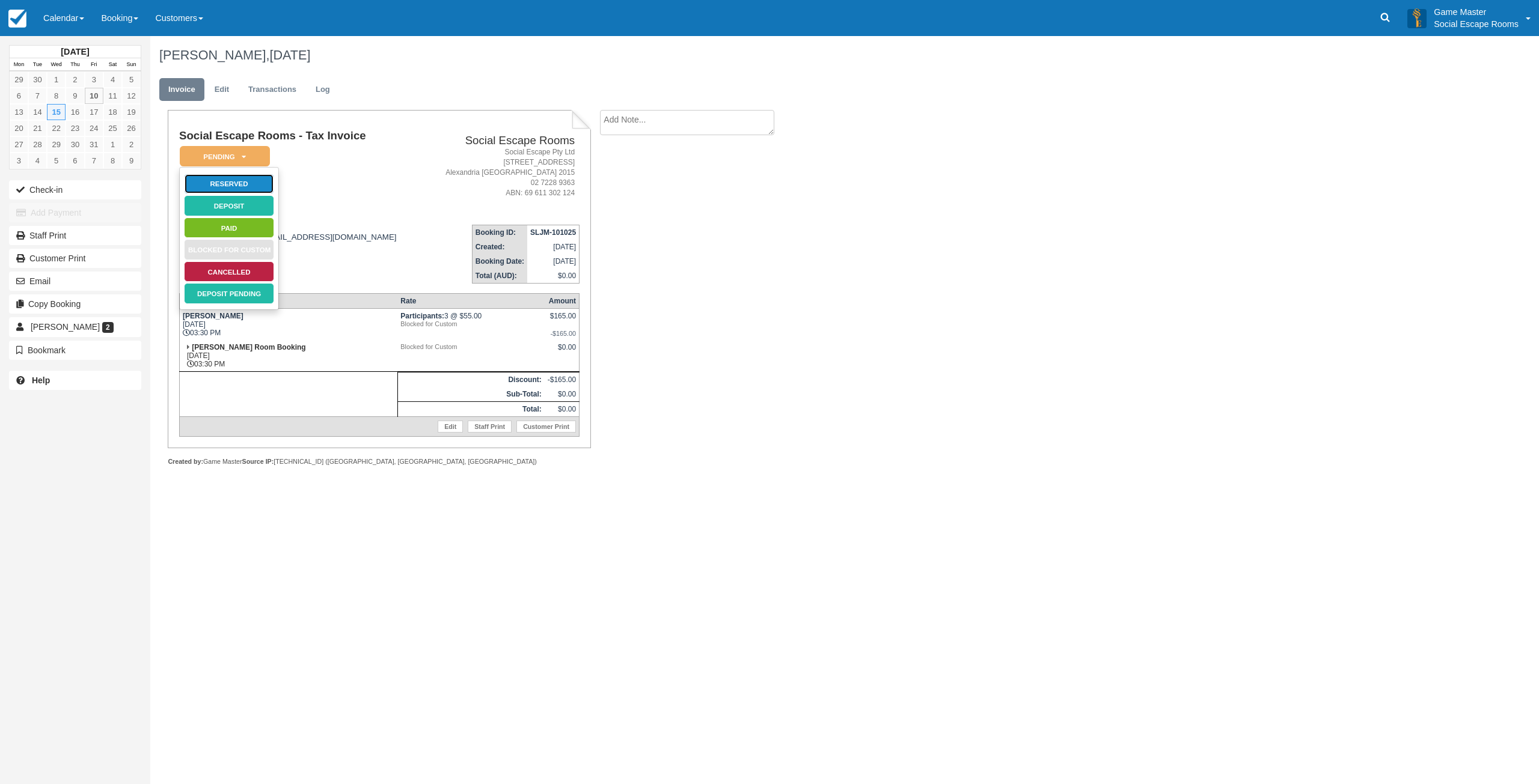
click at [224, 182] on link "Reserved" at bounding box center [229, 184] width 90 height 21
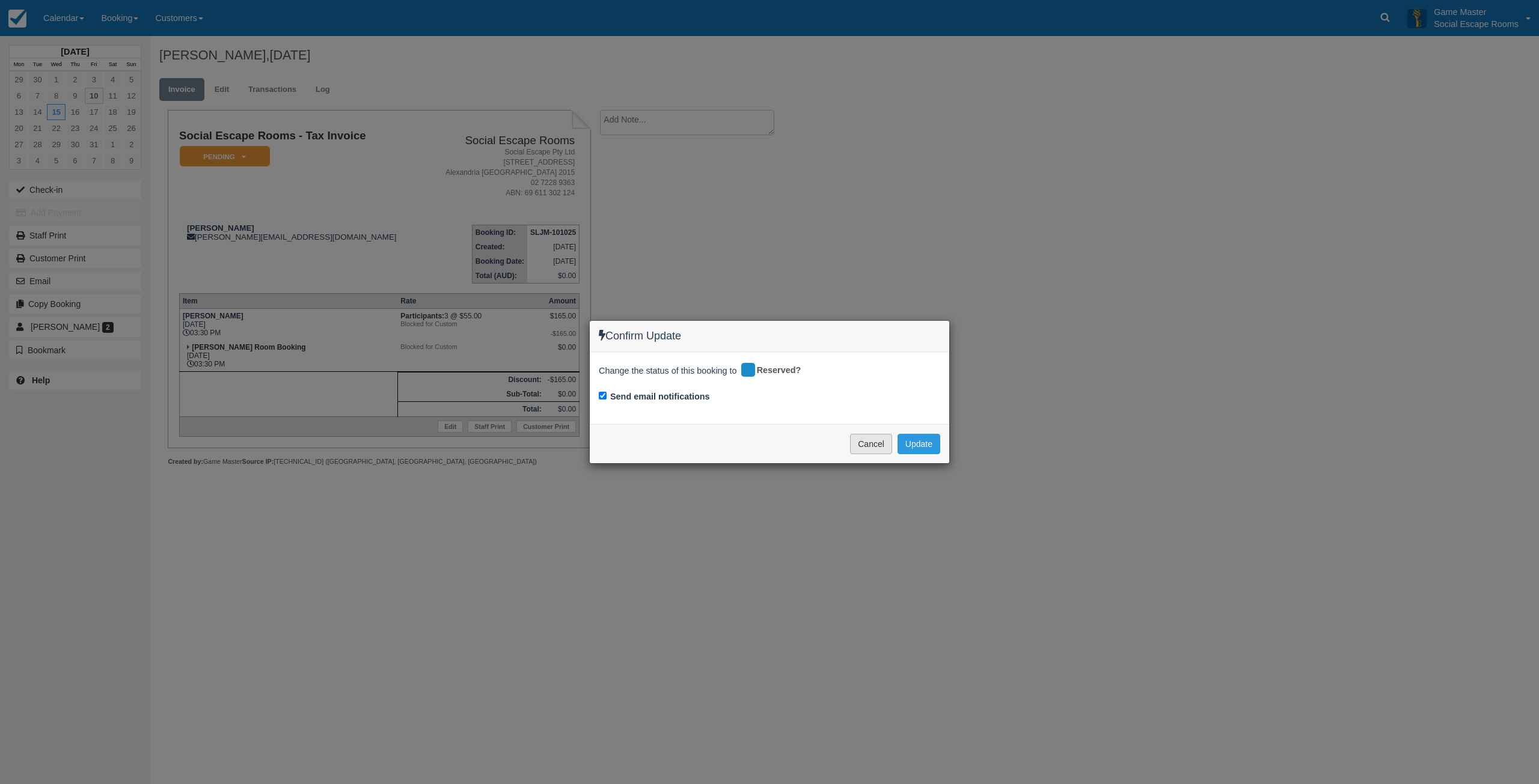
click at [859, 435] on button "Cancel" at bounding box center [871, 444] width 42 height 21
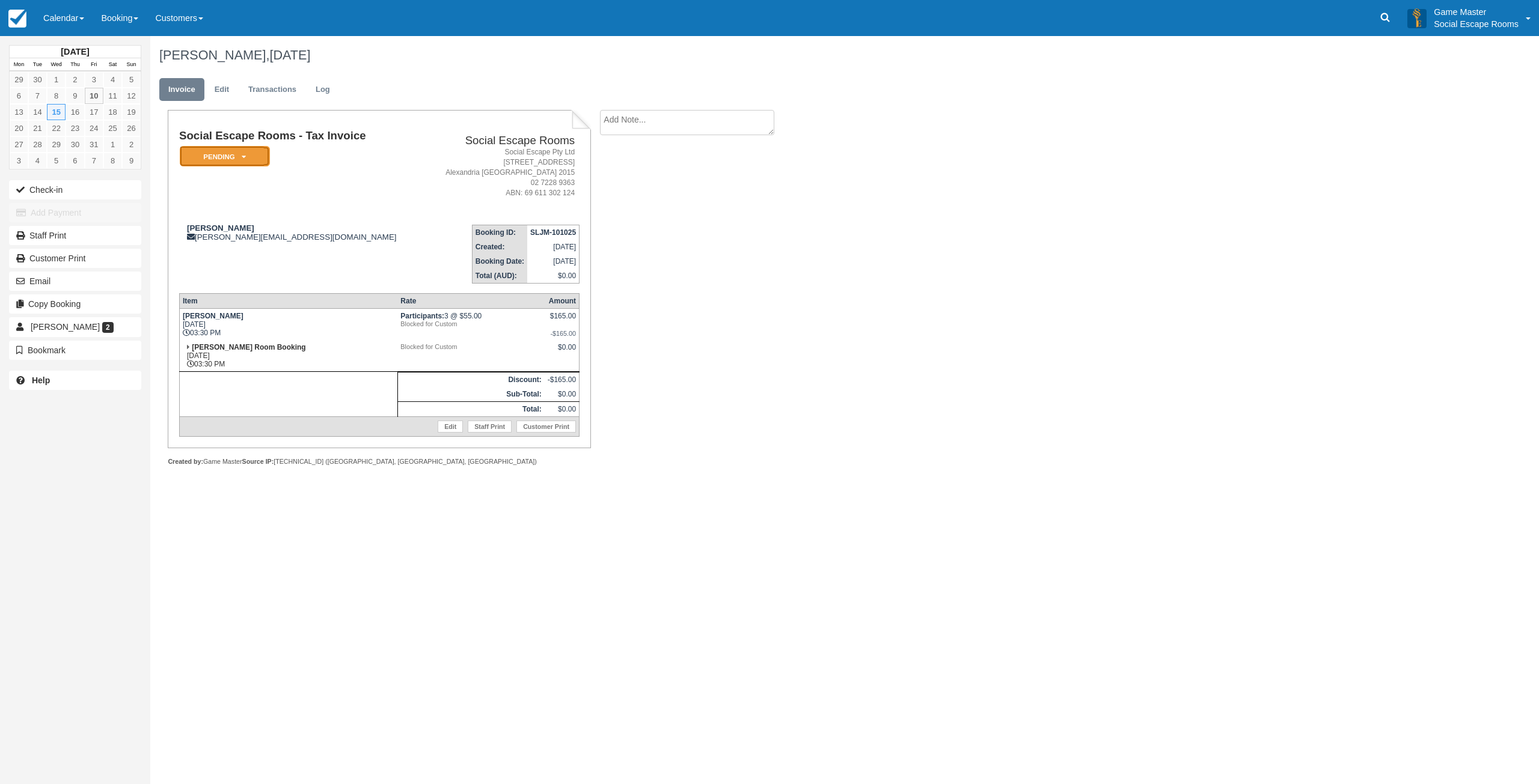
click at [237, 155] on em "Pending" at bounding box center [225, 156] width 90 height 21
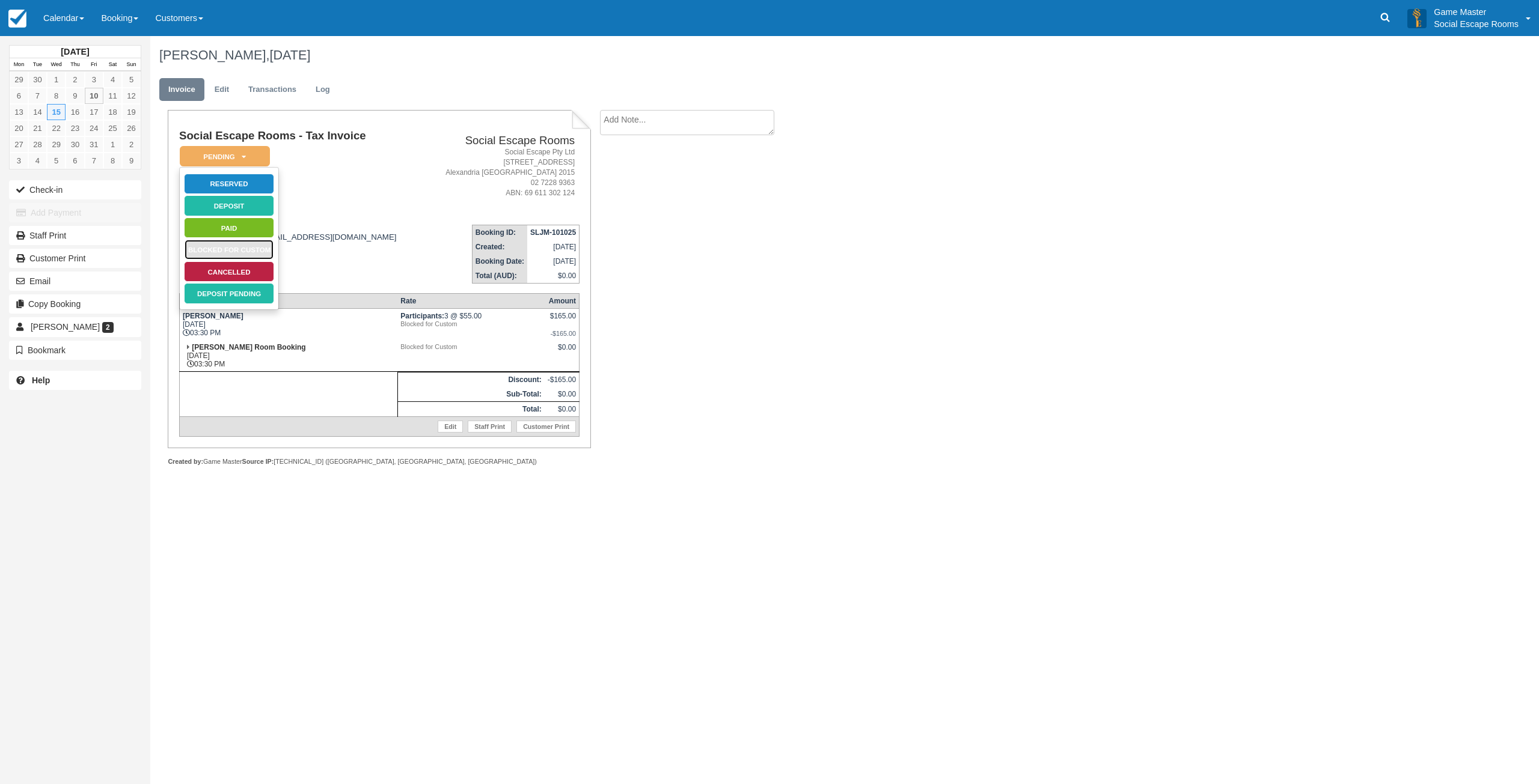
click at [253, 250] on link "Blocked for Custom" at bounding box center [229, 250] width 90 height 21
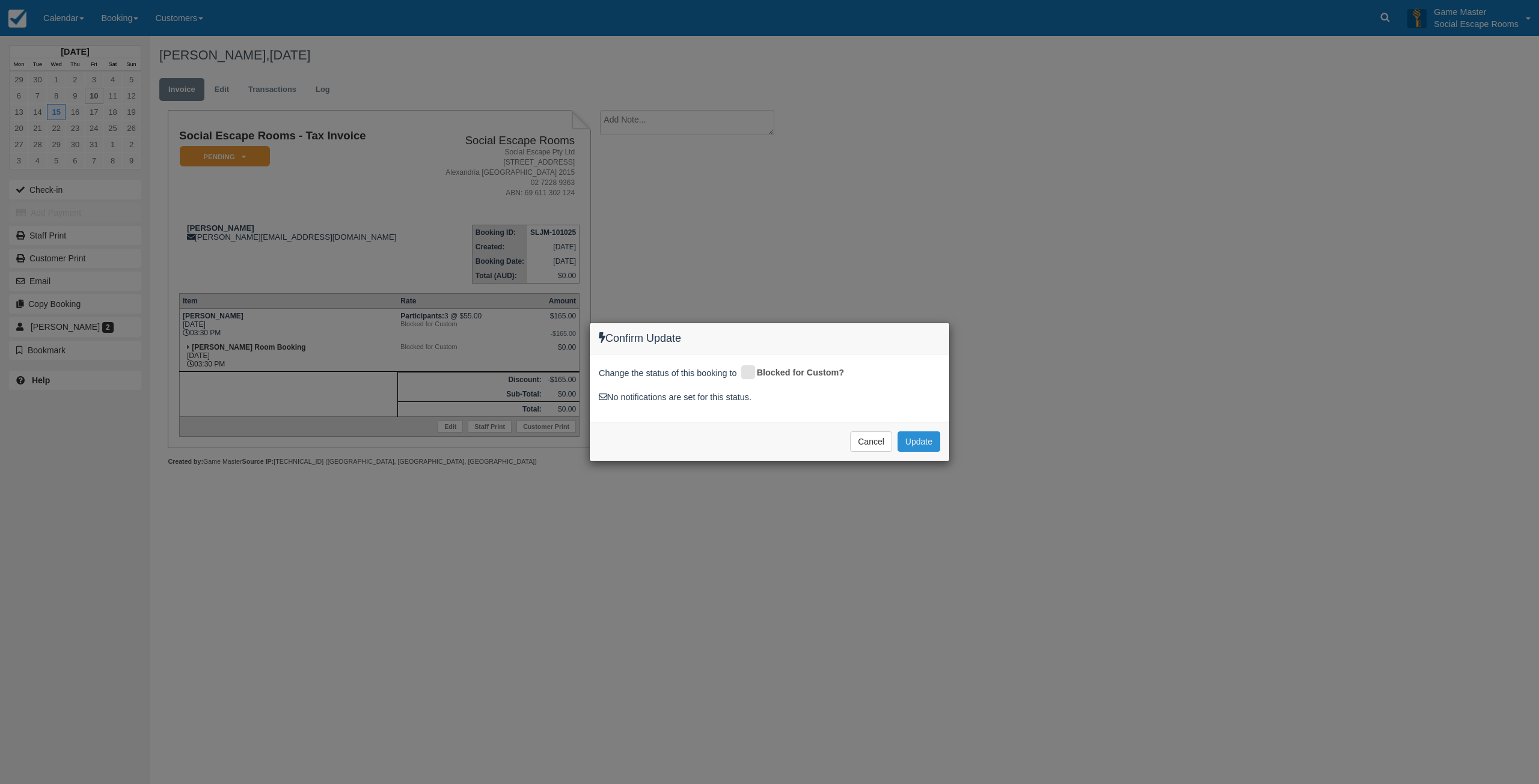
click at [913, 446] on button "Update" at bounding box center [918, 442] width 43 height 21
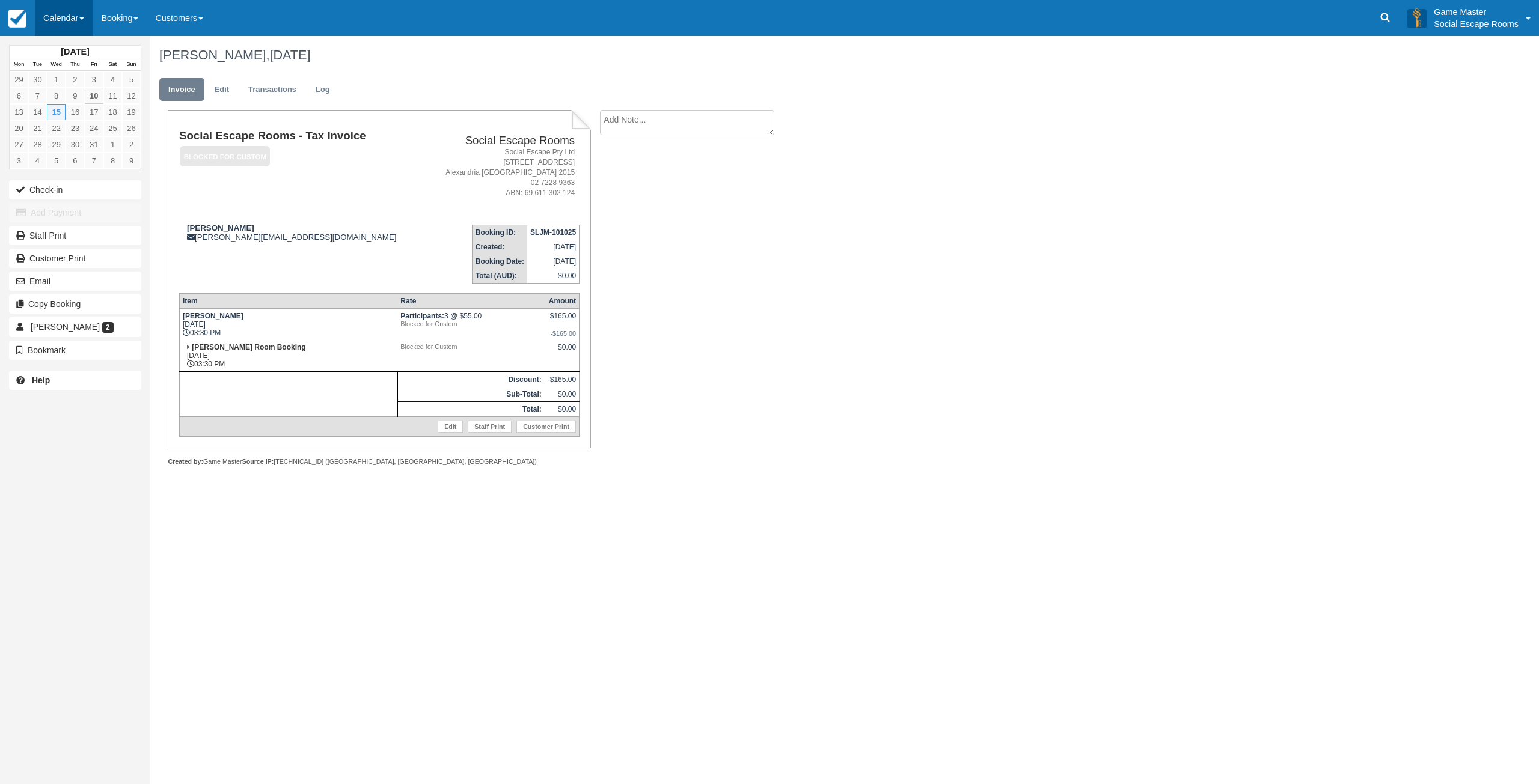
click at [58, 18] on link "Calendar" at bounding box center [63, 18] width 57 height 36
click at [43, 161] on link "Day" at bounding box center [83, 164] width 95 height 25
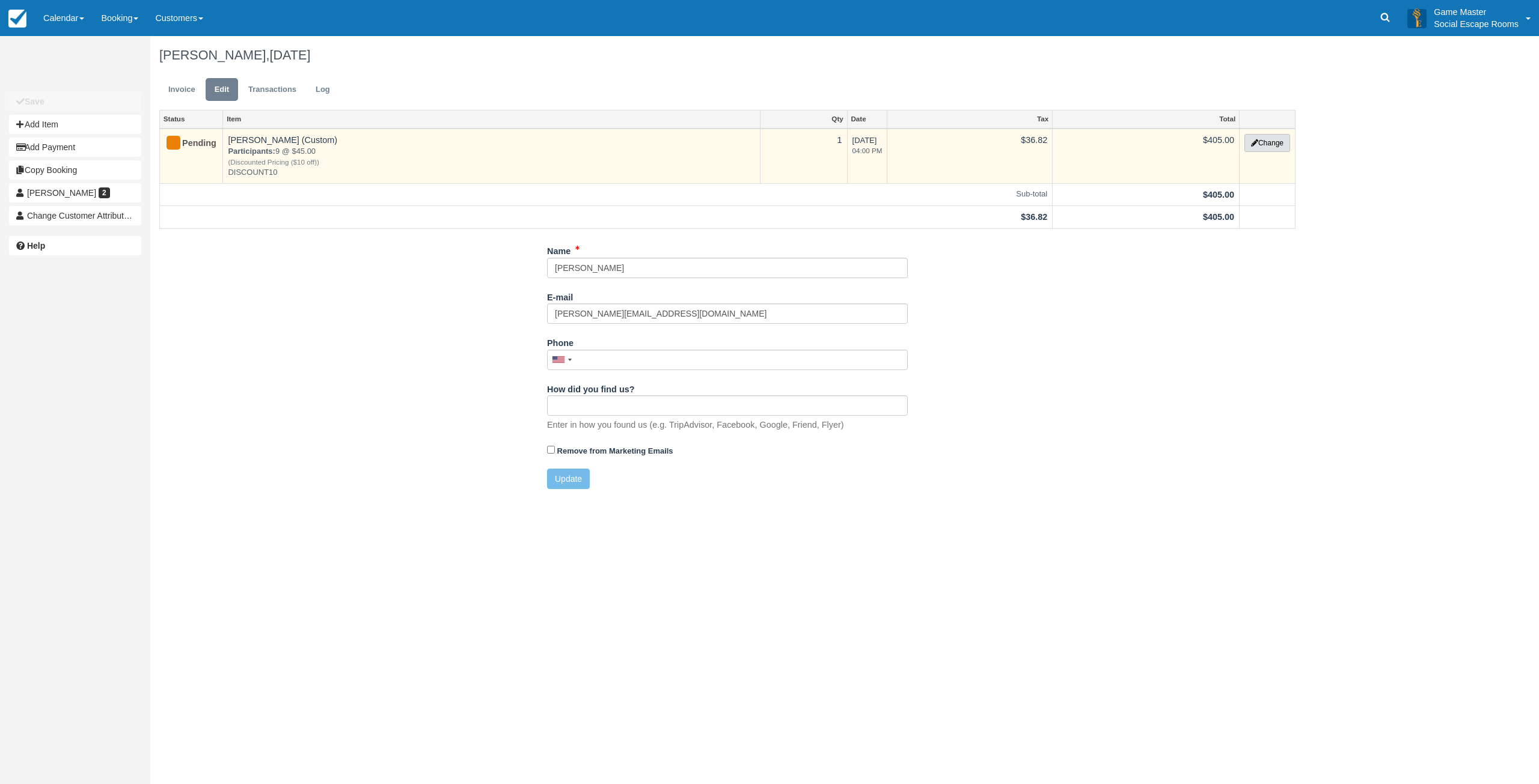
click at [1276, 146] on button "Change" at bounding box center [1267, 143] width 46 height 18
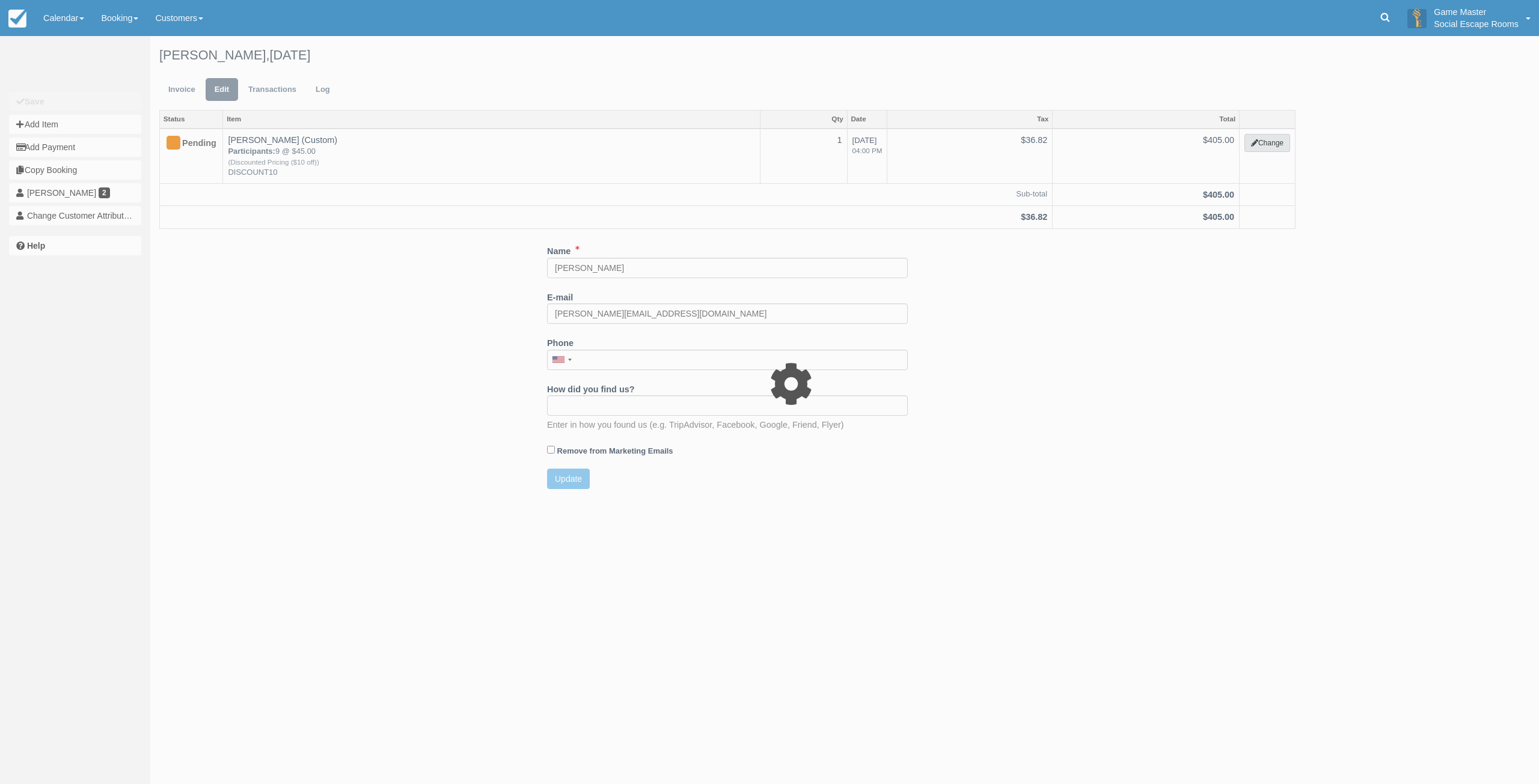
select select "2"
type input "405.00"
type input "DISCOUNT10"
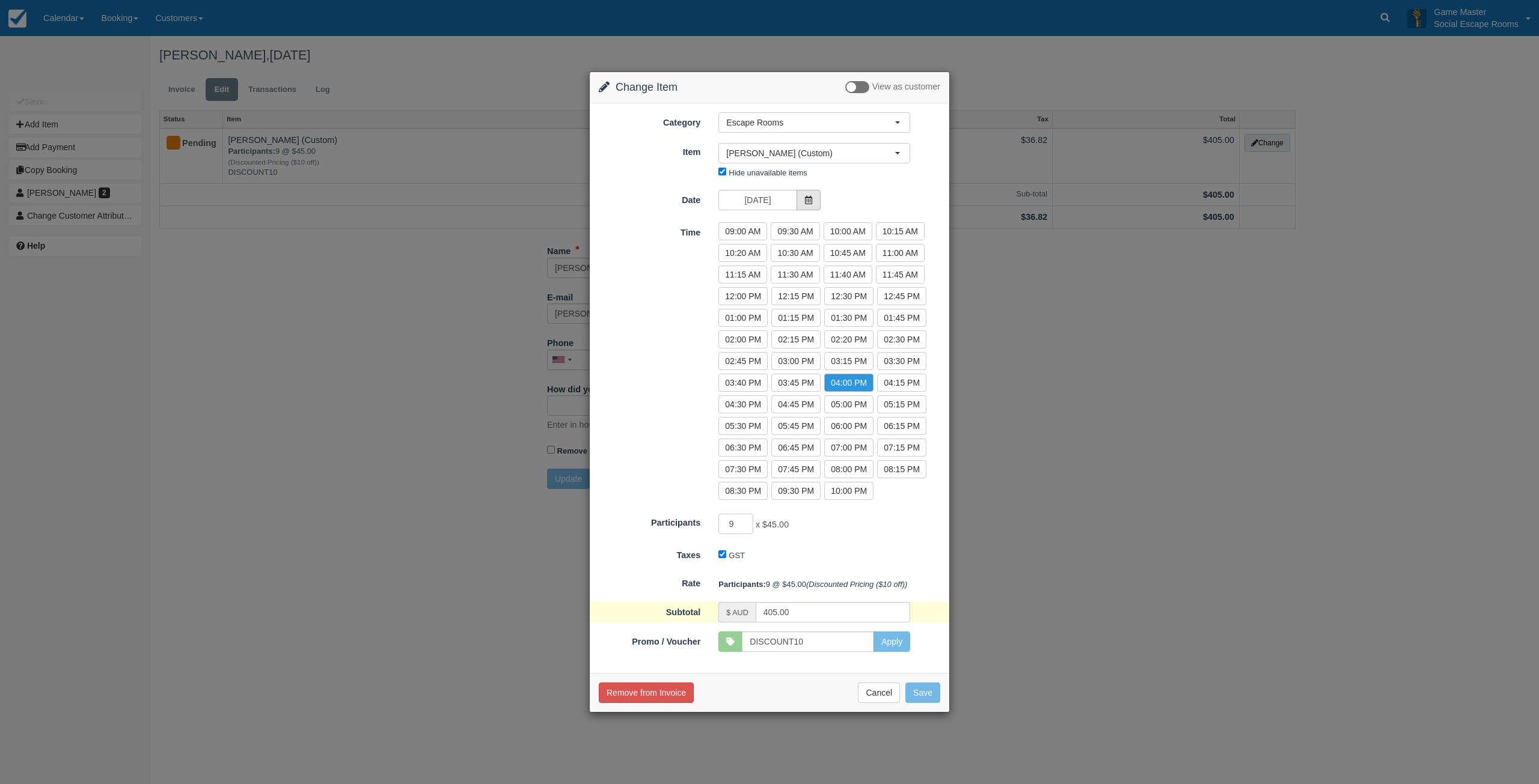
click at [801, 201] on span at bounding box center [808, 200] width 24 height 21
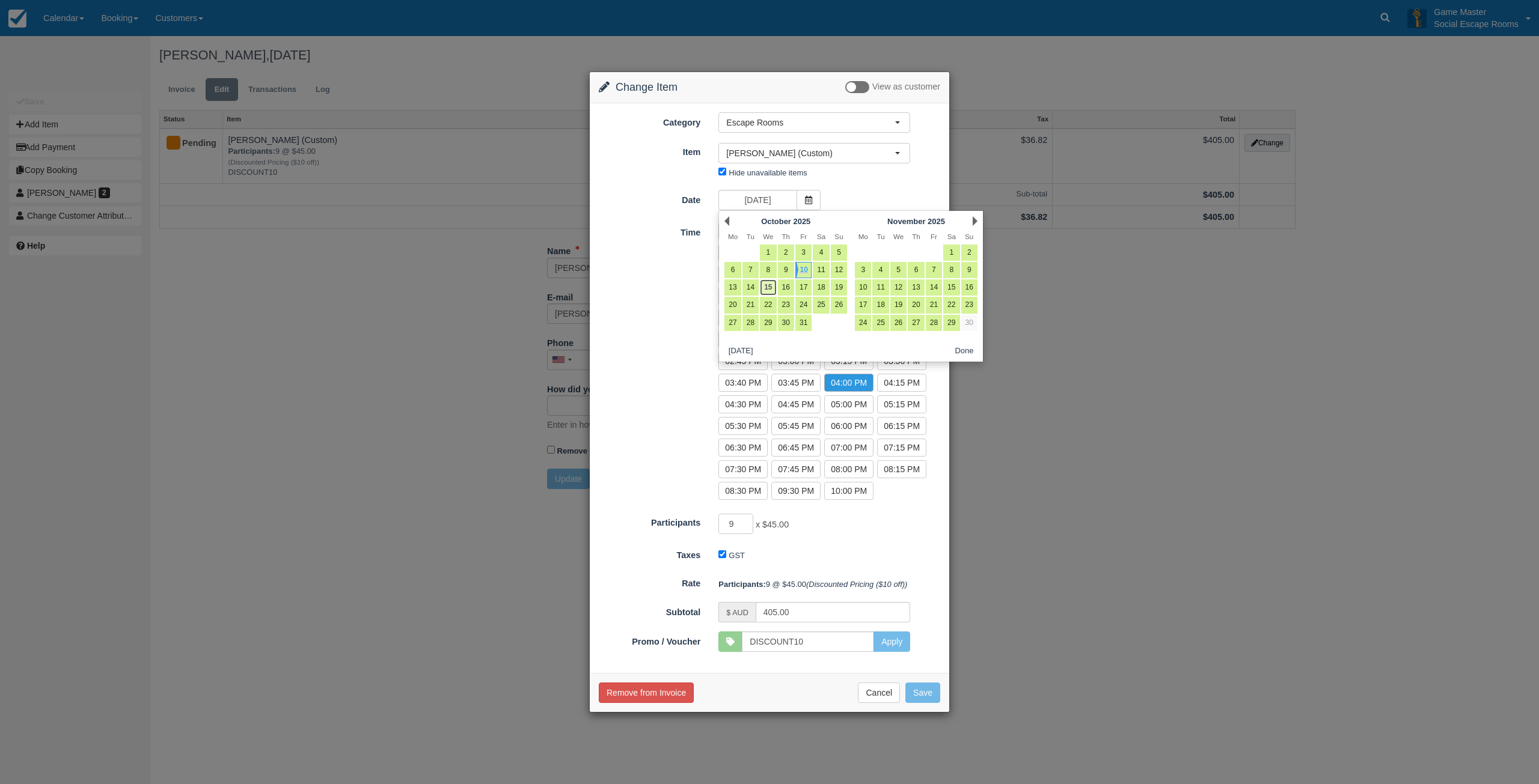
click at [771, 289] on link "15" at bounding box center [768, 287] width 16 height 16
type input "15/10/2025"
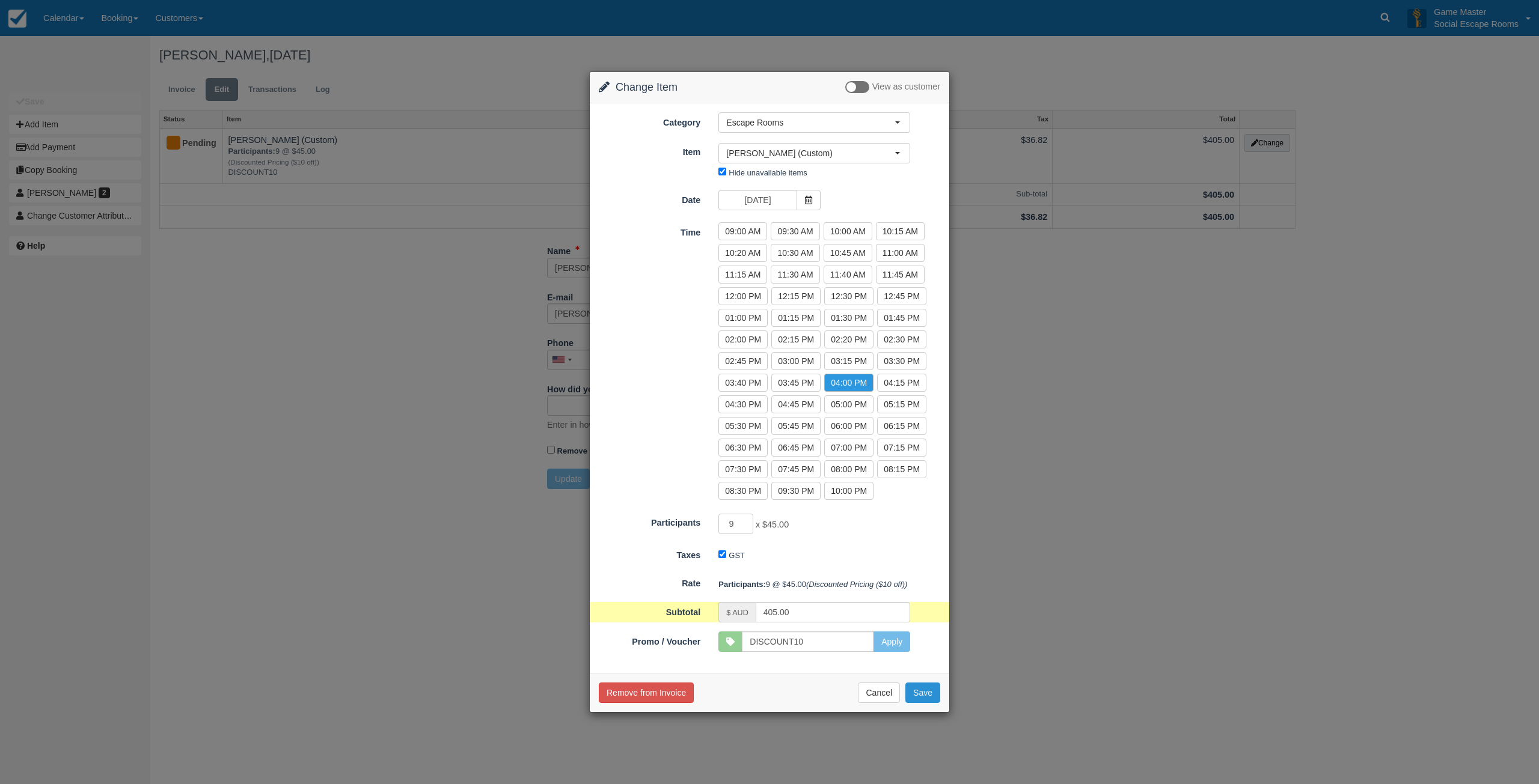
click at [920, 692] on button "Save" at bounding box center [922, 693] width 35 height 21
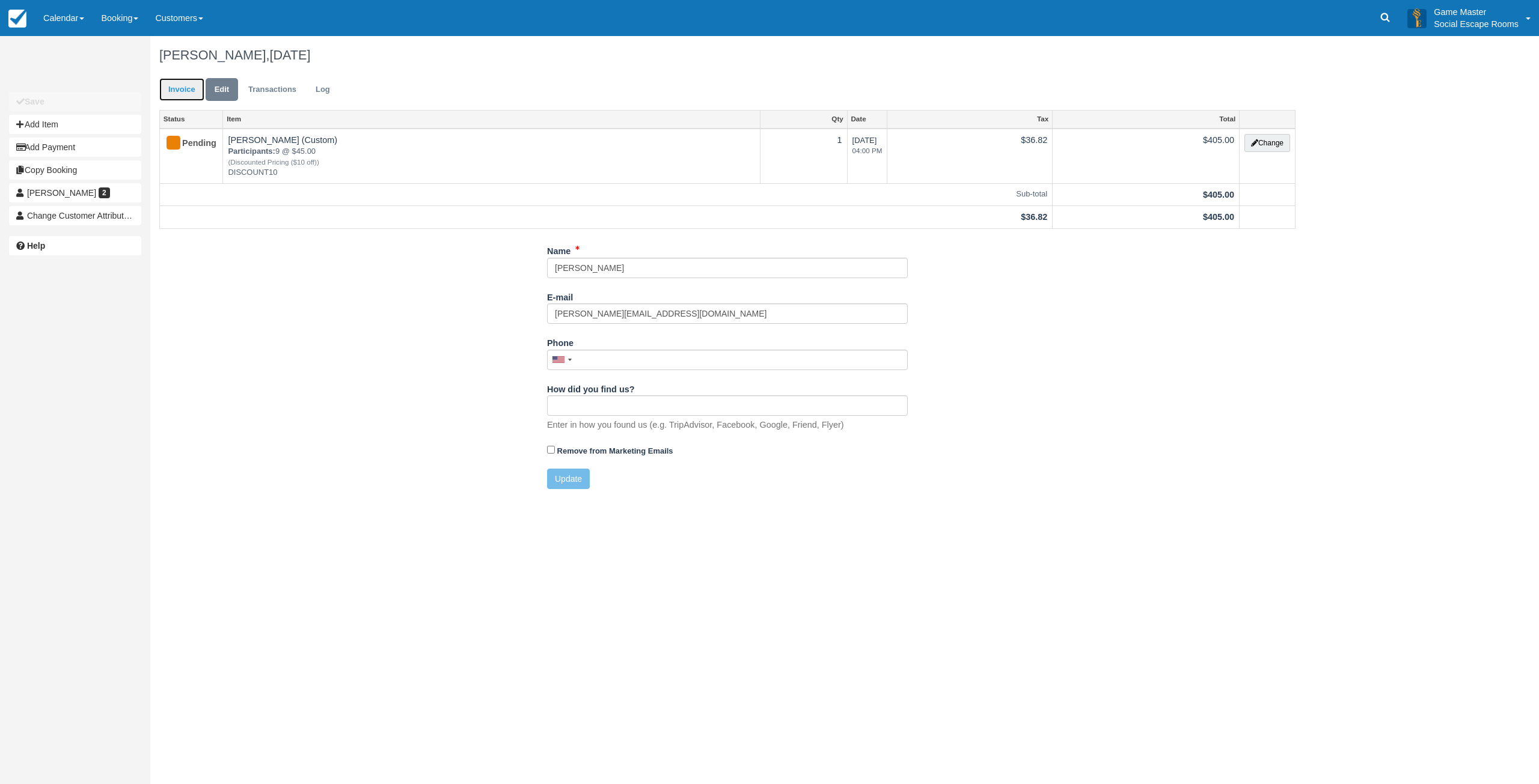
click at [187, 87] on link "Invoice" at bounding box center [182, 90] width 45 height 23
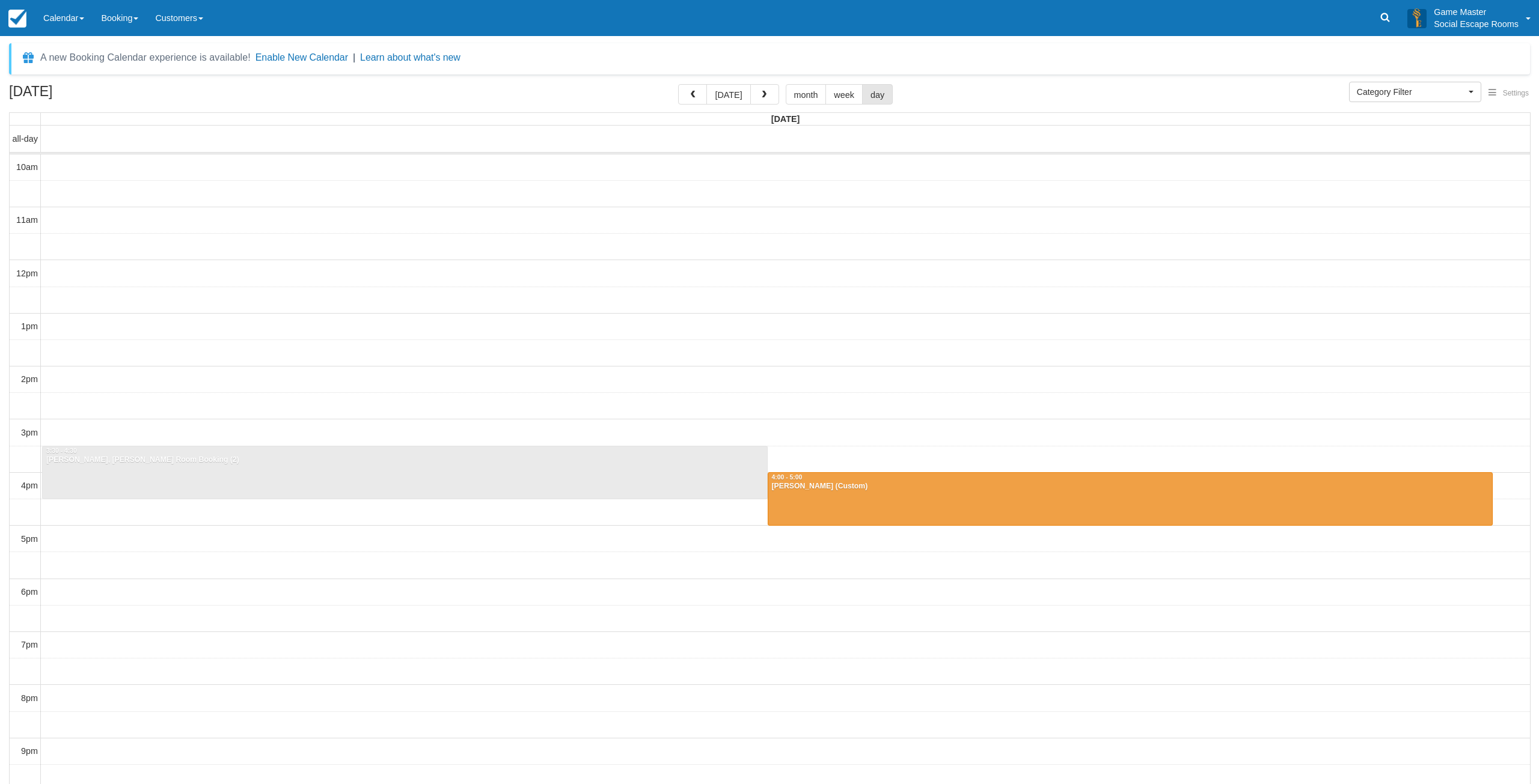
select select
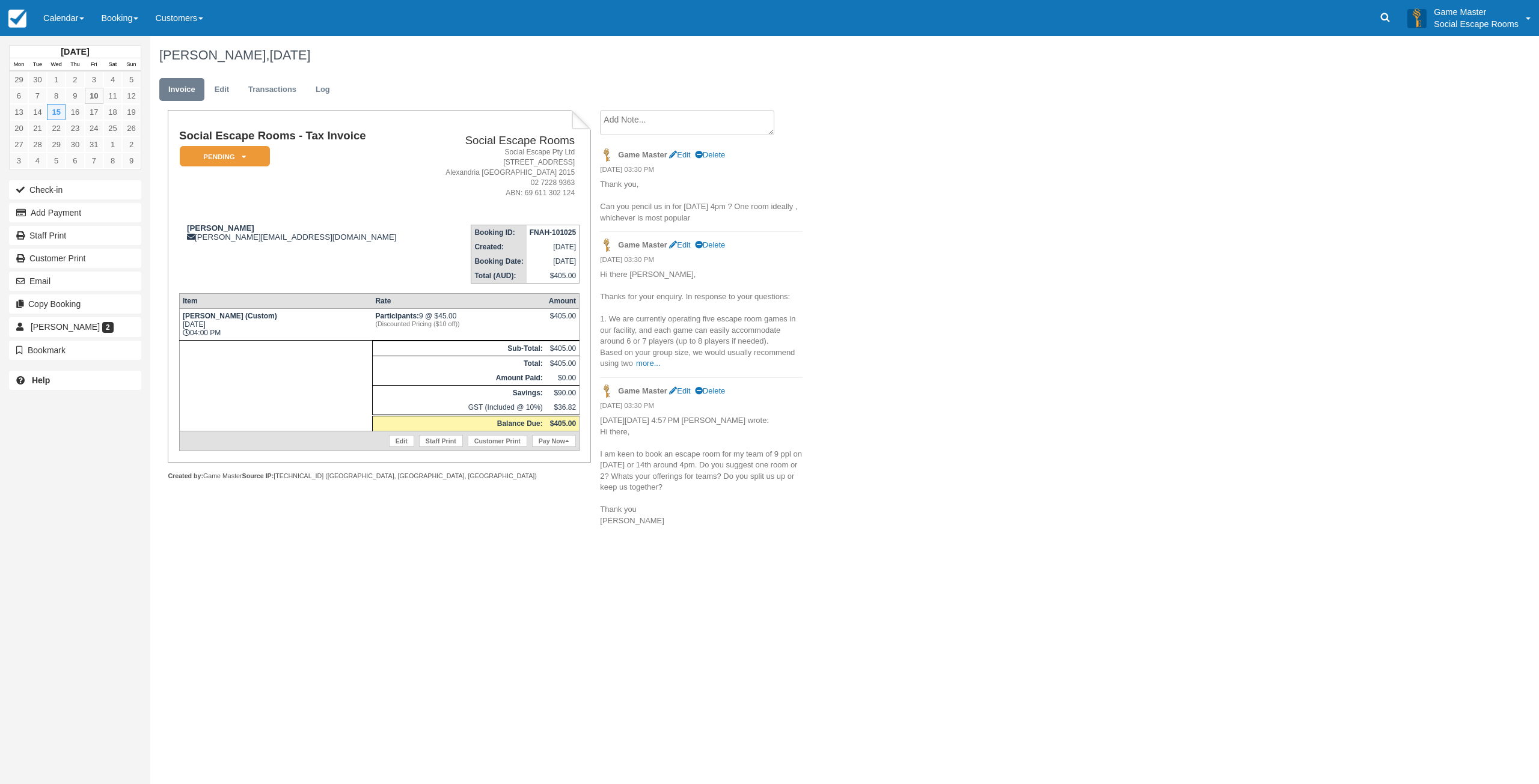
click at [653, 122] on textarea at bounding box center [687, 122] width 174 height 25
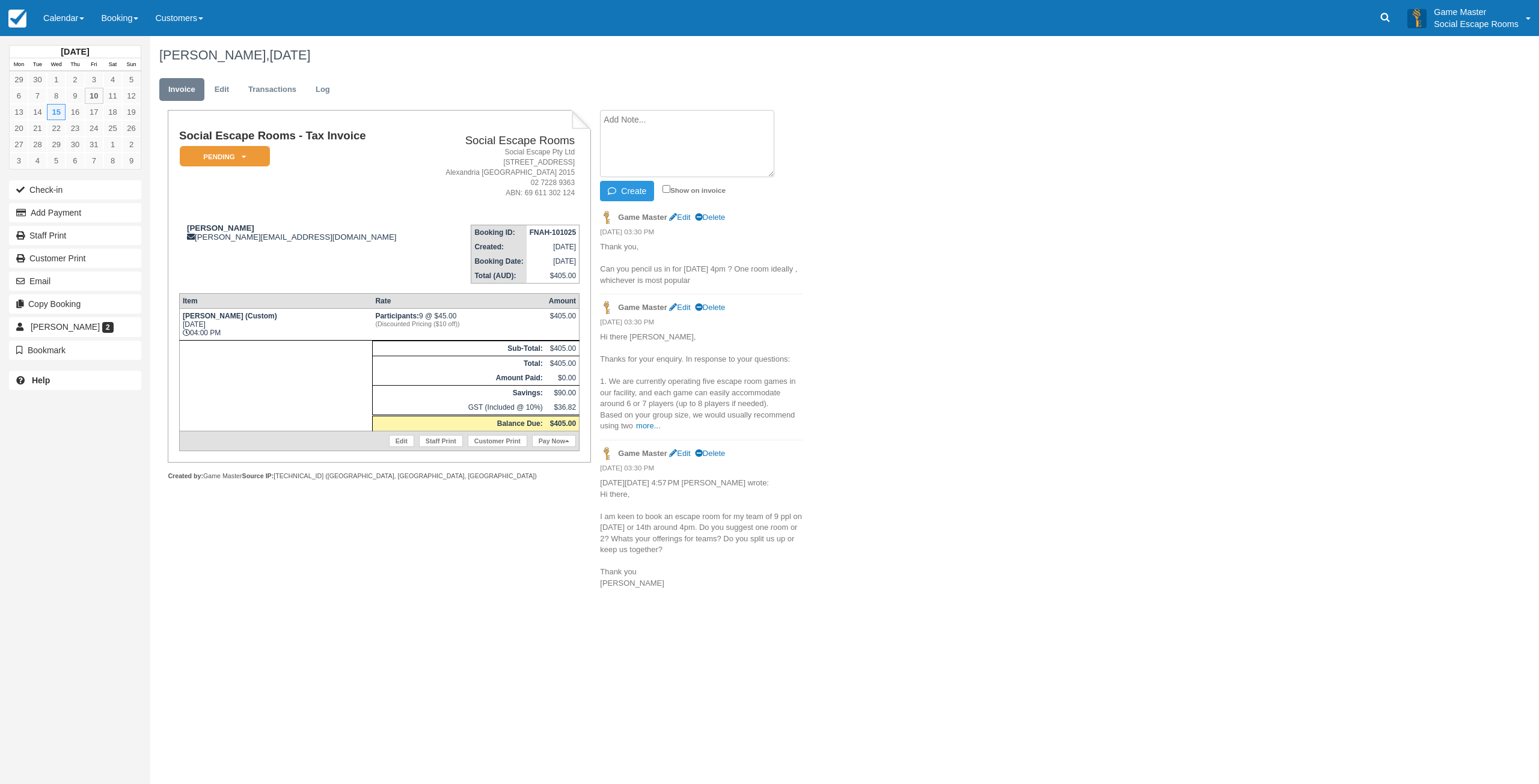
paste textarea "Hi Cheryl, That's great news. I will create a reservation for your group on Wed…"
type textarea "Hi Cheryl, That's great news. I will create a reservation for your group on Wed…"
click at [626, 191] on button "Create" at bounding box center [627, 191] width 54 height 21
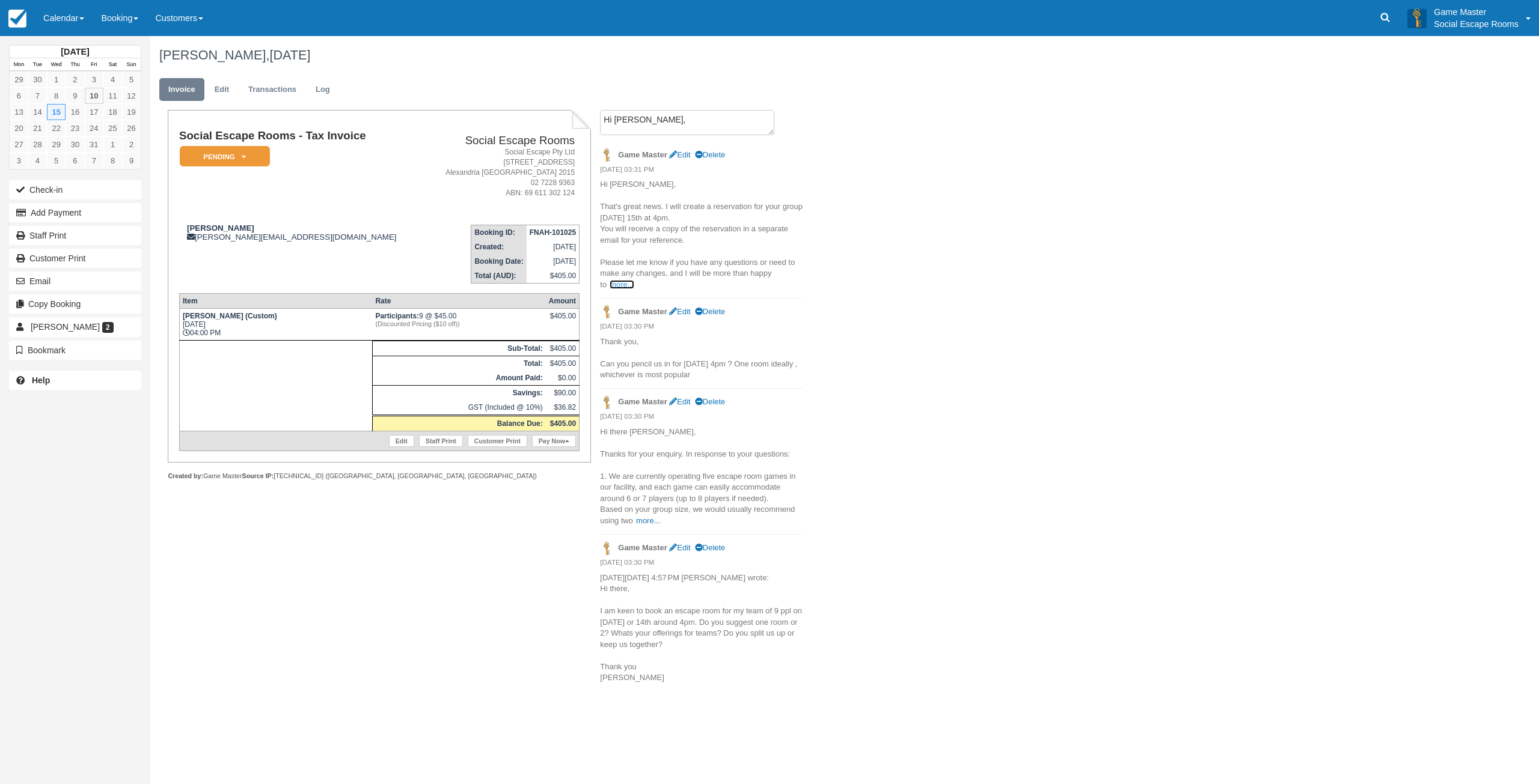
click at [611, 282] on link "more..." at bounding box center [621, 284] width 24 height 9
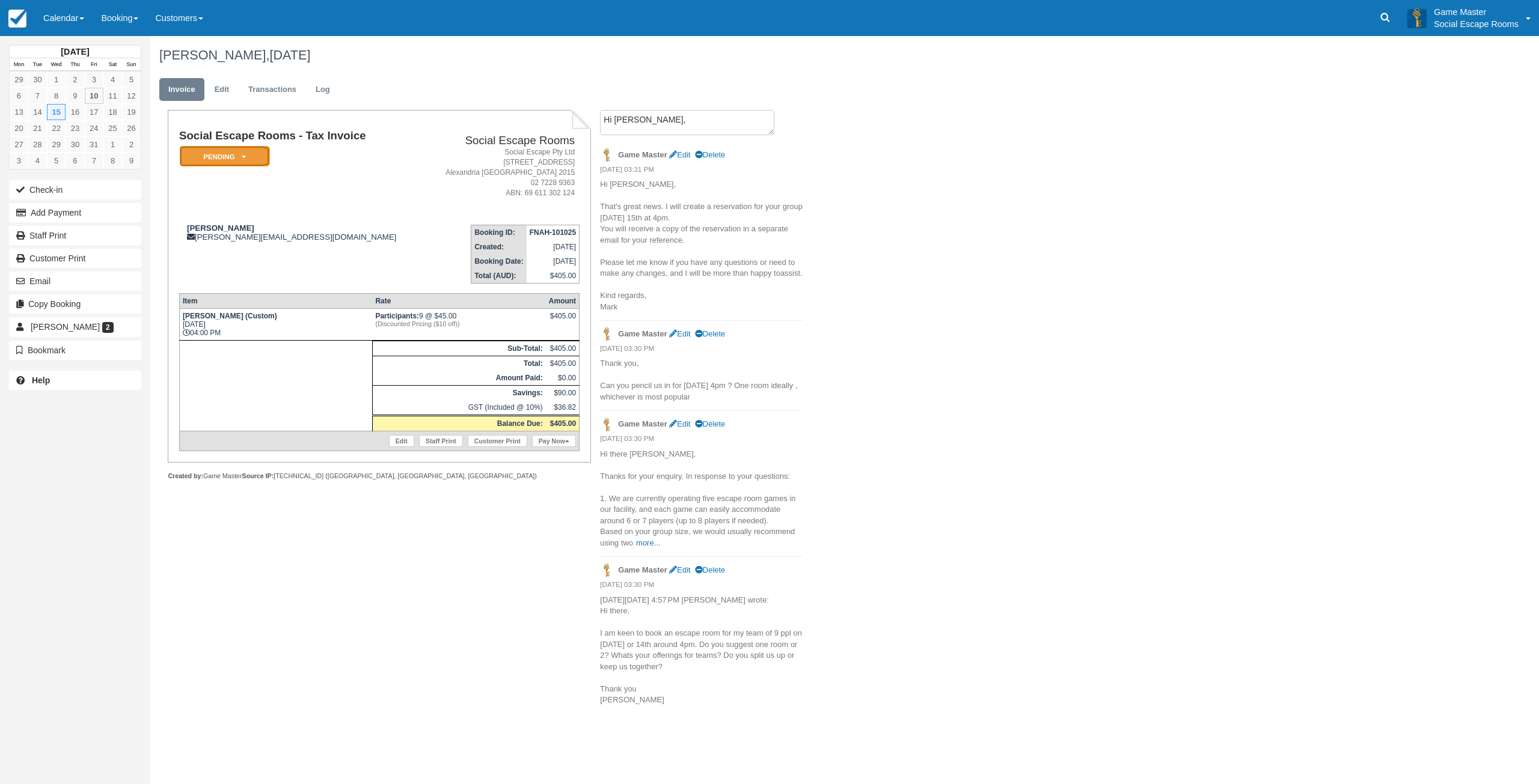
click at [222, 147] on em "Pending" at bounding box center [225, 156] width 90 height 21
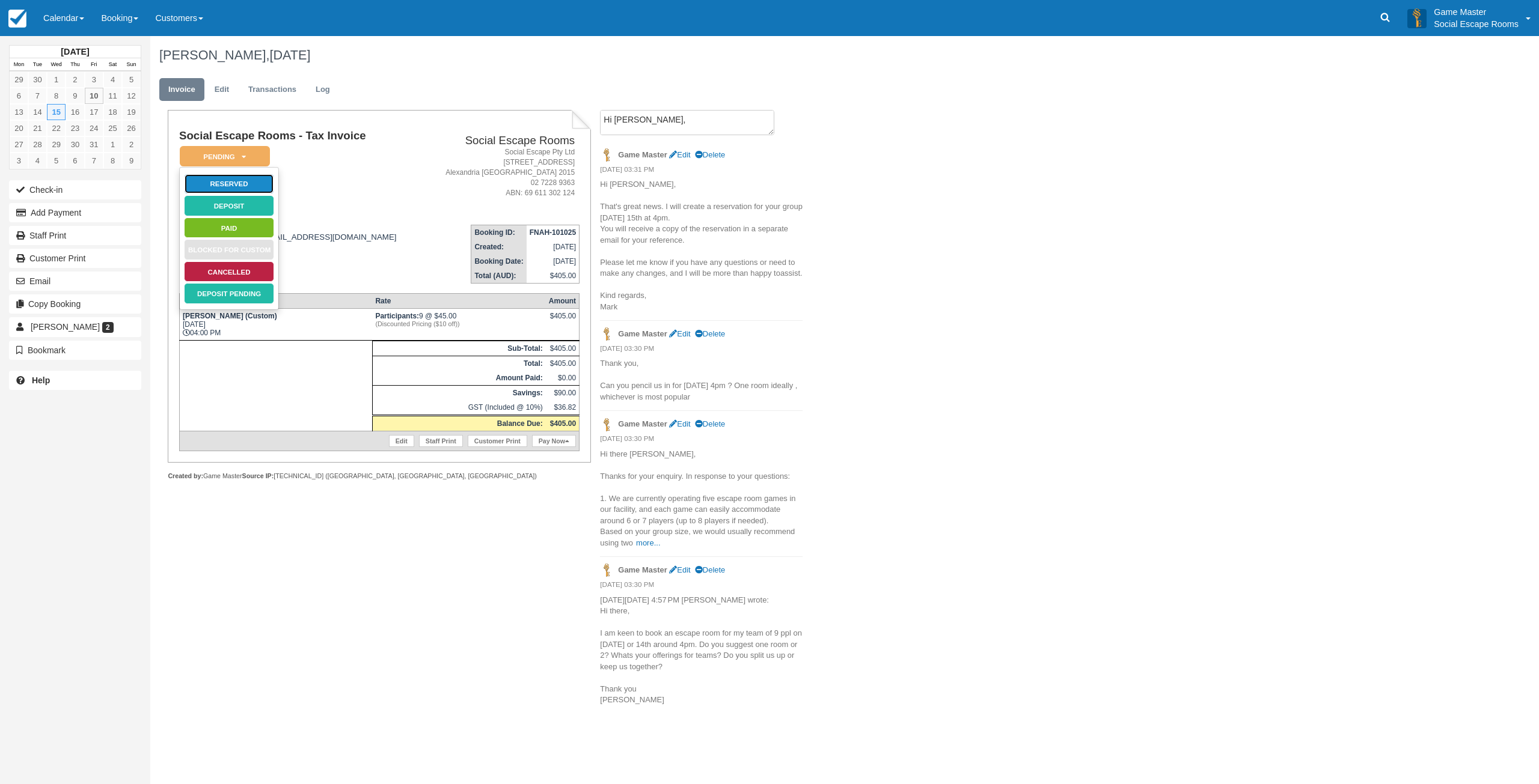
click at [218, 177] on link "Reserved" at bounding box center [229, 184] width 90 height 21
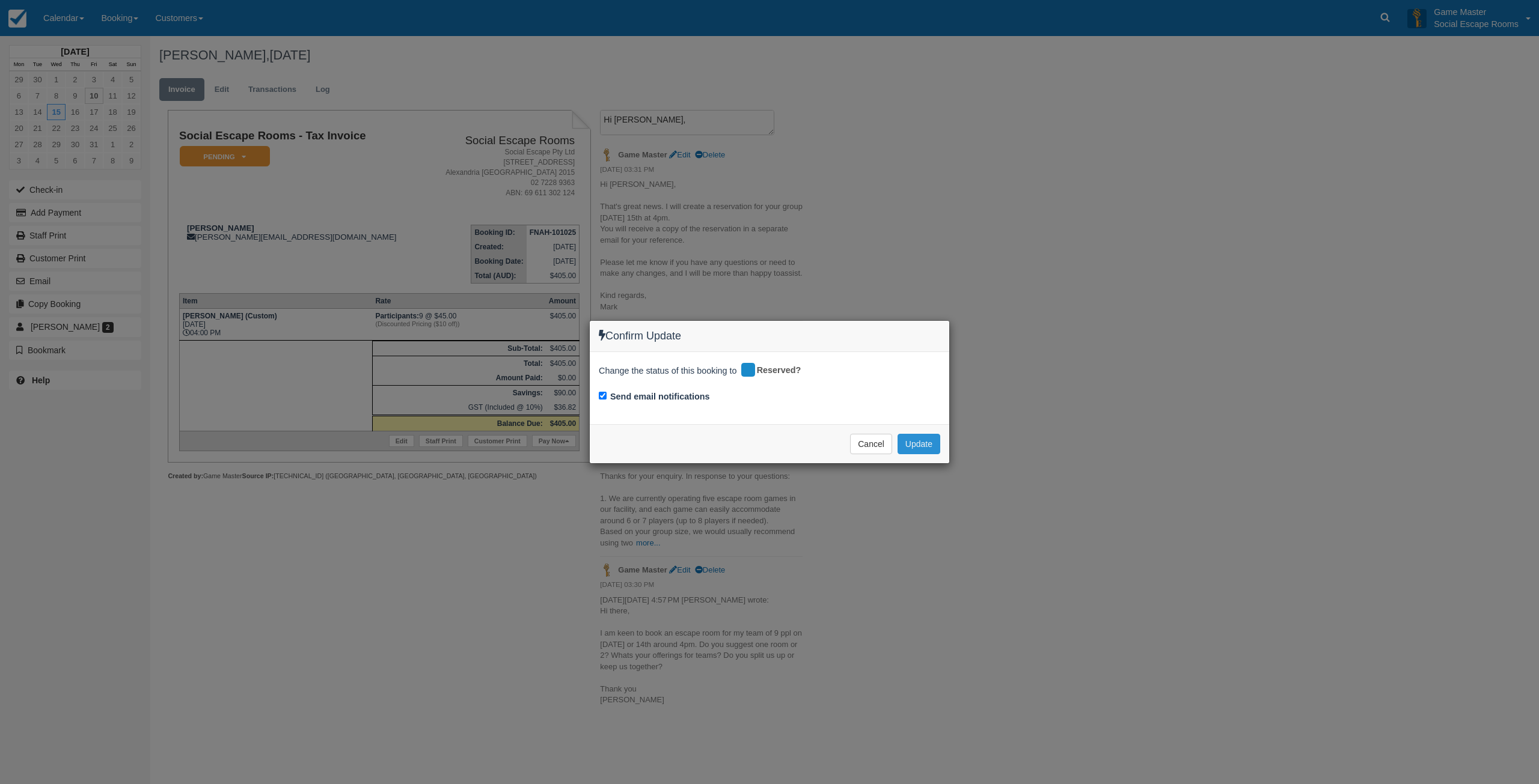
click at [908, 444] on button "Update" at bounding box center [918, 444] width 43 height 21
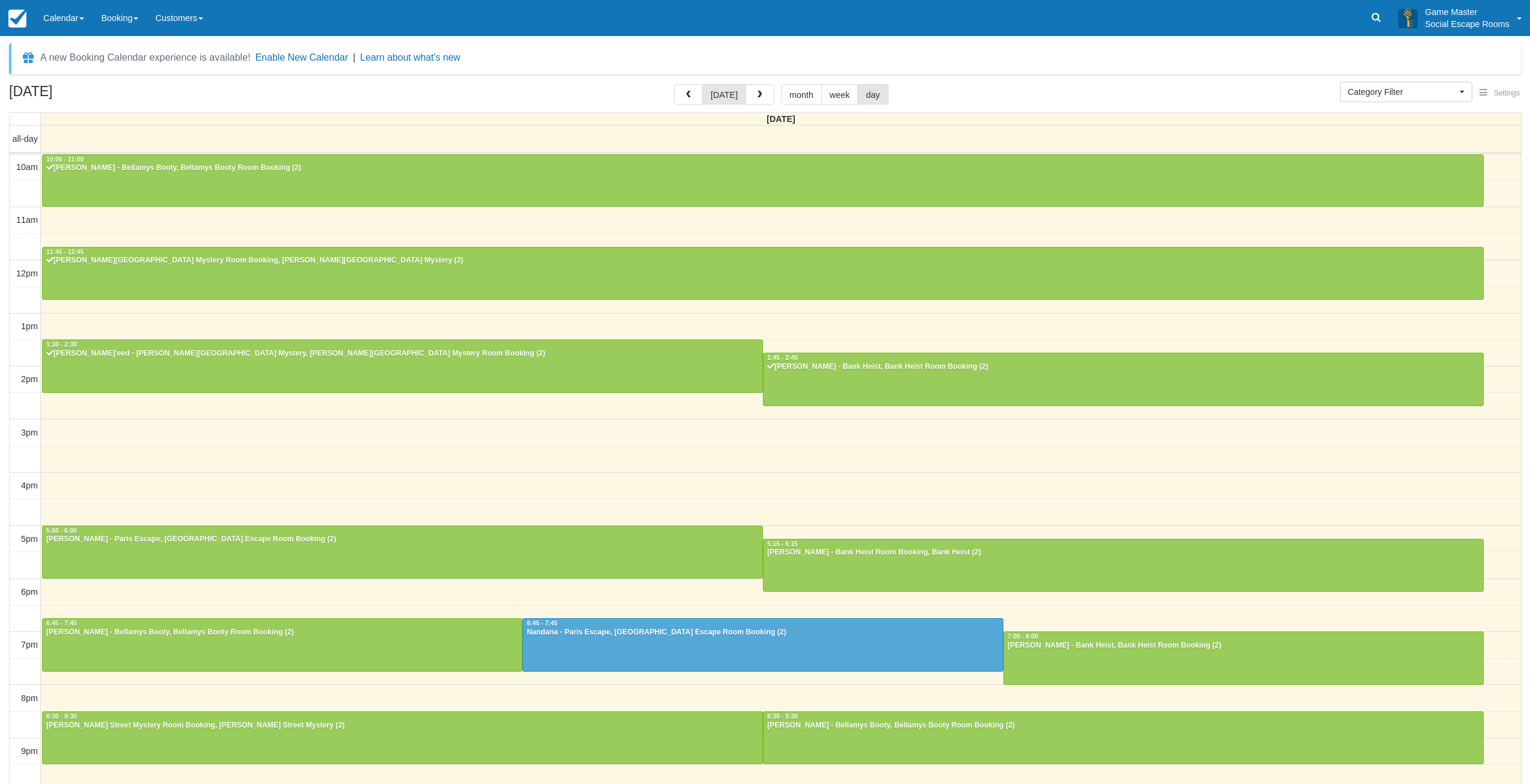
select select
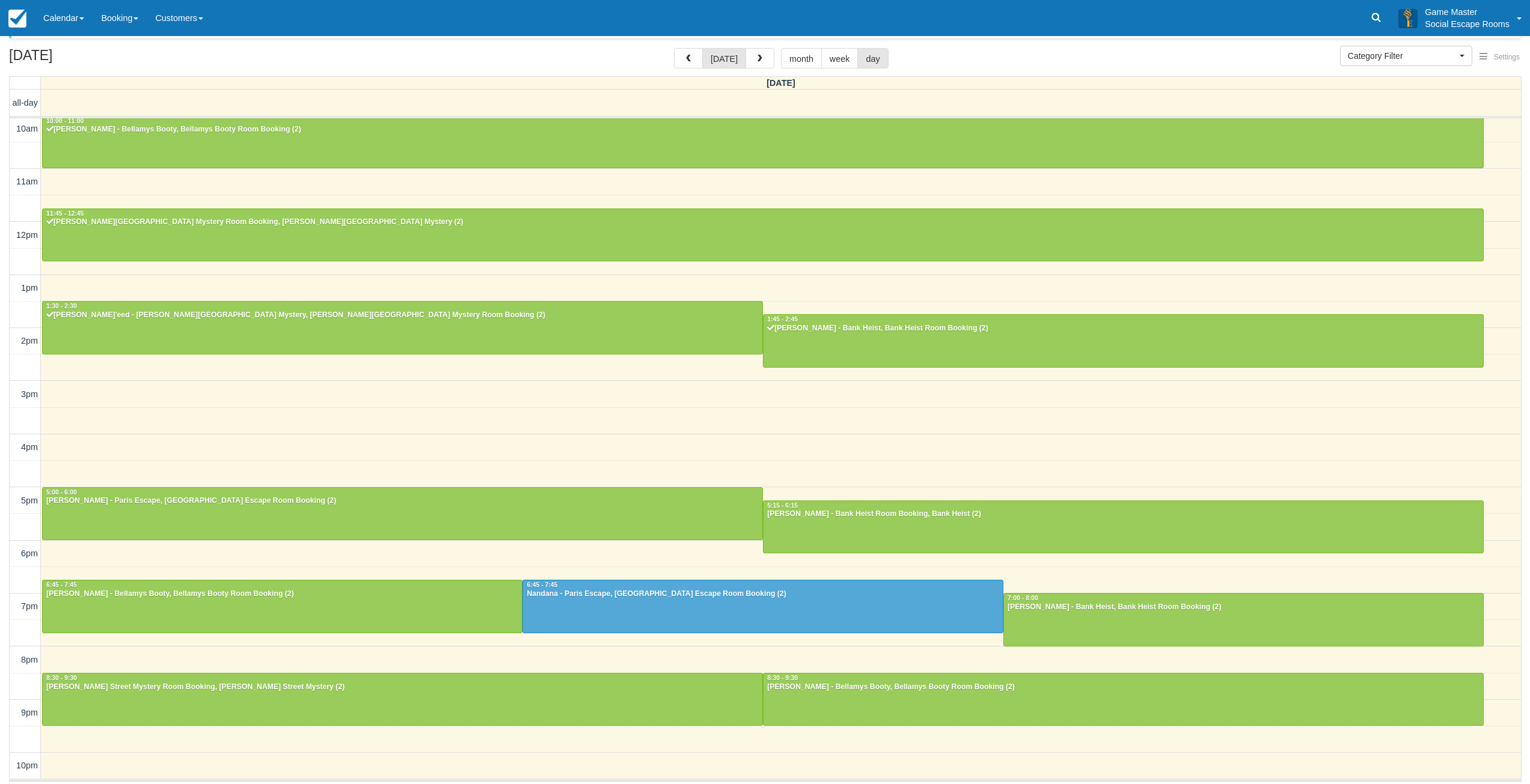
scroll to position [37, 0]
click at [456, 433] on div "10am 11am 12pm 1pm 2pm 3pm 4pm 5pm 6pm 7pm 8pm 9pm 10pm 10:00 - 11:00 [PERSON_N…" at bounding box center [765, 448] width 1511 height 666
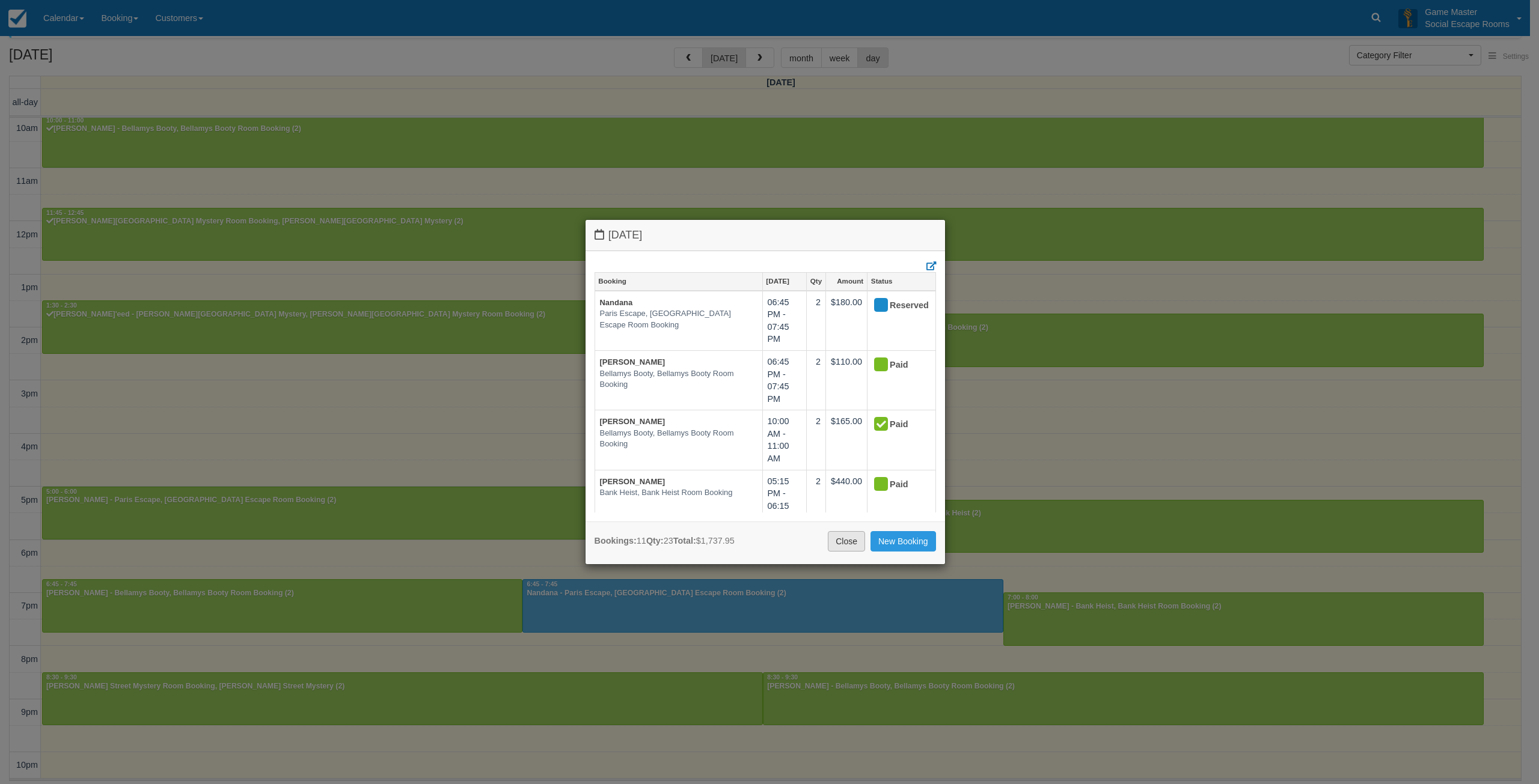
click at [828, 542] on link "Close" at bounding box center [846, 542] width 37 height 21
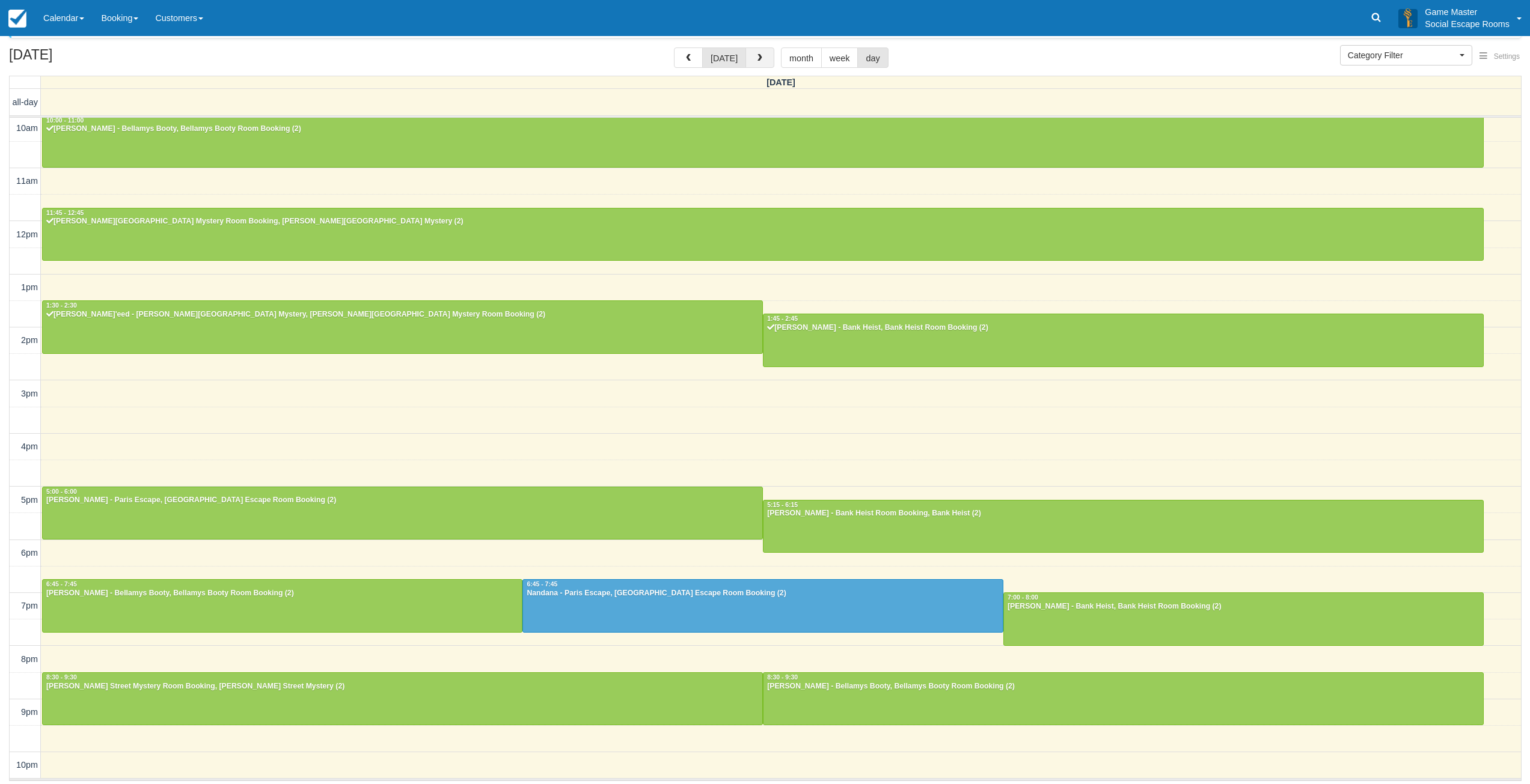
click at [756, 59] on span "button" at bounding box center [759, 58] width 8 height 8
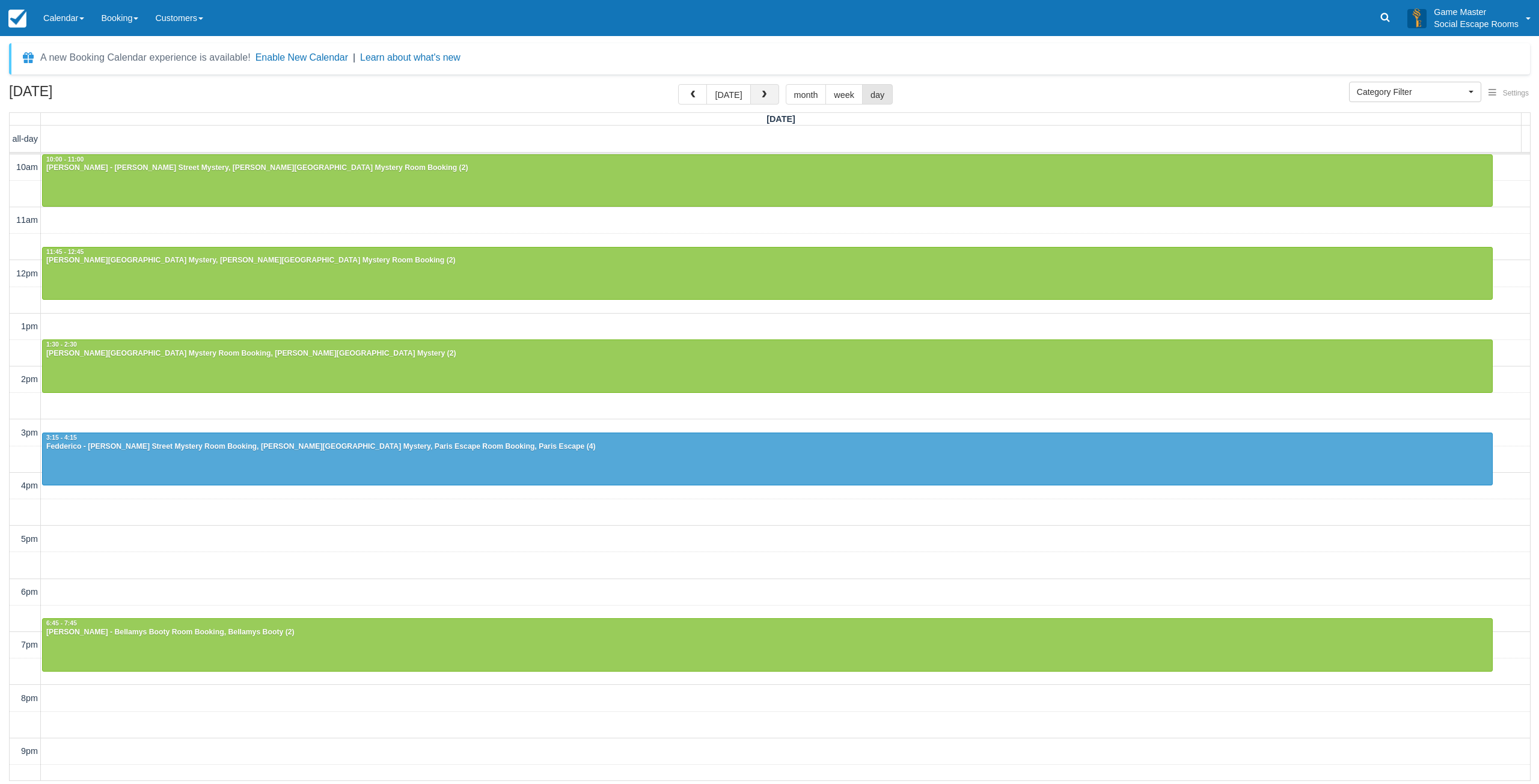
click at [766, 89] on button "button" at bounding box center [764, 94] width 29 height 21
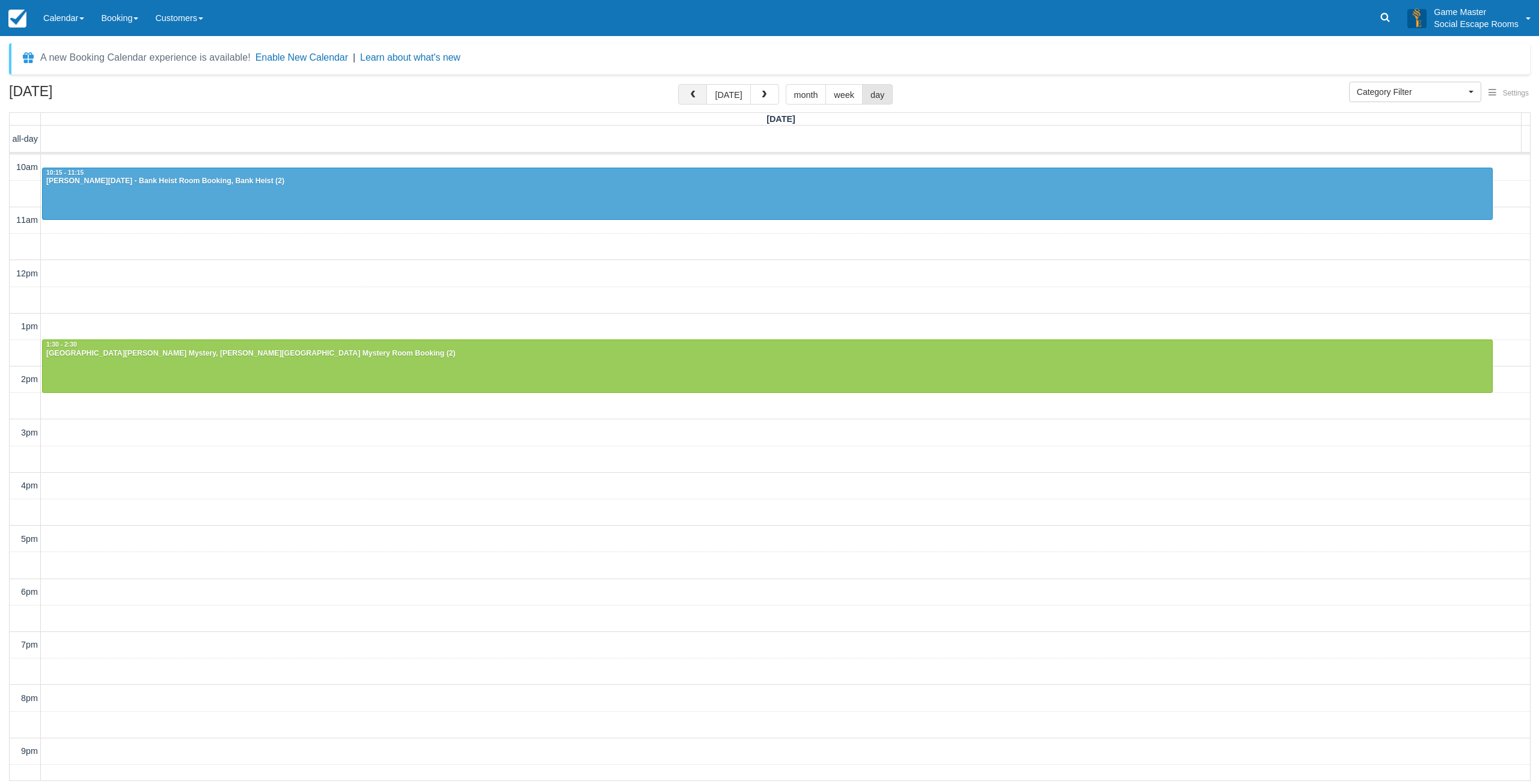
click at [704, 95] on button "button" at bounding box center [692, 94] width 29 height 21
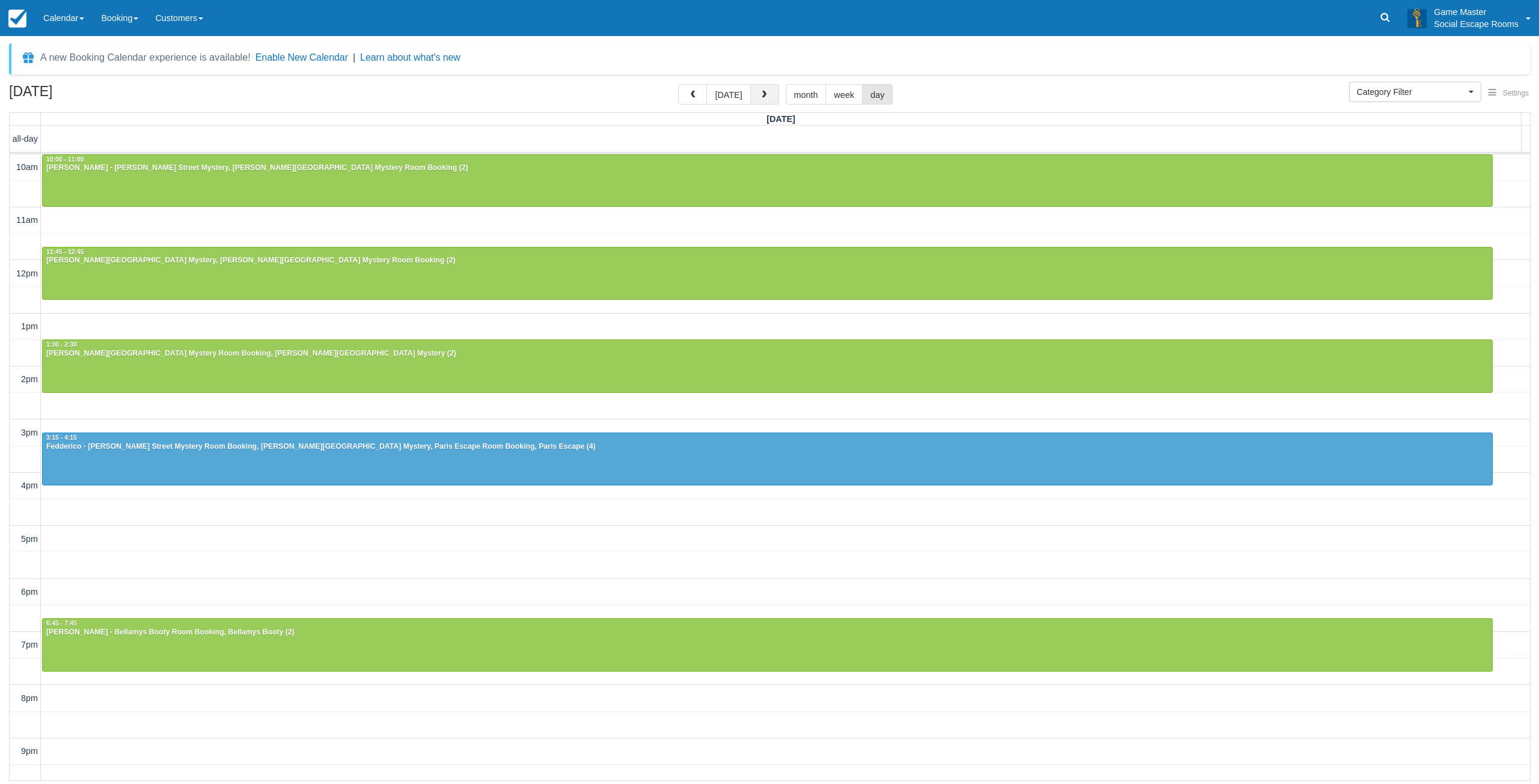
click at [770, 99] on button "button" at bounding box center [764, 94] width 29 height 21
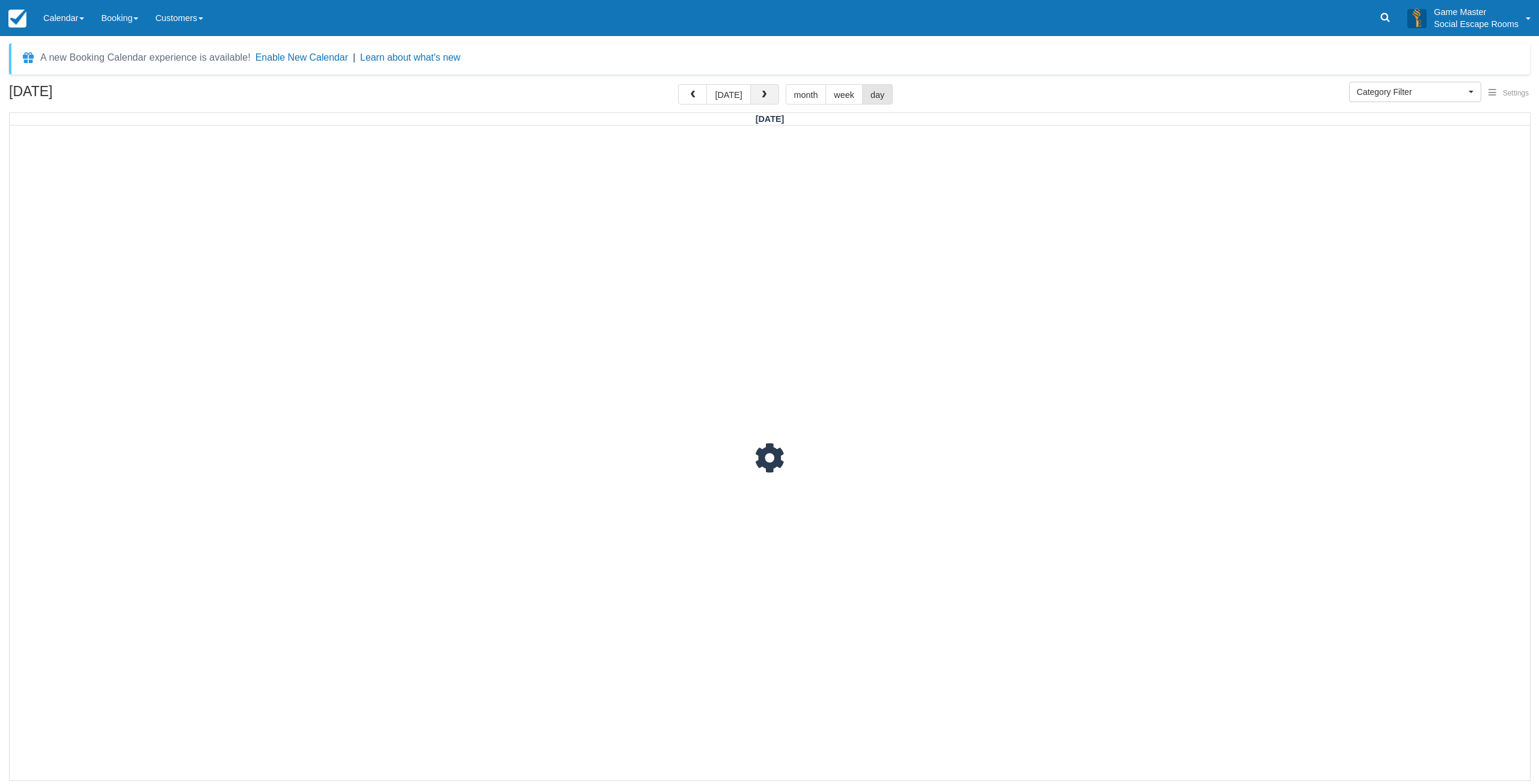
click at [770, 99] on button "button" at bounding box center [764, 94] width 29 height 21
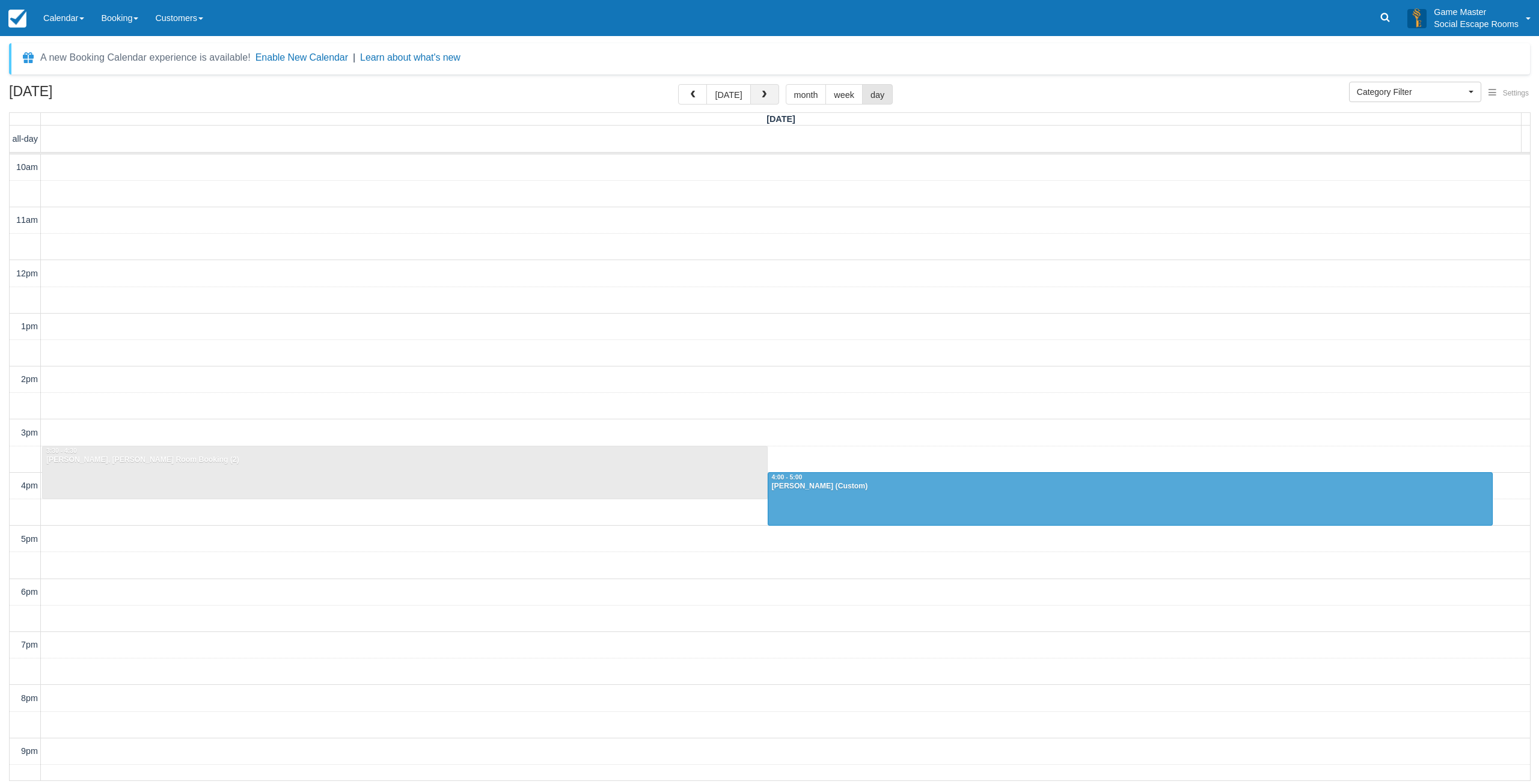
scroll to position [37, 0]
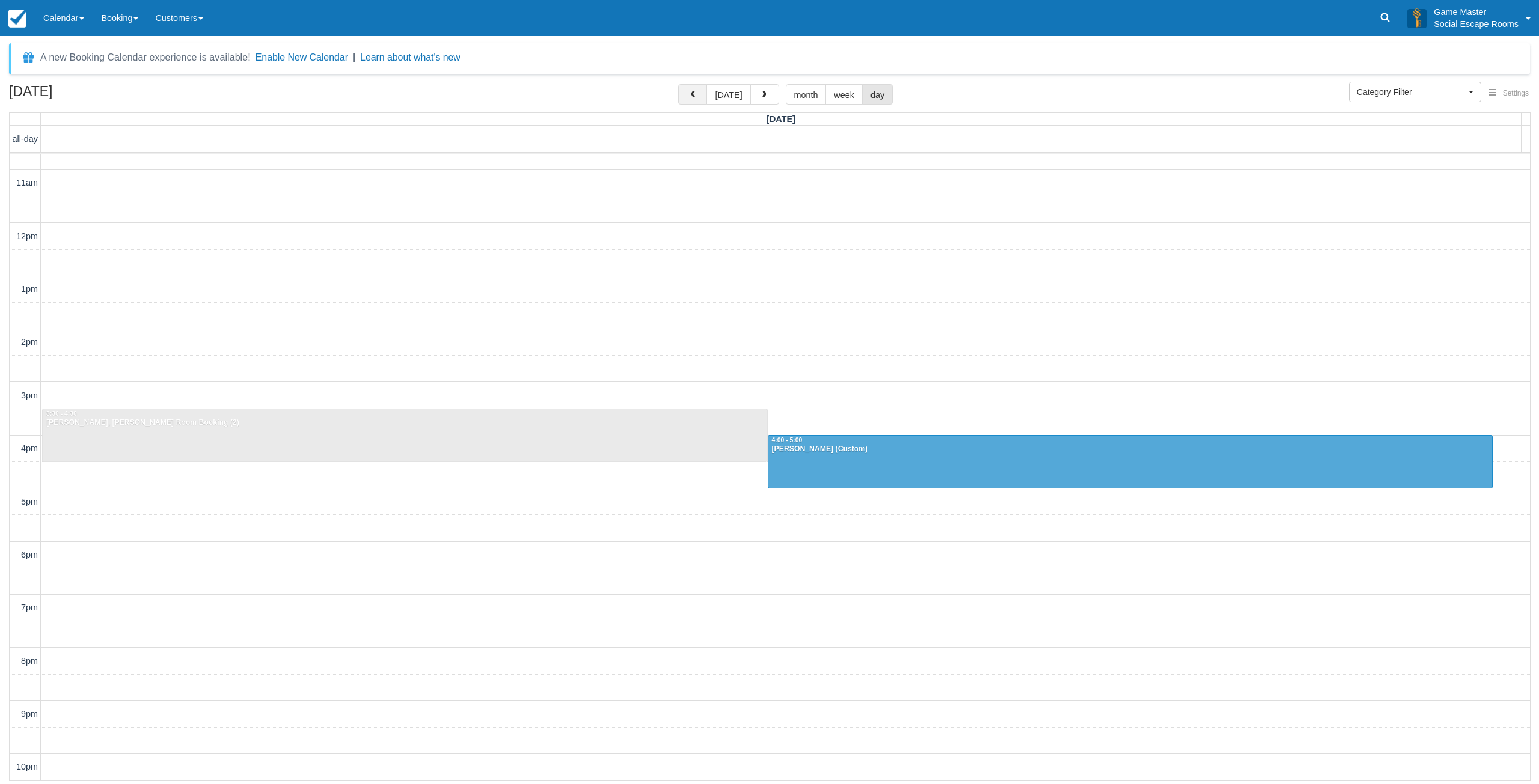
click at [692, 97] on span "button" at bounding box center [692, 95] width 8 height 8
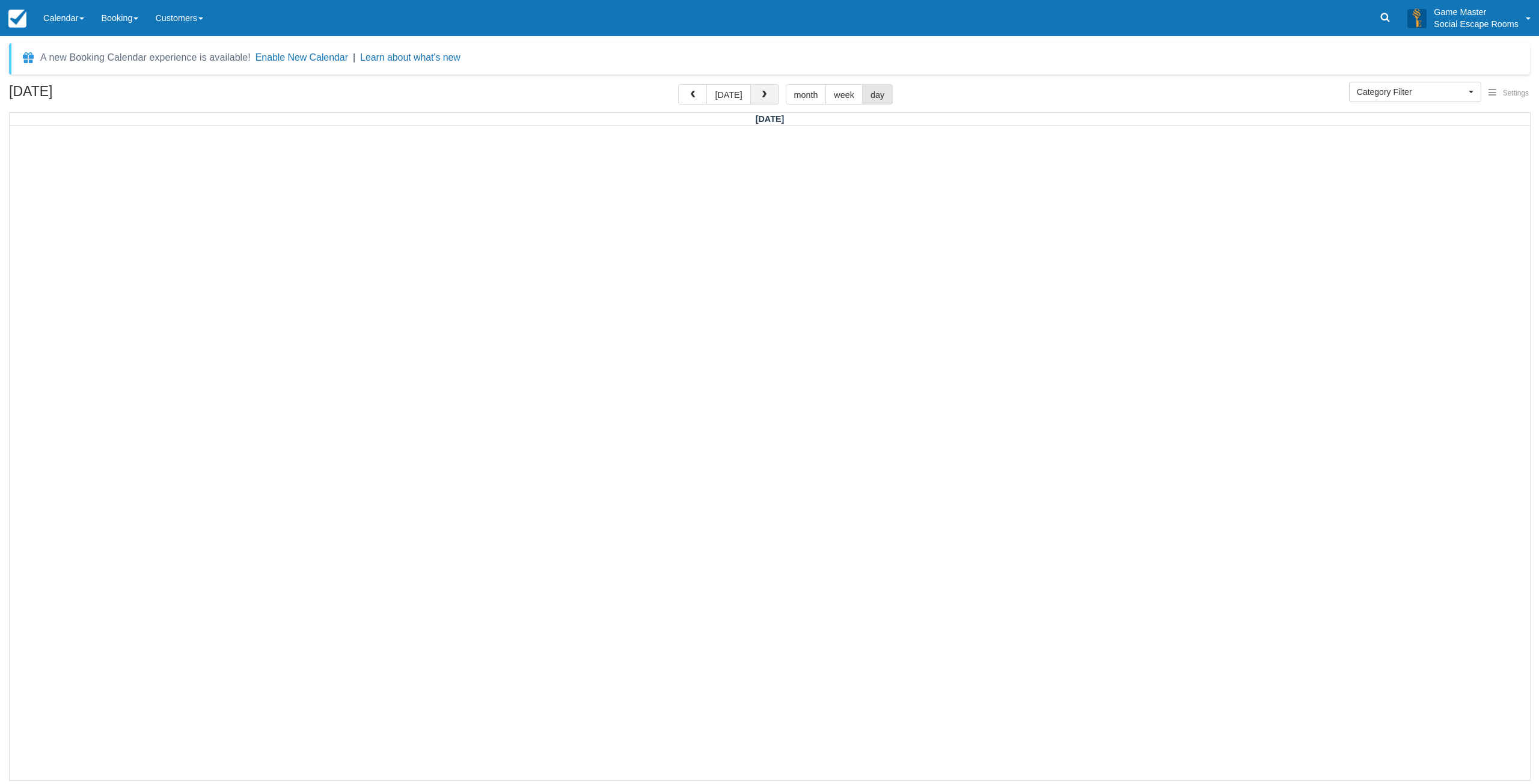
click at [768, 97] on button "button" at bounding box center [764, 94] width 29 height 21
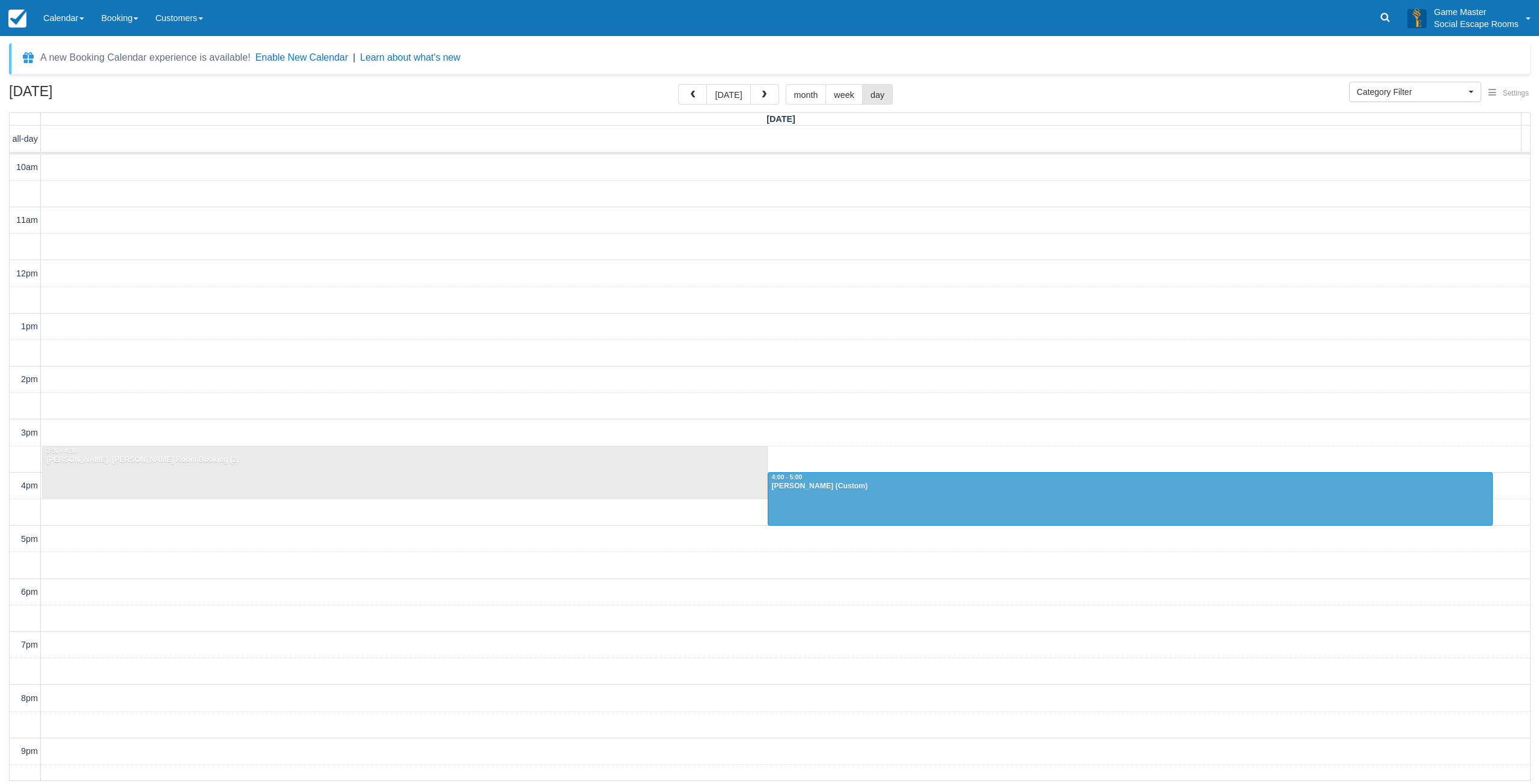
scroll to position [37, 0]
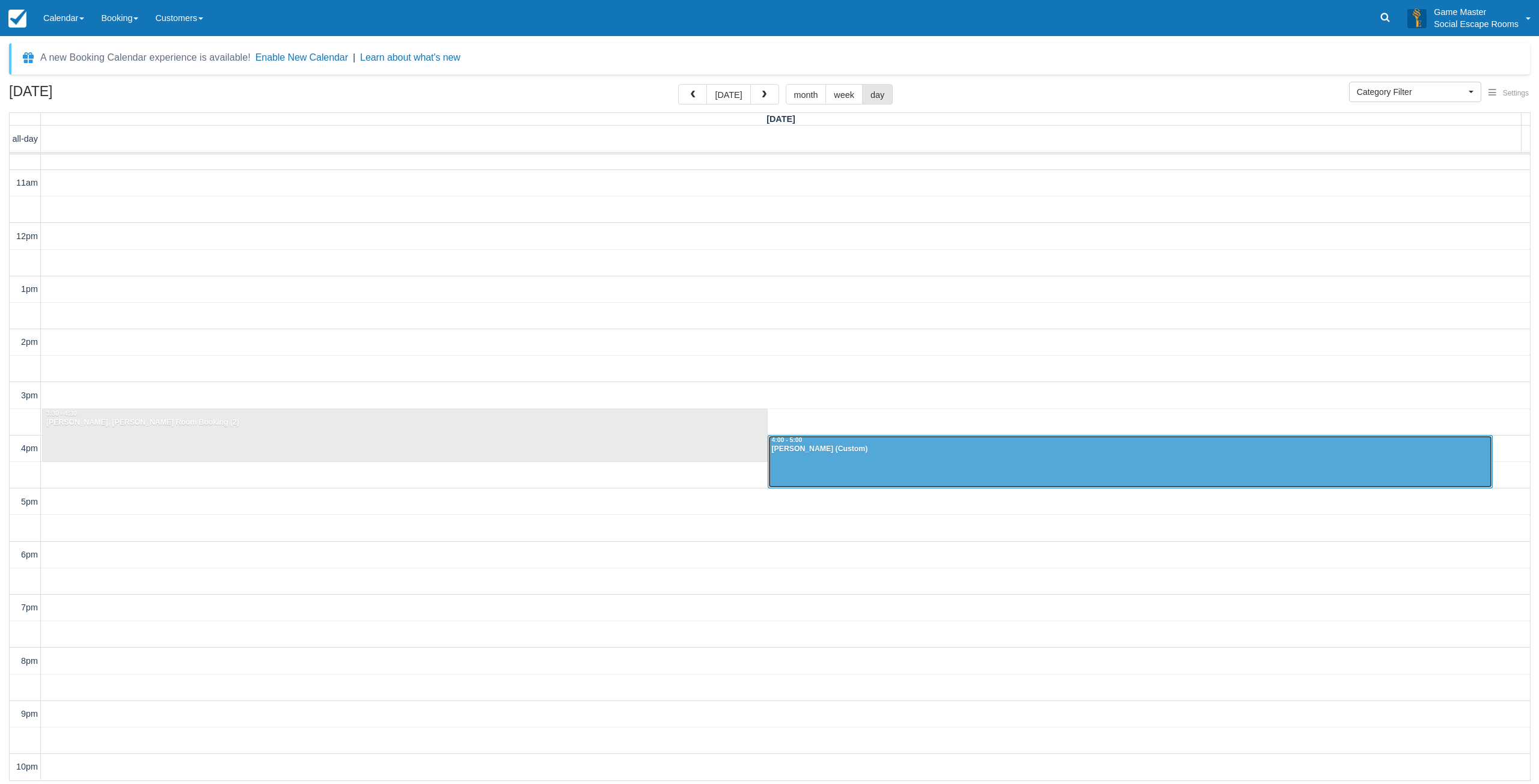
drag, startPoint x: 806, startPoint y: 447, endPoint x: 542, endPoint y: 190, distance: 368.4
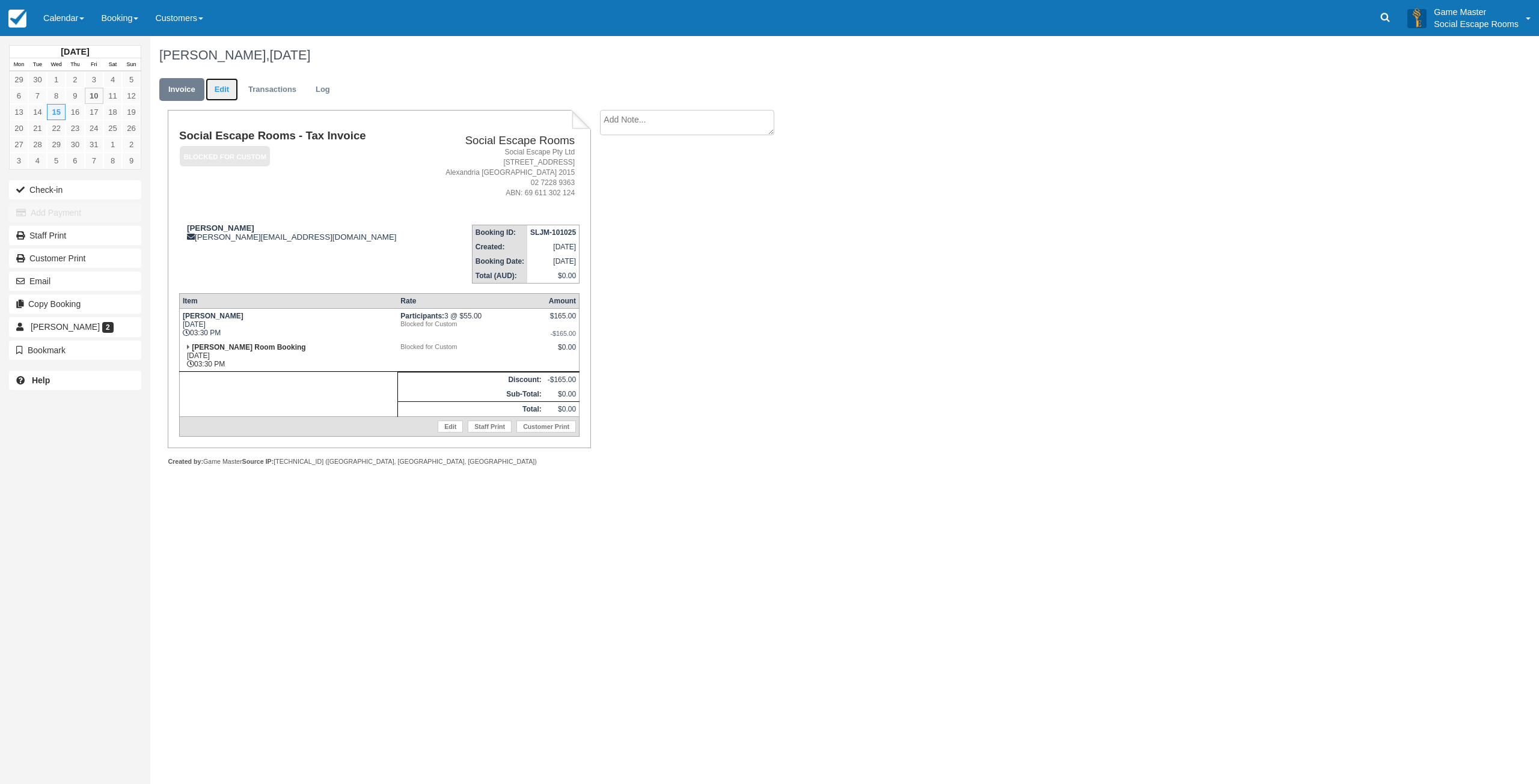
click at [231, 84] on link "Edit" at bounding box center [222, 90] width 32 height 23
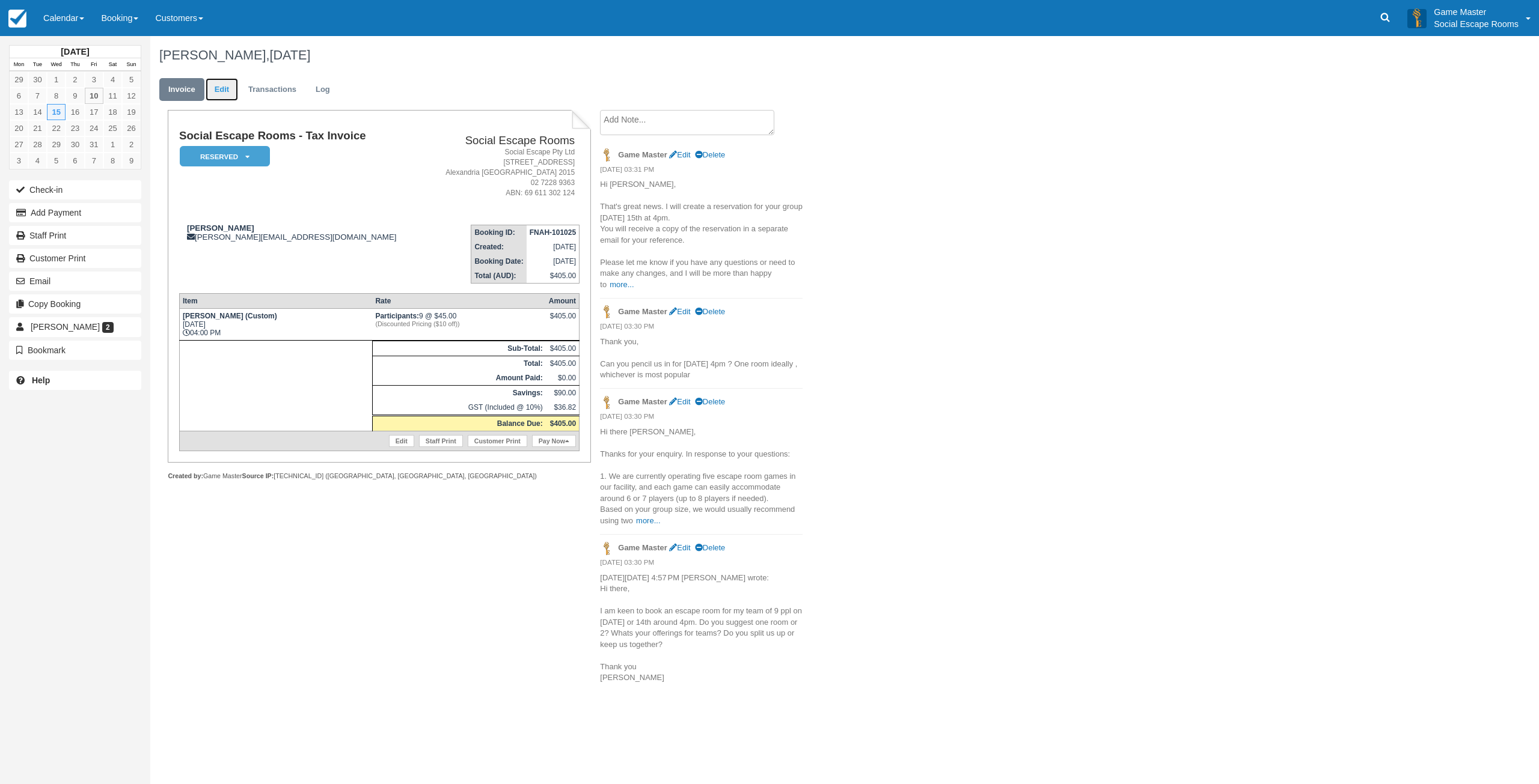
click at [224, 92] on link "Edit" at bounding box center [222, 90] width 32 height 23
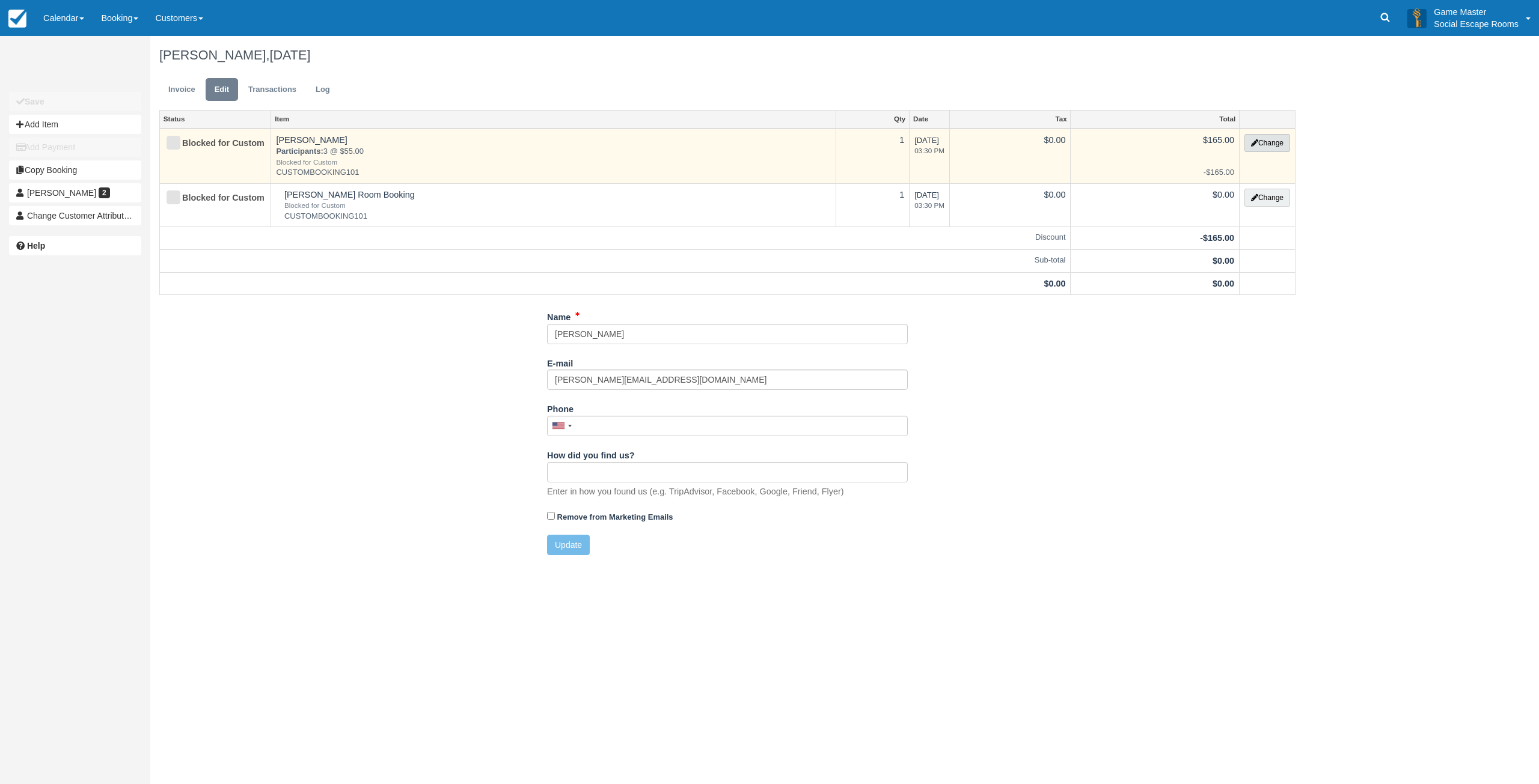
click at [1259, 146] on button "Change" at bounding box center [1267, 143] width 46 height 18
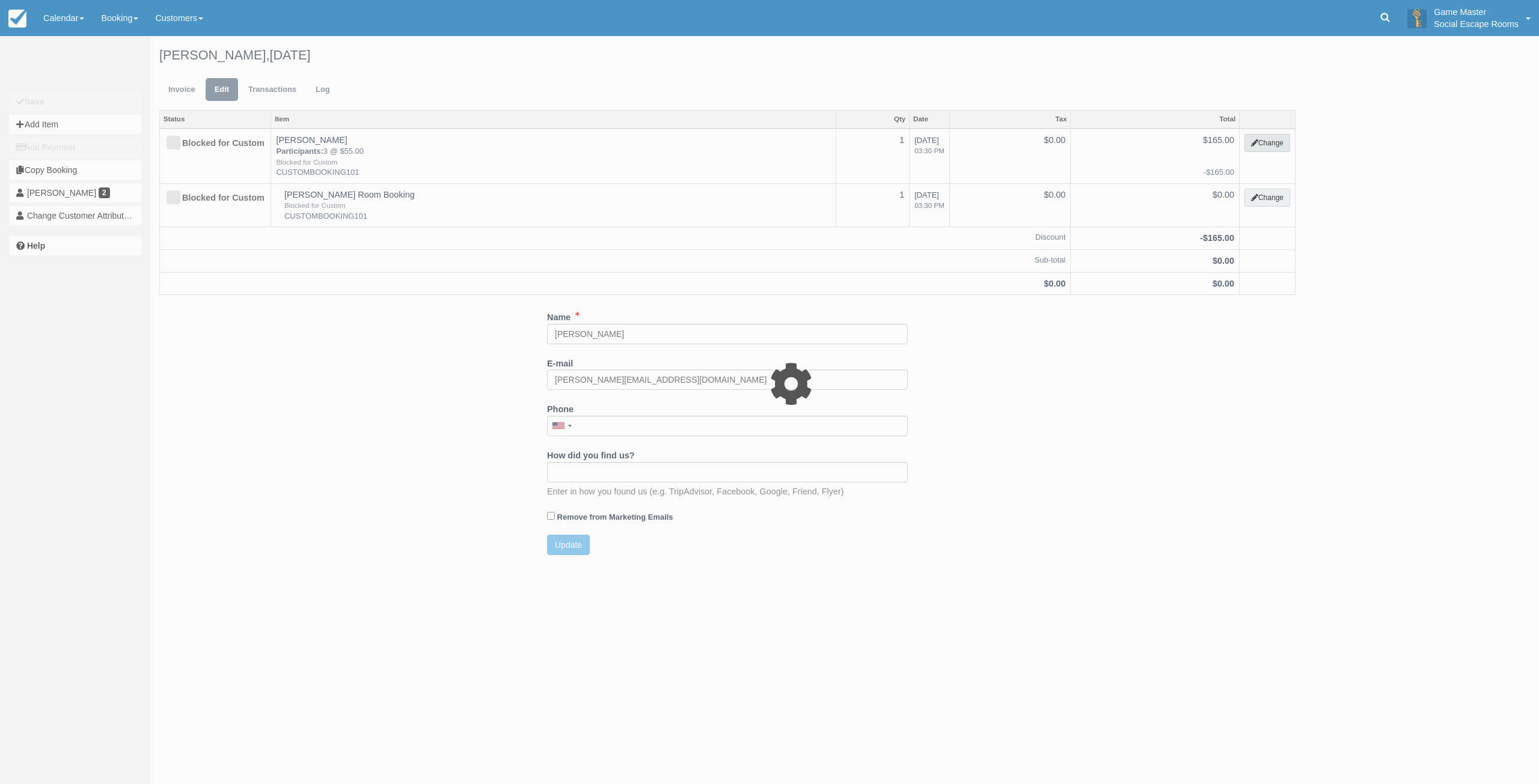
select select "2"
type input "165.00"
type input "CUSTOMBOOKING101"
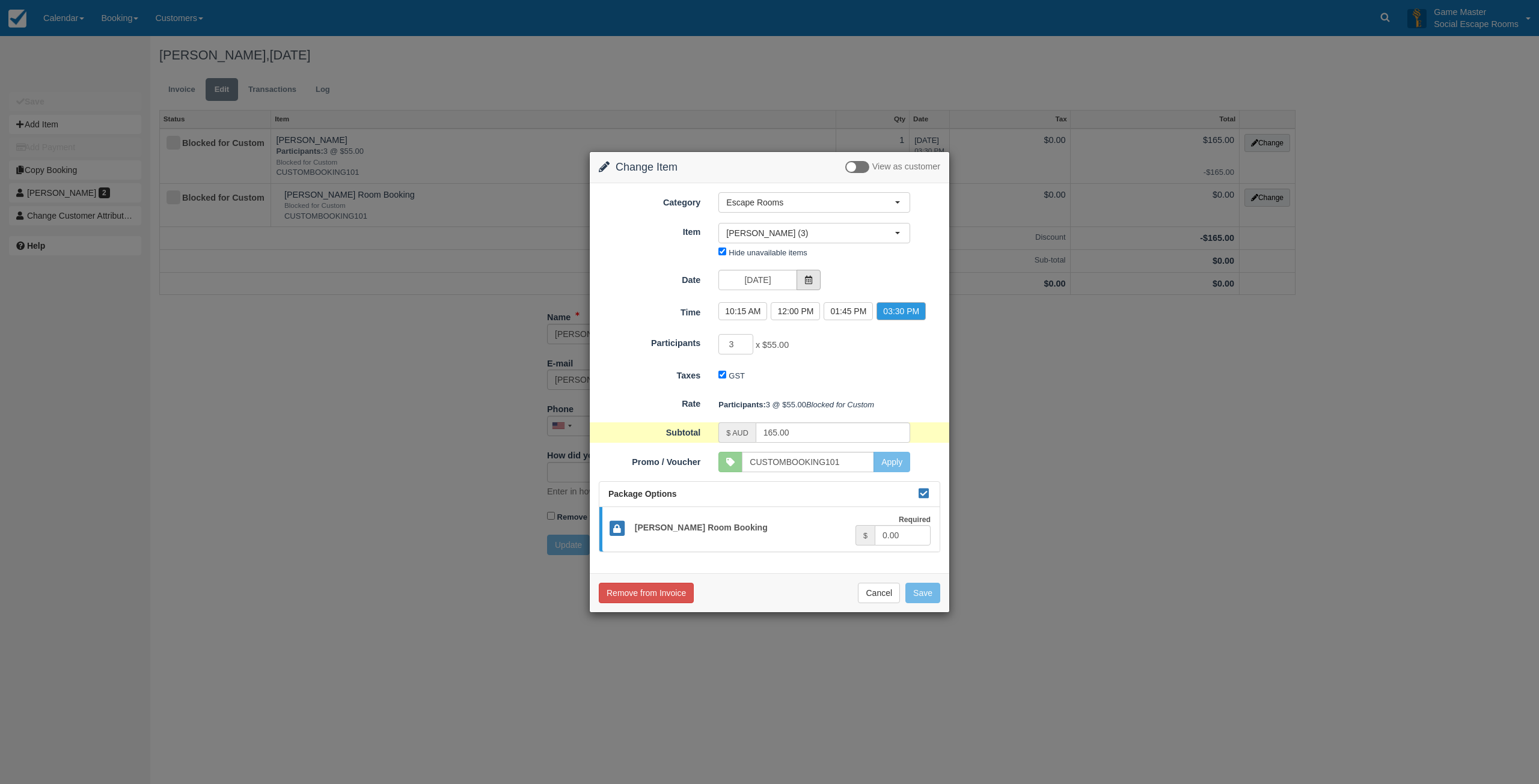
click at [809, 277] on icon at bounding box center [808, 280] width 8 height 8
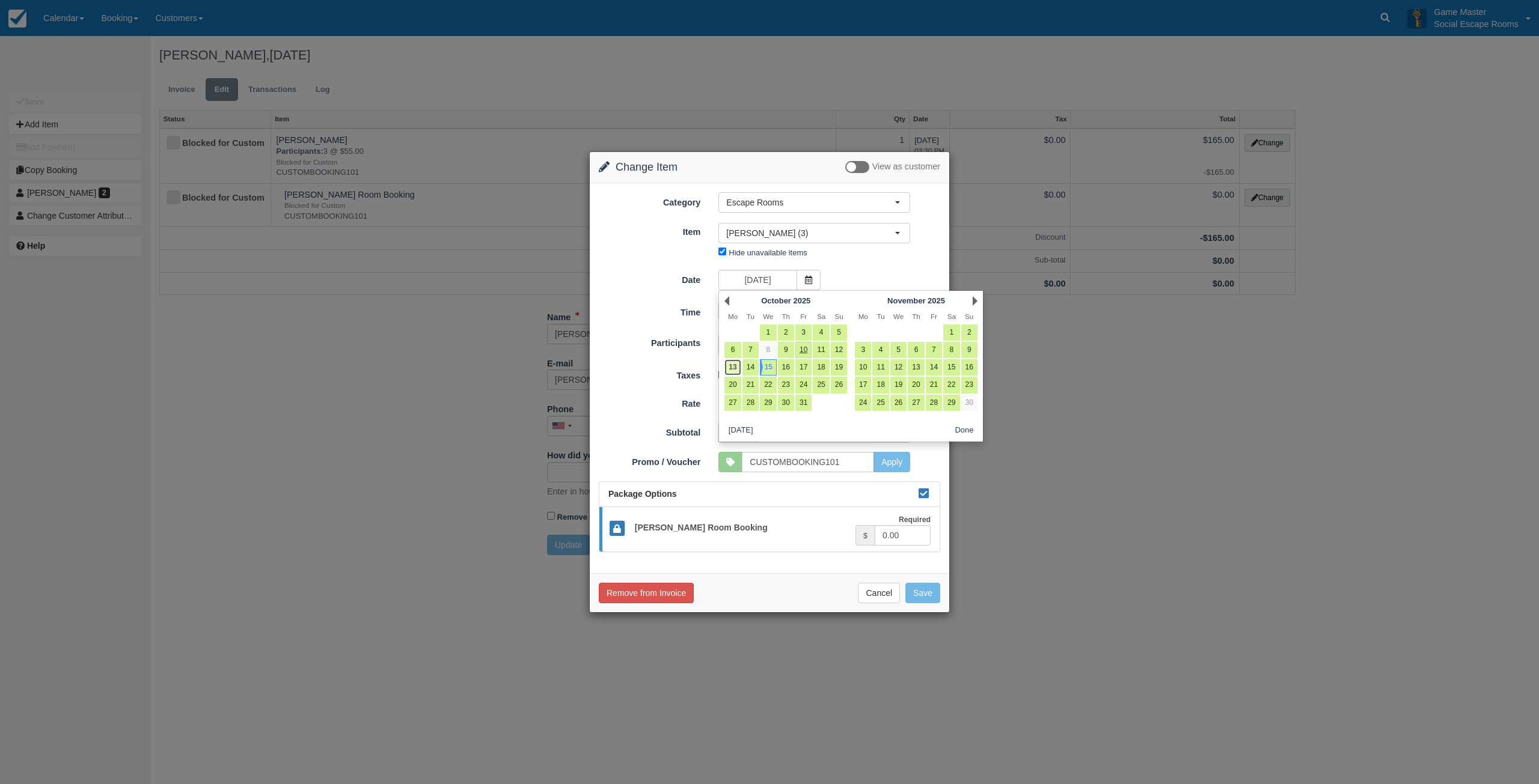
click at [731, 364] on link "13" at bounding box center [732, 367] width 16 height 16
type input "[DATE]"
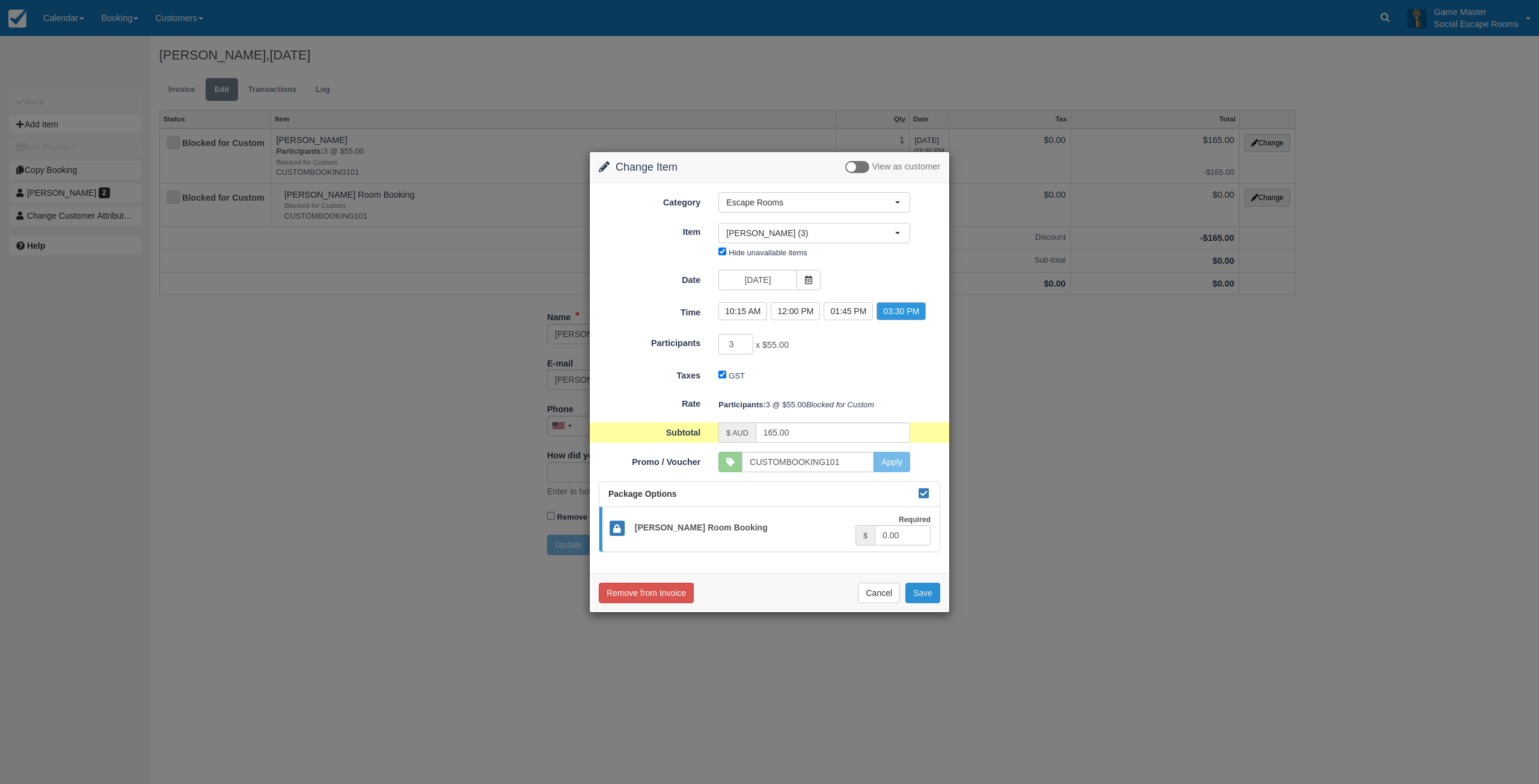
click at [918, 603] on button "Save" at bounding box center [922, 593] width 35 height 21
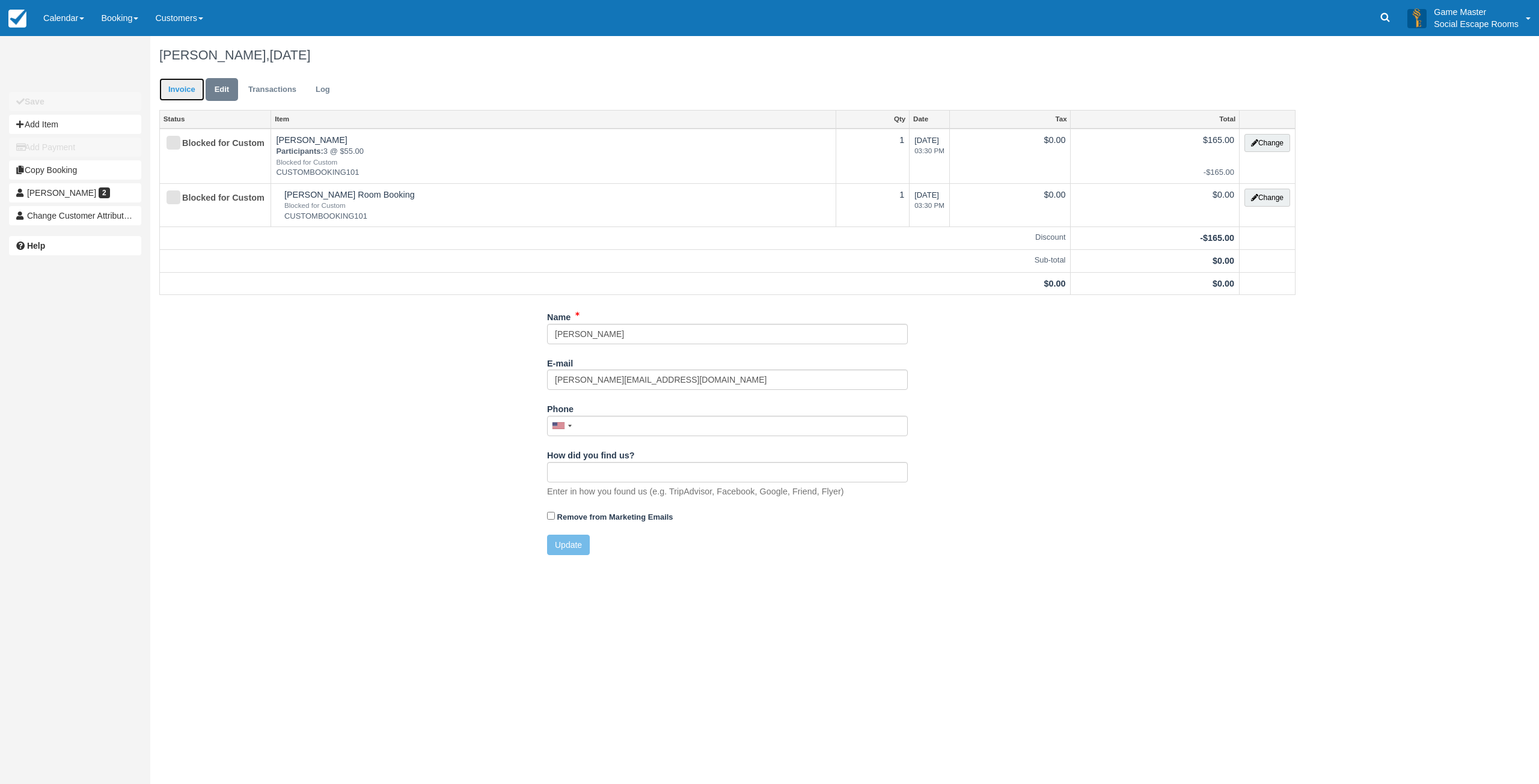
click at [167, 83] on link "Invoice" at bounding box center [182, 90] width 45 height 23
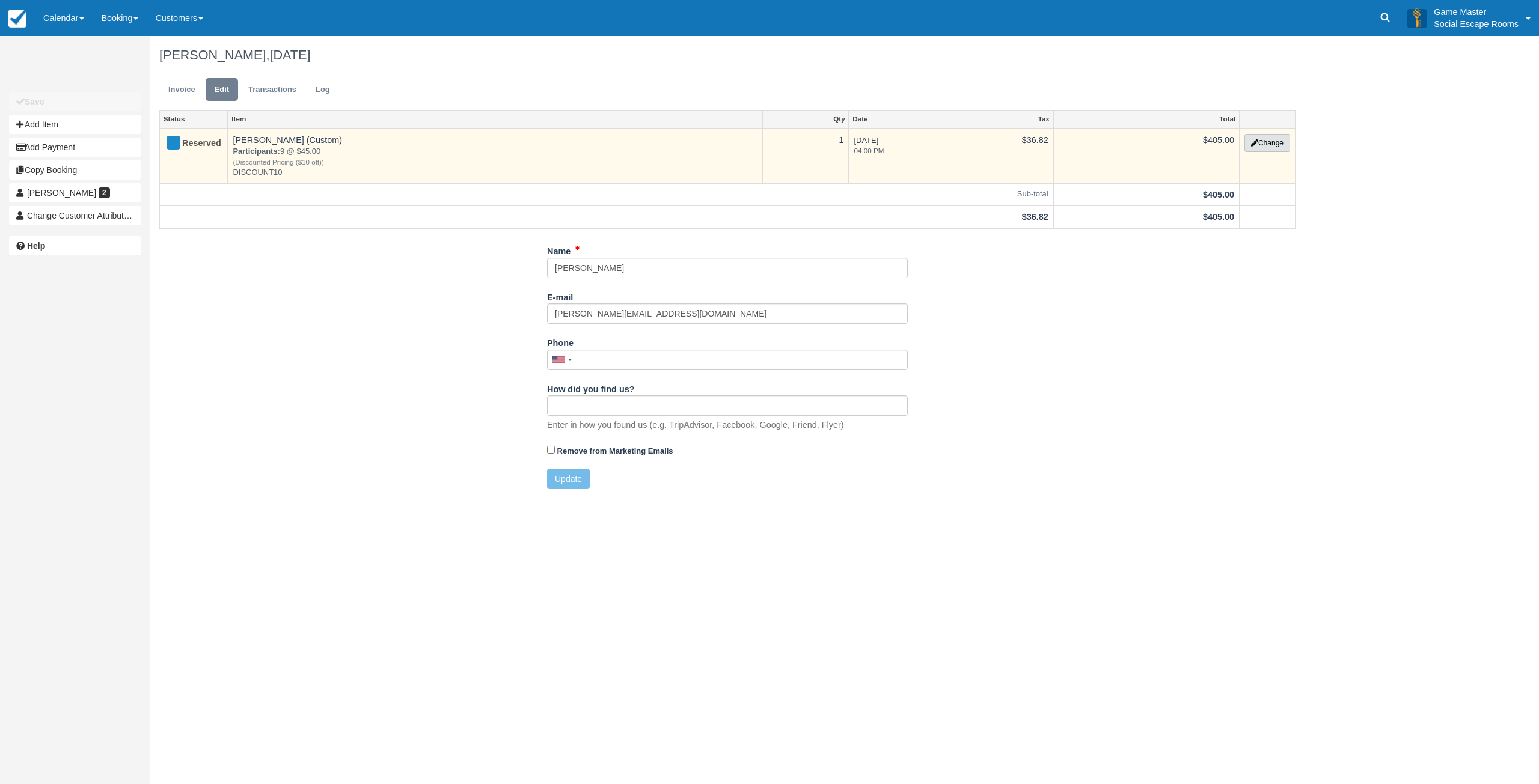
click at [1275, 144] on button "Change" at bounding box center [1267, 143] width 46 height 18
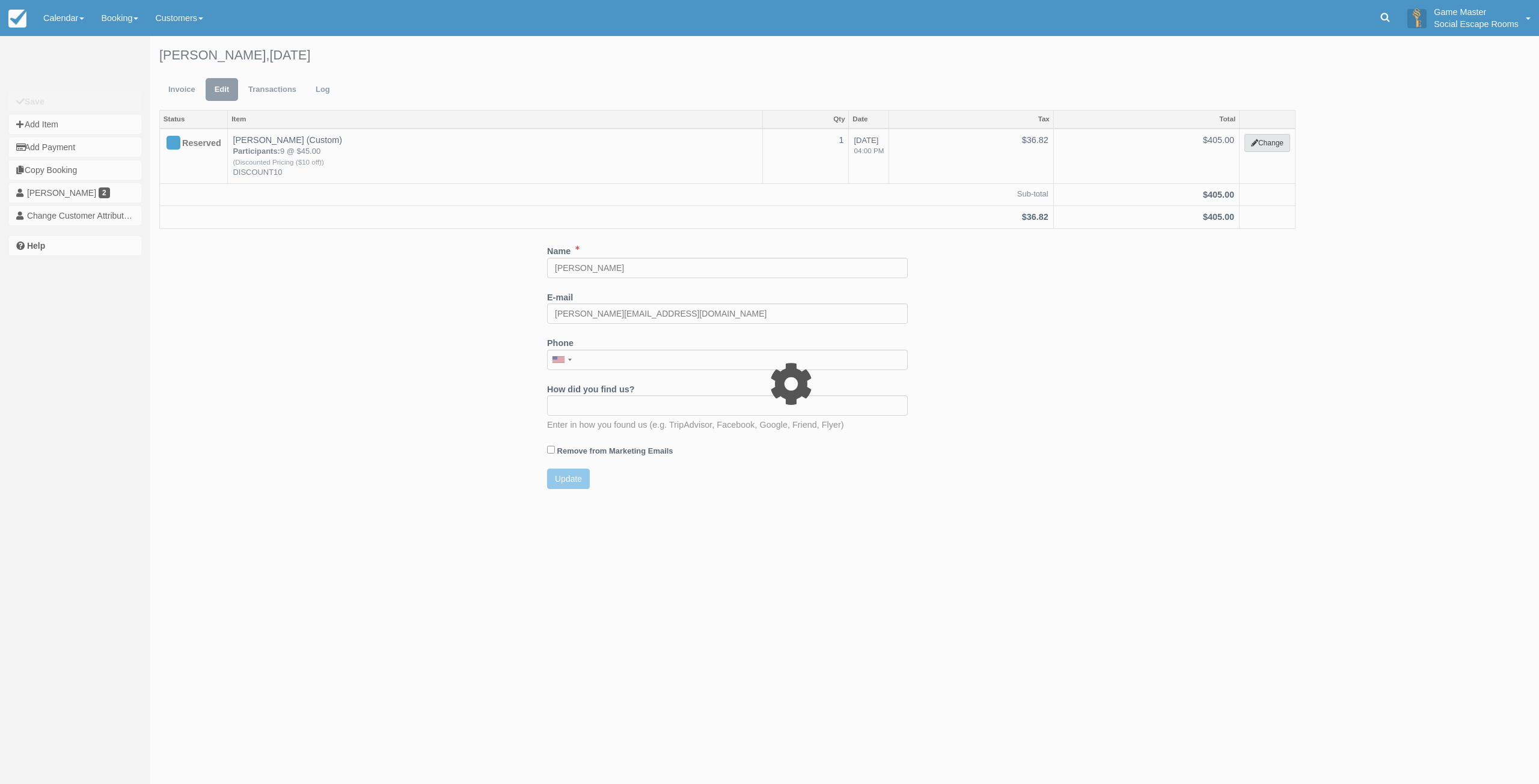
select select "2"
type input "405.00"
type input "DISCOUNT10"
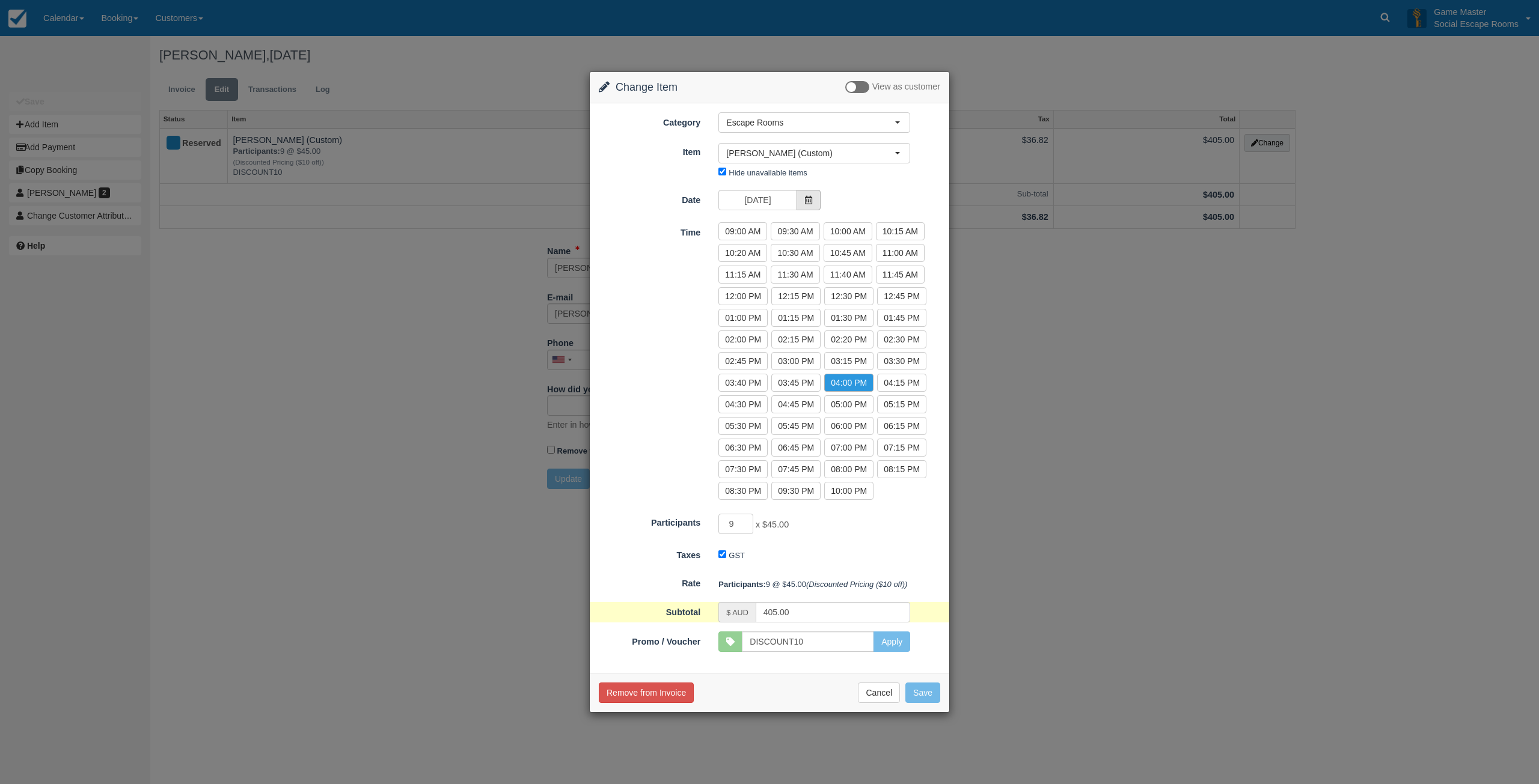
click at [809, 201] on icon at bounding box center [808, 200] width 8 height 8
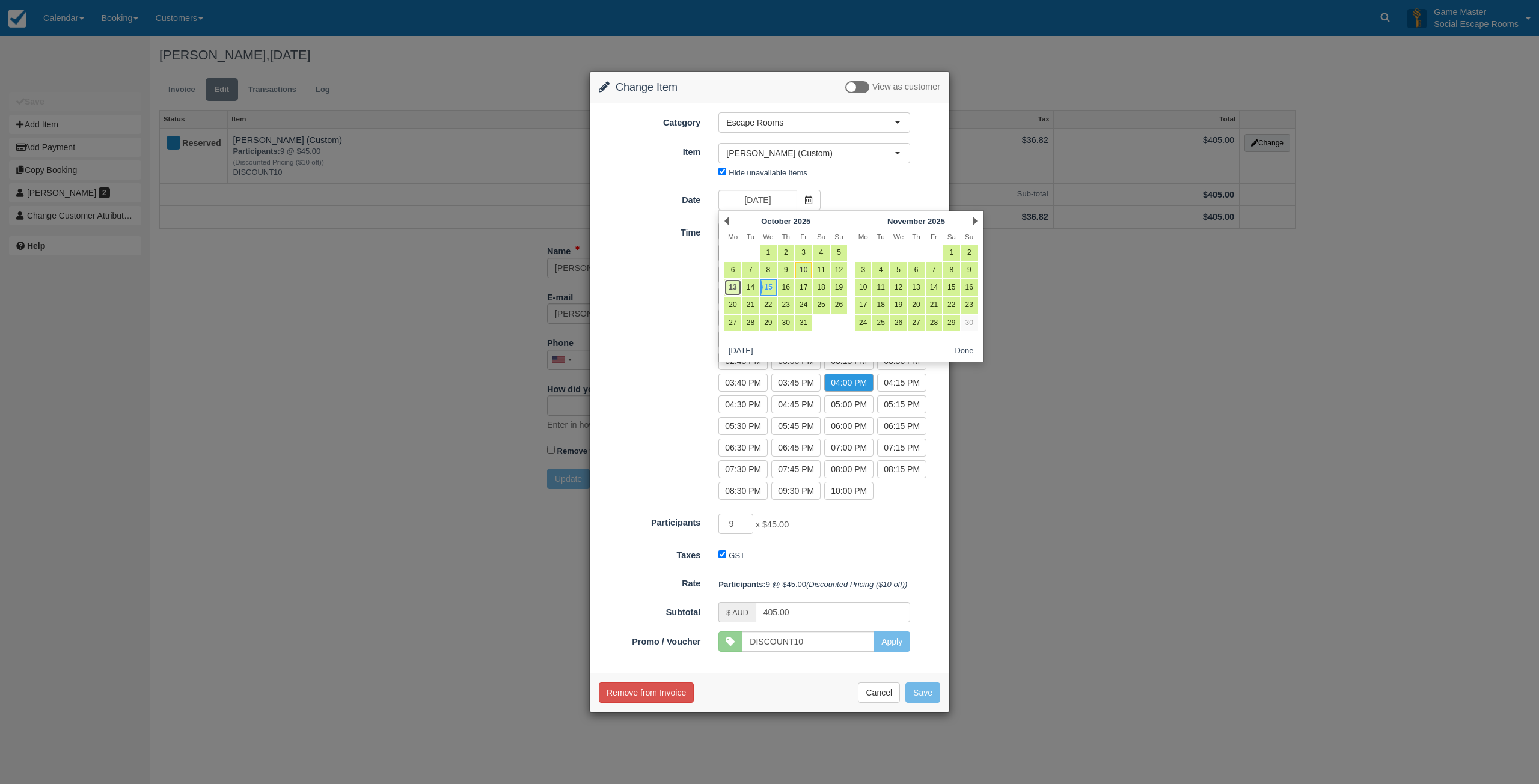
click at [737, 286] on link "13" at bounding box center [732, 287] width 16 height 16
type input "13/10/2025"
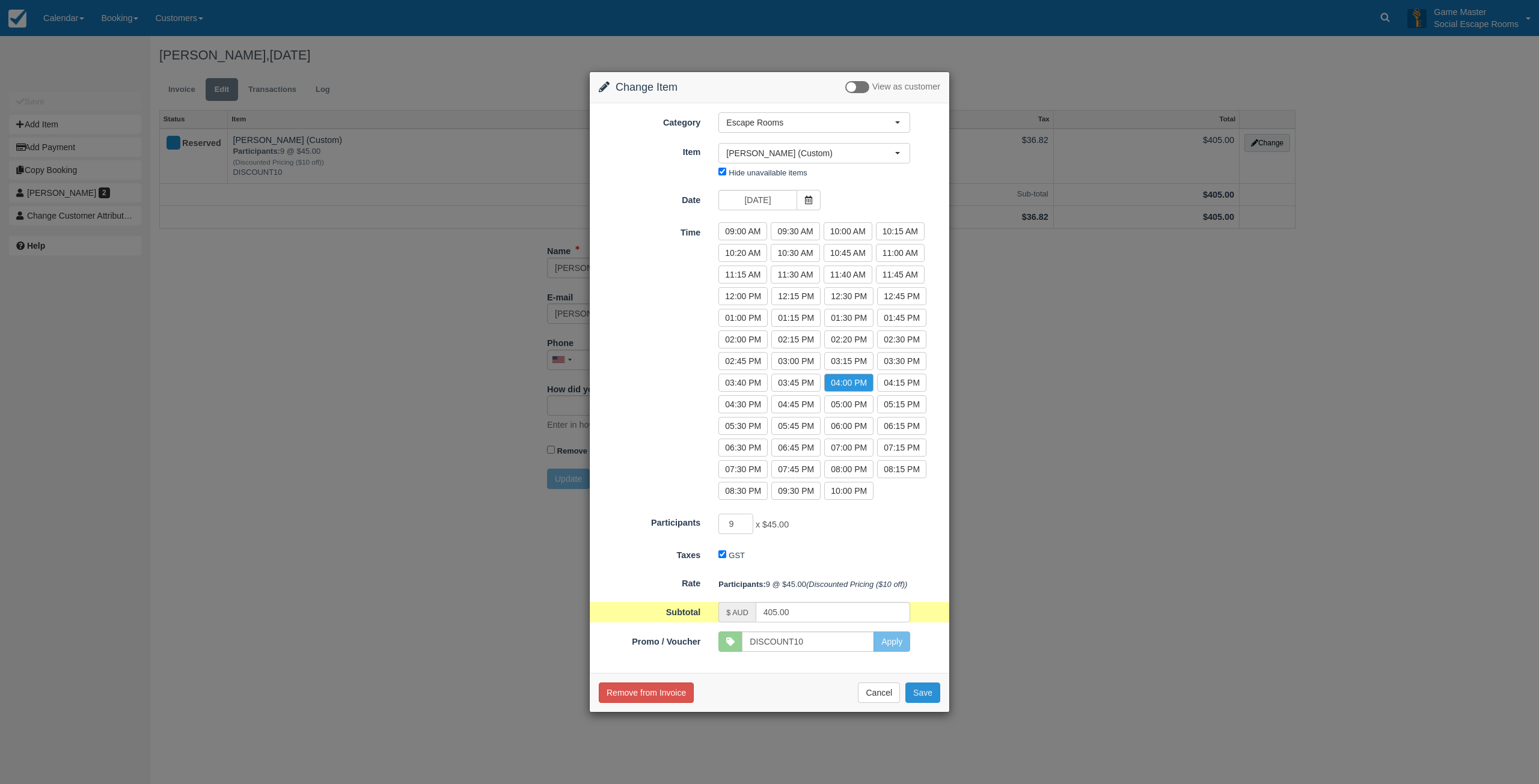
drag, startPoint x: 917, startPoint y: 694, endPoint x: 982, endPoint y: 660, distance: 73.4
click at [918, 694] on button "Save" at bounding box center [922, 693] width 35 height 21
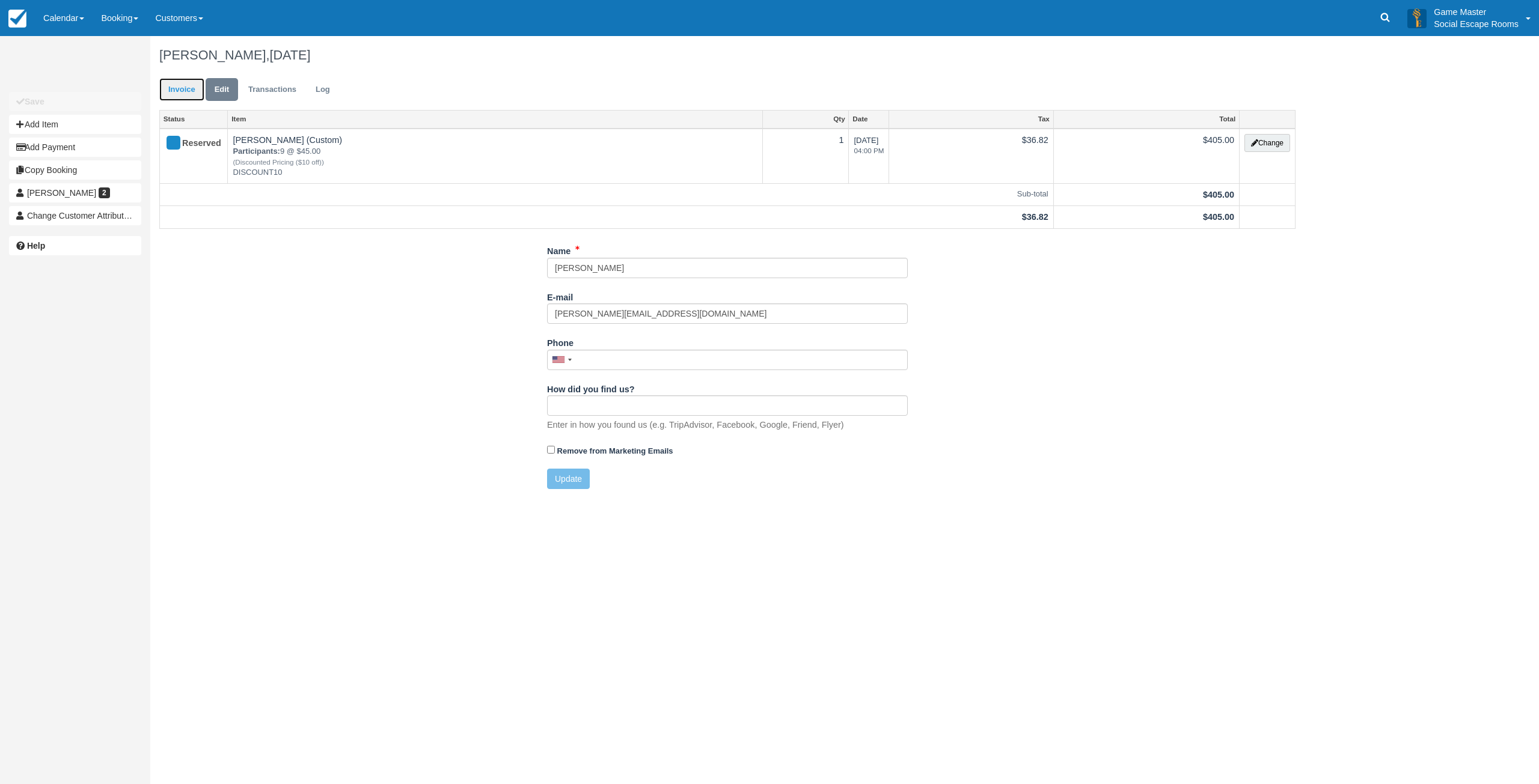
click at [175, 90] on link "Invoice" at bounding box center [182, 90] width 45 height 23
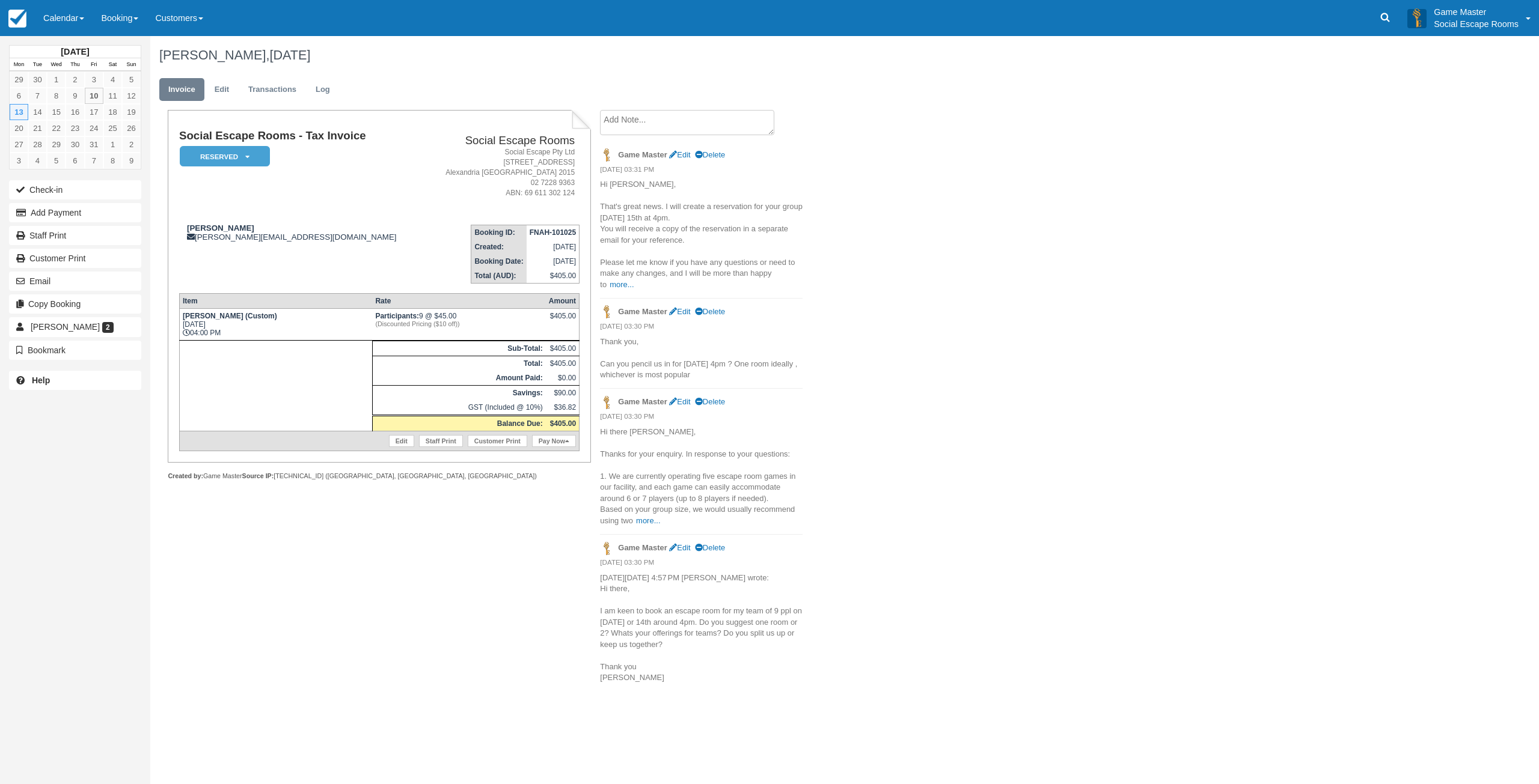
click at [700, 131] on textarea at bounding box center [687, 122] width 174 height 25
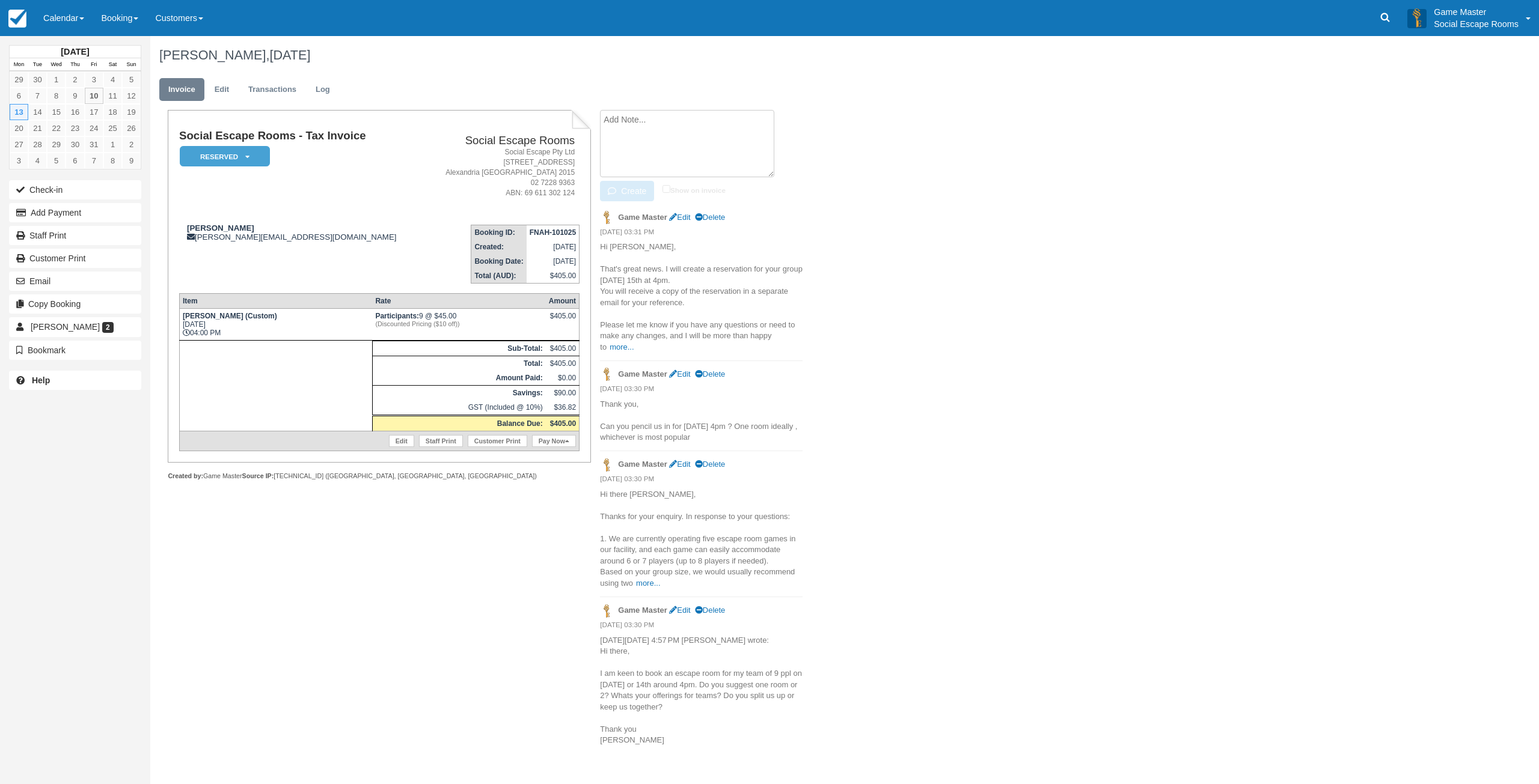
paste textarea "Oh dear im so sorry is monday still available? One person cant make the wednesd…"
type textarea "Oh dear im so sorry is monday still available? One person cant make the wednesd…"
click at [635, 189] on button "Create" at bounding box center [627, 191] width 54 height 21
click at [679, 125] on textarea "Oh dear im so sorry is monday still available? One person cant make the wednesd…" at bounding box center [687, 122] width 174 height 25
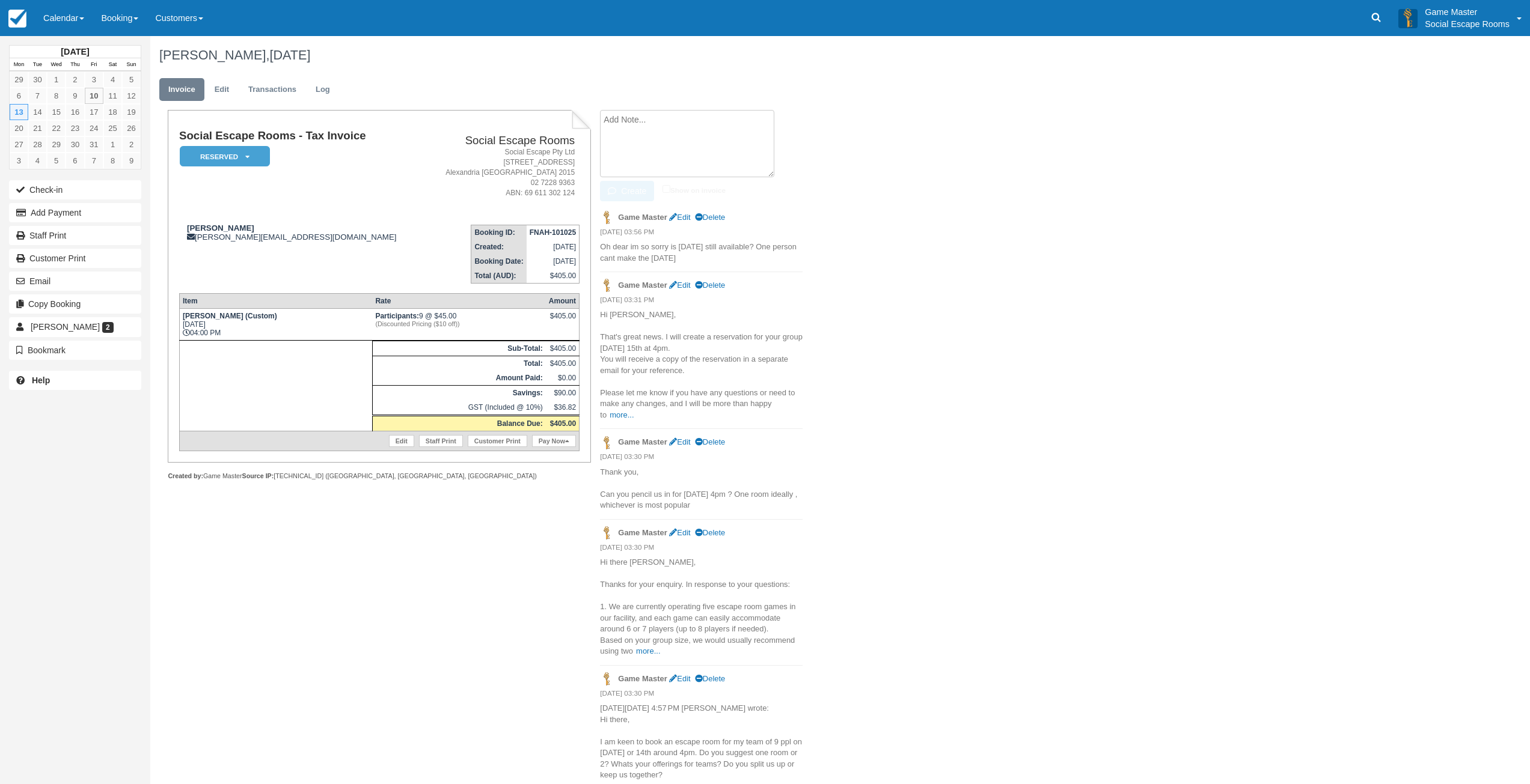
paste textarea "Monday 13th is available. I'll adjust it right now. Cheers, Mark"
type textarea "Monday 13th is available. I'll adjust it right now. Cheers, Mark"
click at [642, 190] on button "Create" at bounding box center [627, 191] width 54 height 21
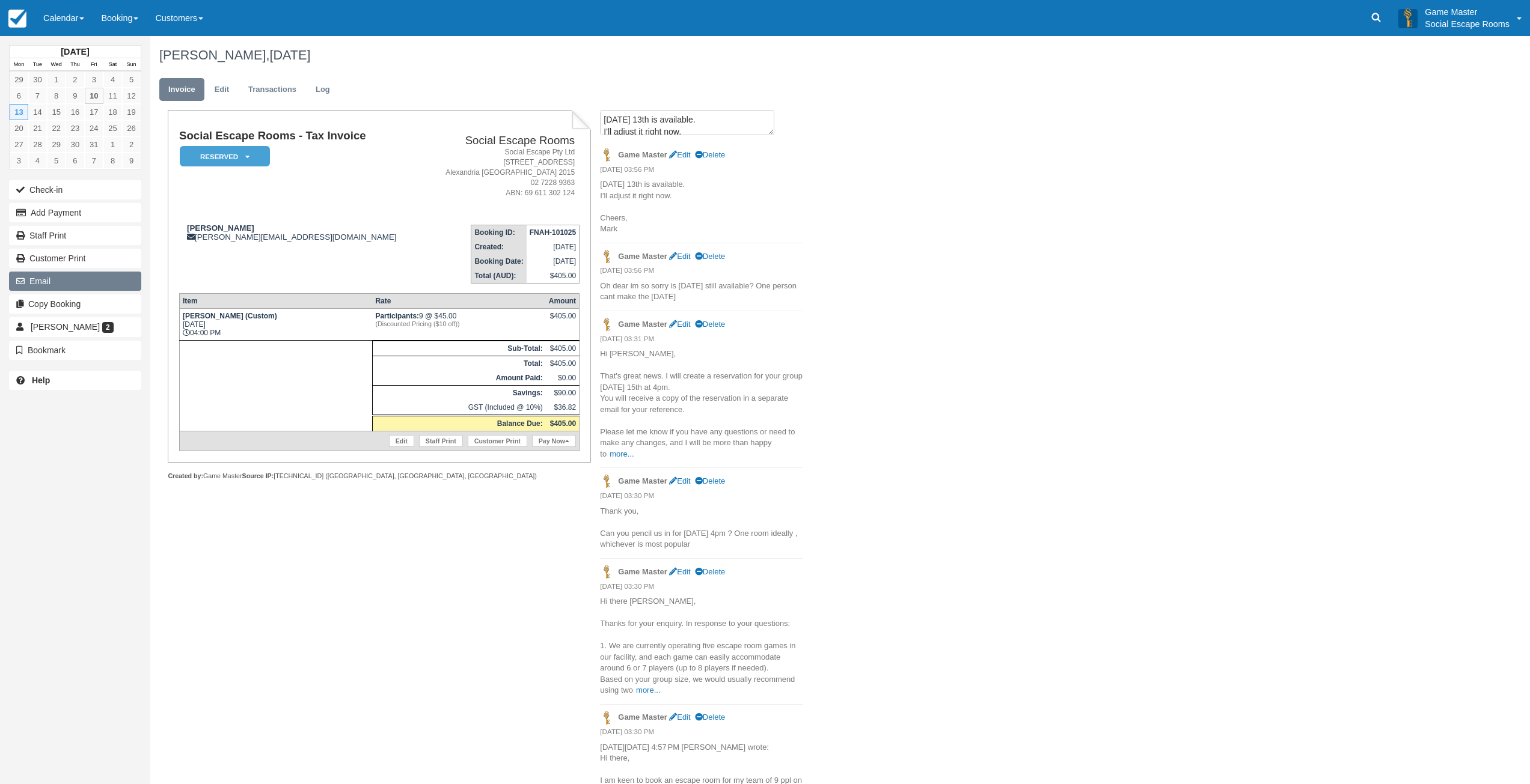
click at [76, 284] on button "Email" at bounding box center [75, 281] width 132 height 19
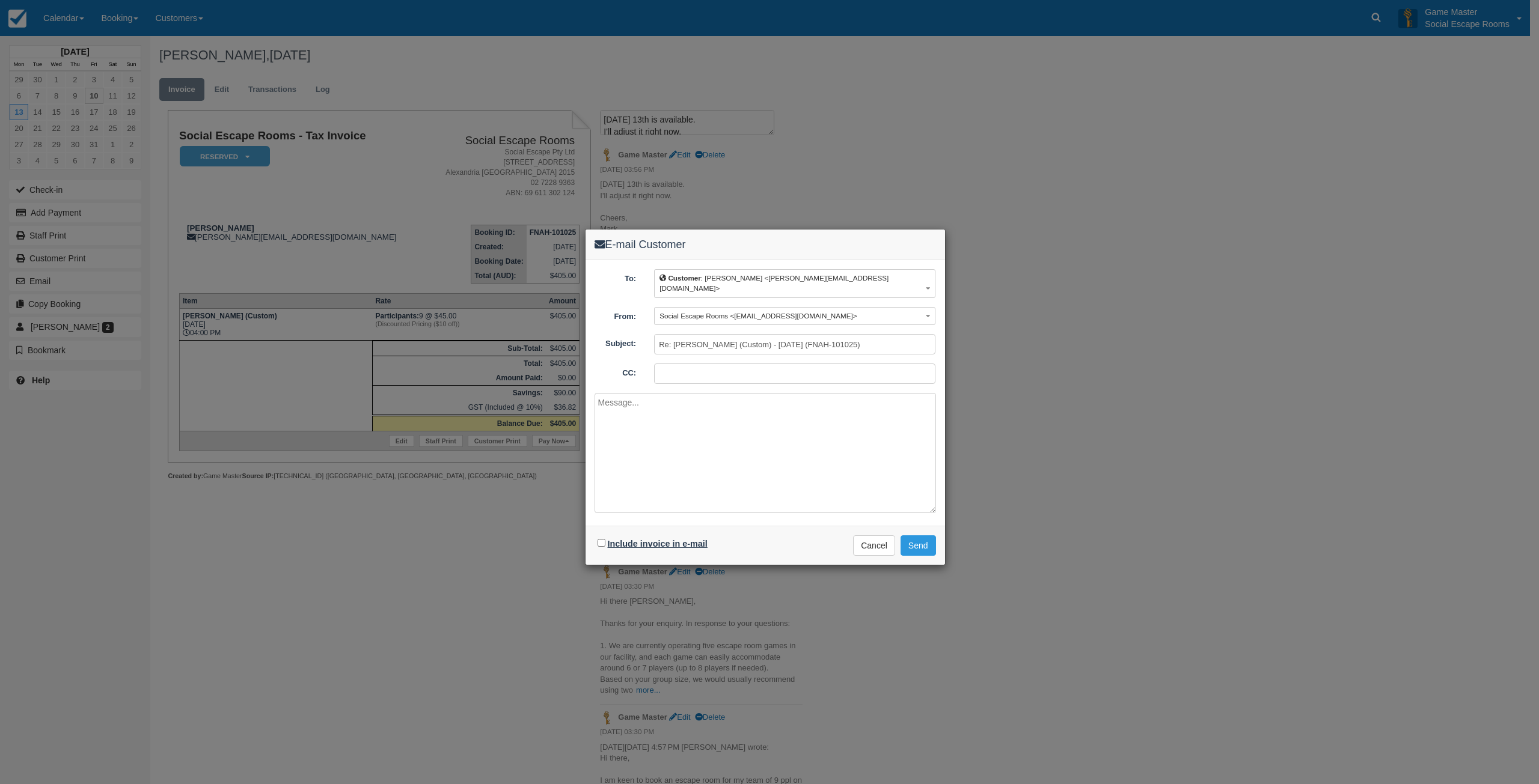
click at [677, 539] on label "Include invoice in e-mail" at bounding box center [657, 544] width 100 height 10
click at [605, 539] on input "Include invoice in e-mail" at bounding box center [601, 543] width 8 height 8
checkbox input "true"
click at [922, 535] on button "Send" at bounding box center [918, 545] width 35 height 21
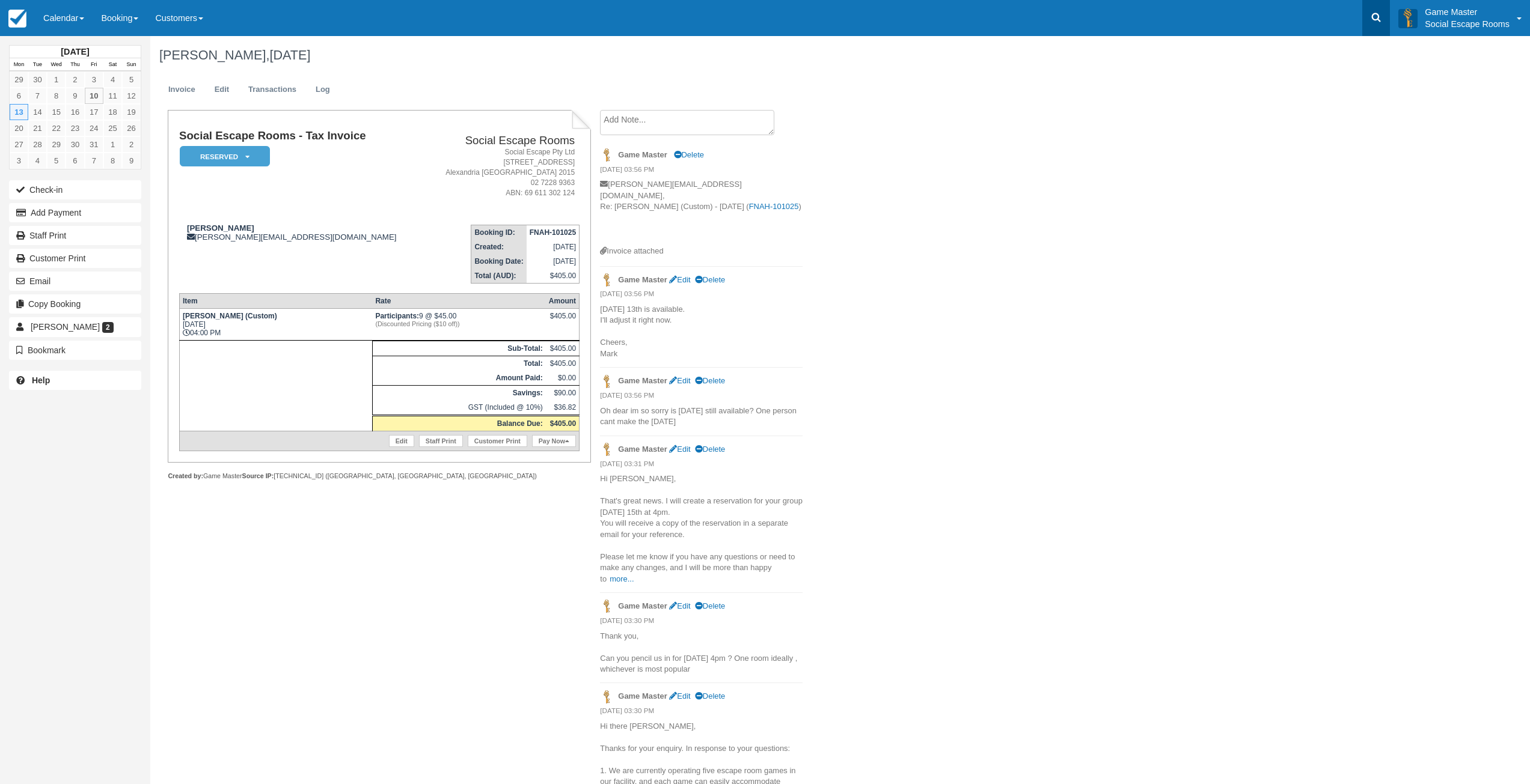
click at [1377, 19] on icon at bounding box center [1376, 18] width 9 height 9
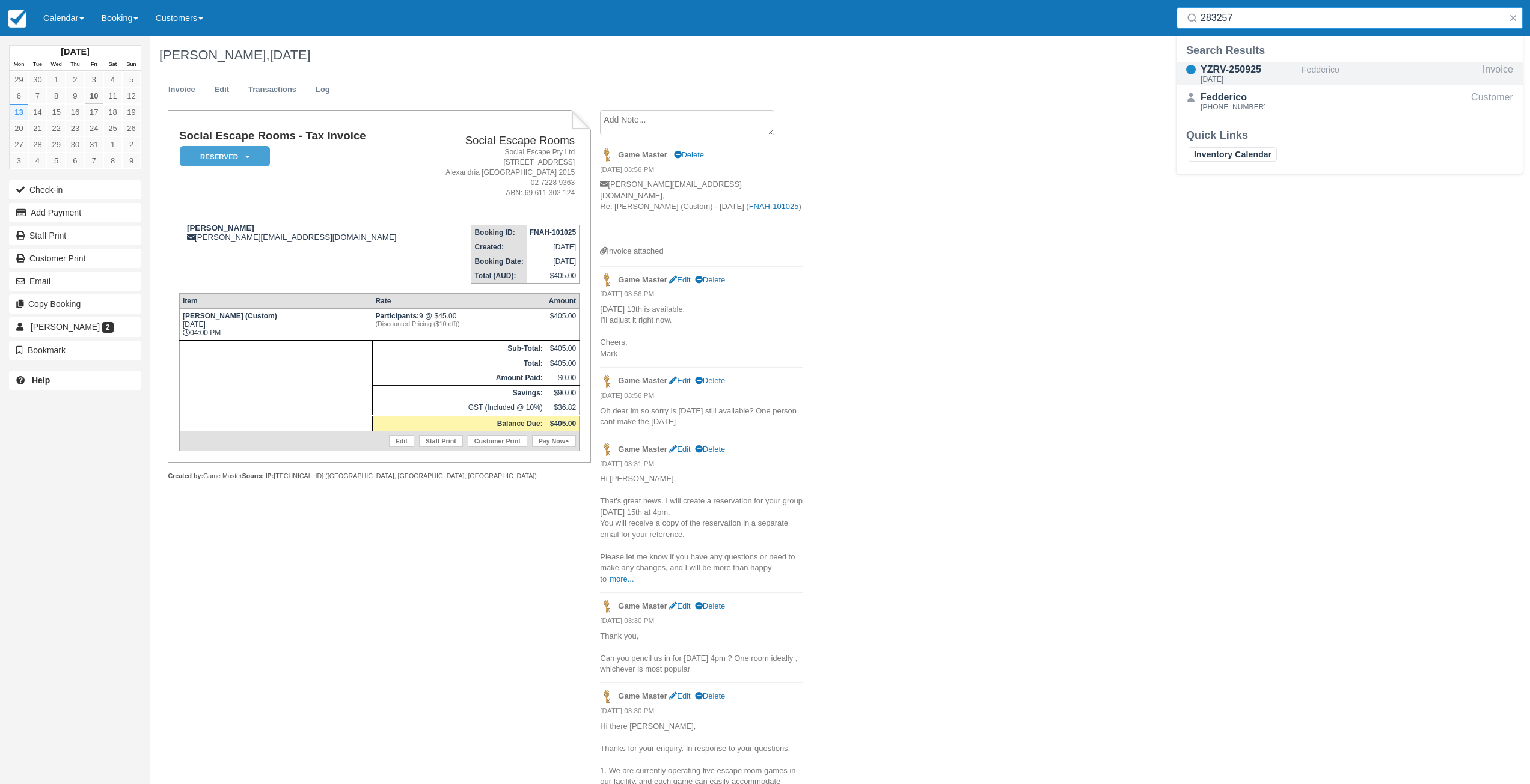
type input "283257"
